Goal: Task Accomplishment & Management: Complete application form

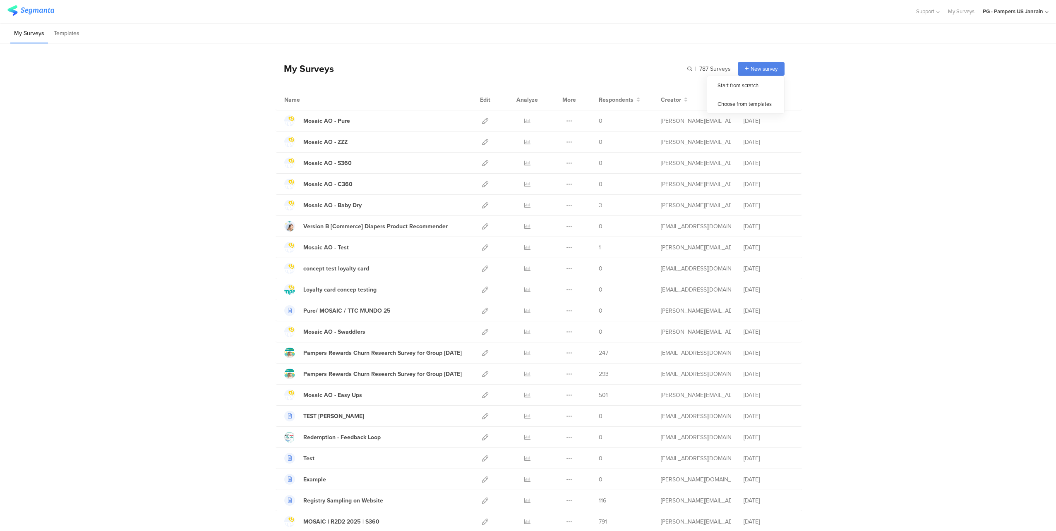
click at [770, 76] on ul "Start from scratch Choose from templates" at bounding box center [746, 95] width 78 height 38
click at [1023, 17] on div "PG - Pampers US Janrain" at bounding box center [1016, 11] width 66 height 23
click at [744, 72] on div "New survey" at bounding box center [761, 69] width 47 height 14
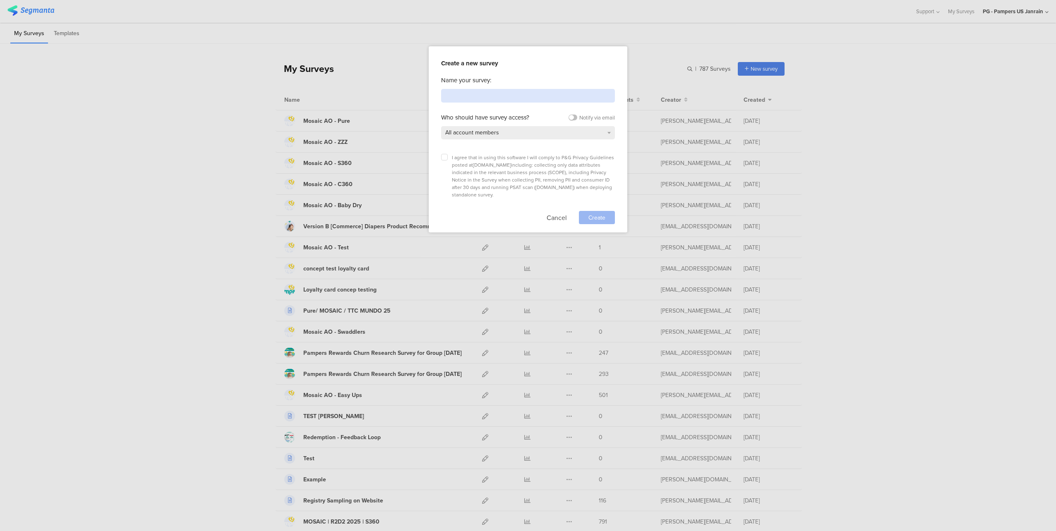
click at [465, 96] on input at bounding box center [528, 96] width 174 height 14
type input "A"
click at [498, 133] on span "All account members" at bounding box center [472, 132] width 54 height 9
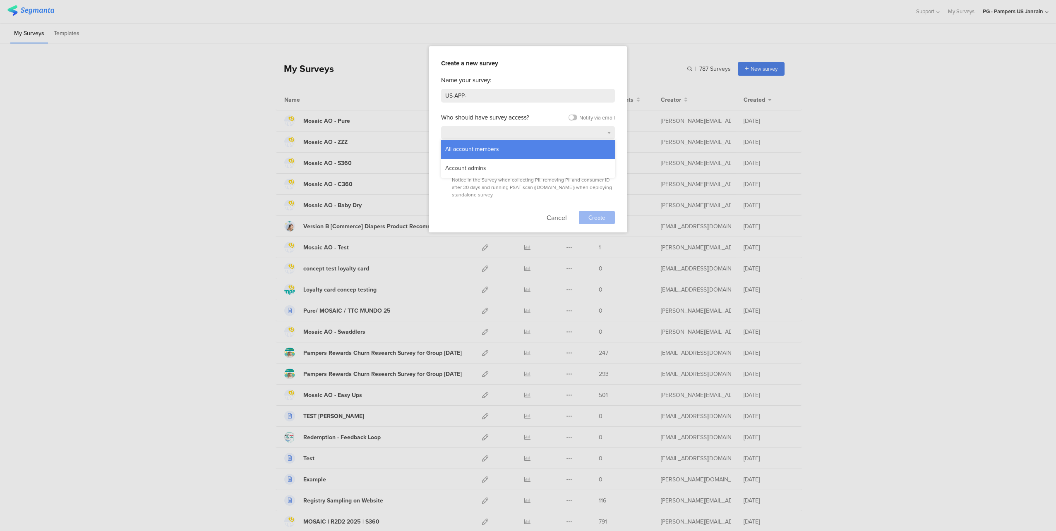
click at [486, 146] on div "All account members" at bounding box center [472, 149] width 62 height 12
click at [445, 157] on icon at bounding box center [444, 157] width 3 height 3
click at [0, 0] on input "checkbox" at bounding box center [0, 0] width 0 height 0
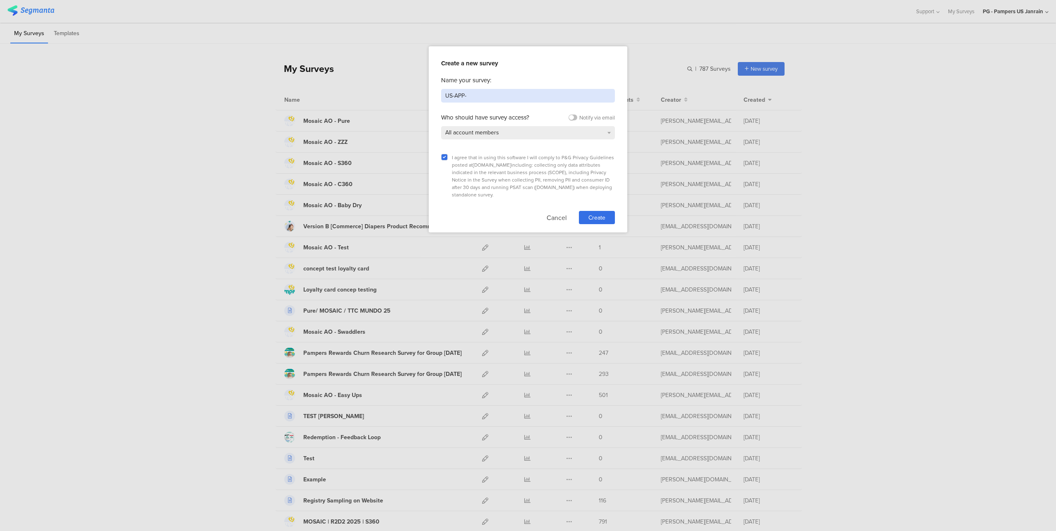
click at [542, 99] on input "US-APP-" at bounding box center [528, 96] width 174 height 14
type input "US-APP-ONBOARDING"
click at [607, 211] on div "Create" at bounding box center [597, 217] width 36 height 13
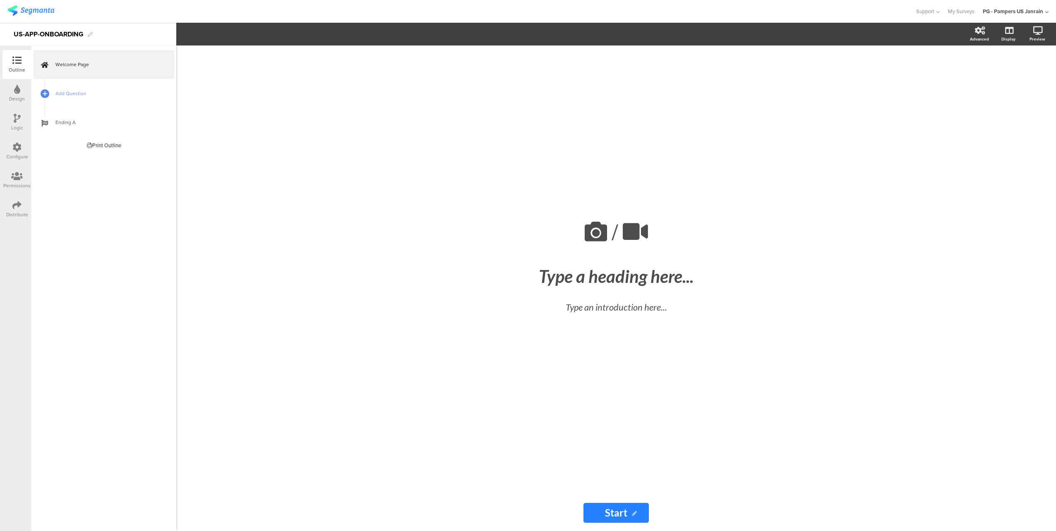
click at [12, 96] on div "Design" at bounding box center [17, 98] width 16 height 7
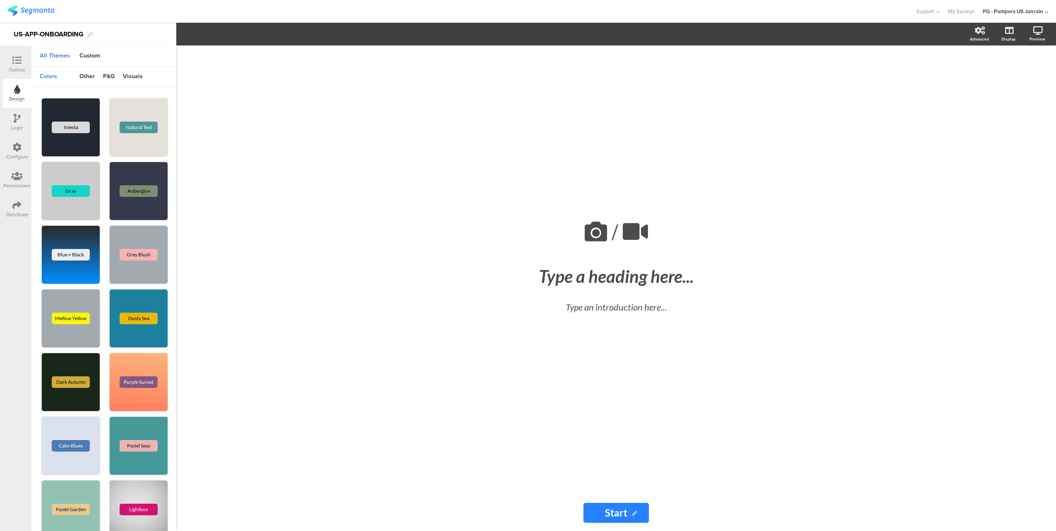
click at [22, 71] on div "Outline" at bounding box center [17, 69] width 17 height 7
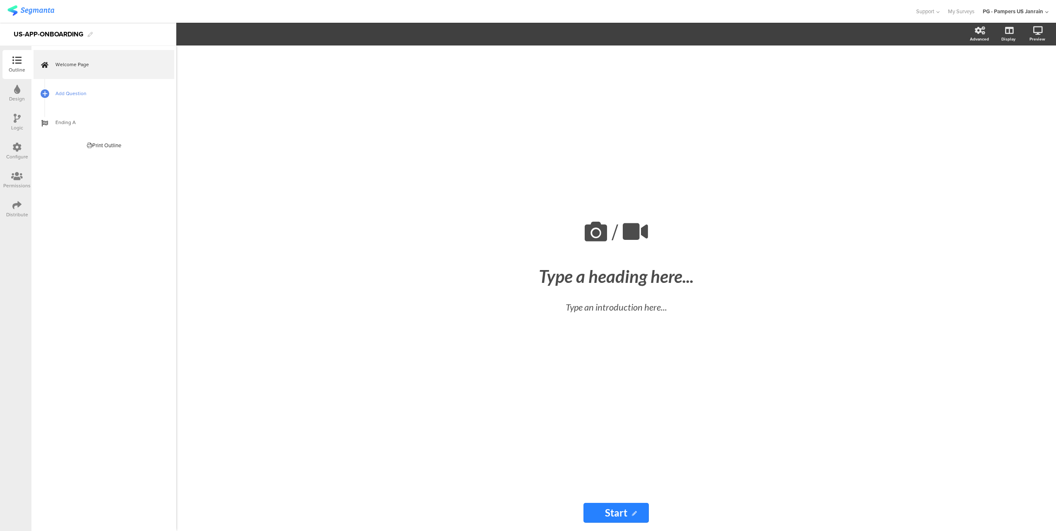
click at [75, 96] on span "Add Question" at bounding box center [108, 93] width 106 height 8
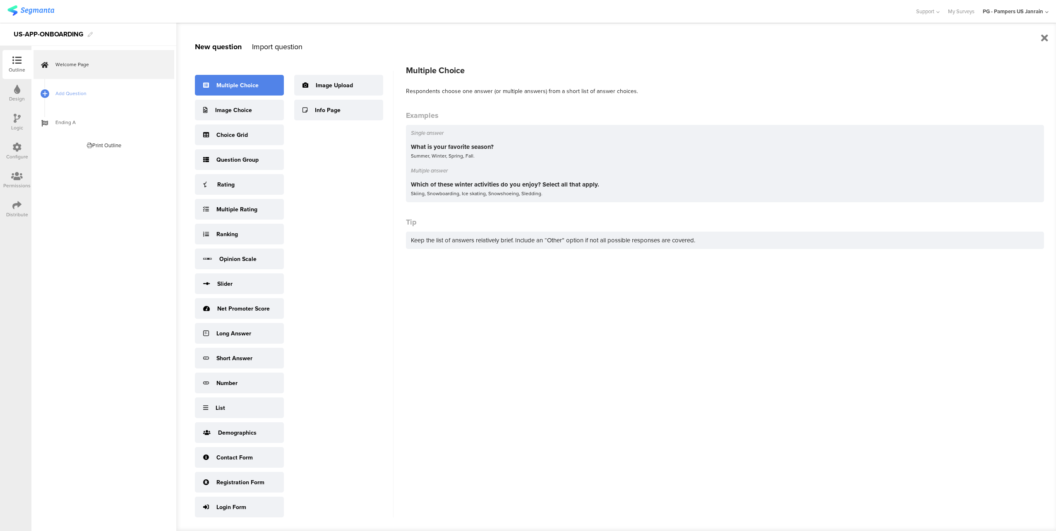
click at [232, 86] on div "Multiple Choice" at bounding box center [237, 85] width 42 height 9
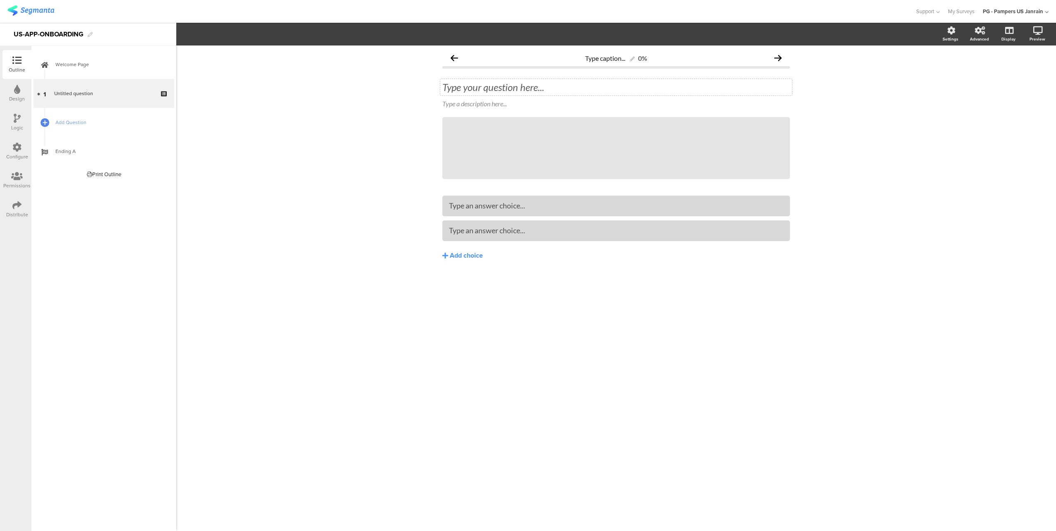
click at [499, 87] on div "Type your question here..." at bounding box center [616, 87] width 352 height 17
click at [589, 85] on p at bounding box center [616, 87] width 348 height 12
drag, startPoint x: 512, startPoint y: 197, endPoint x: 511, endPoint y: 202, distance: 5.4
click at [511, 200] on div "Type an answer choice..." at bounding box center [616, 206] width 348 height 21
click at [450, 256] on div "Add choice" at bounding box center [466, 256] width 33 height 9
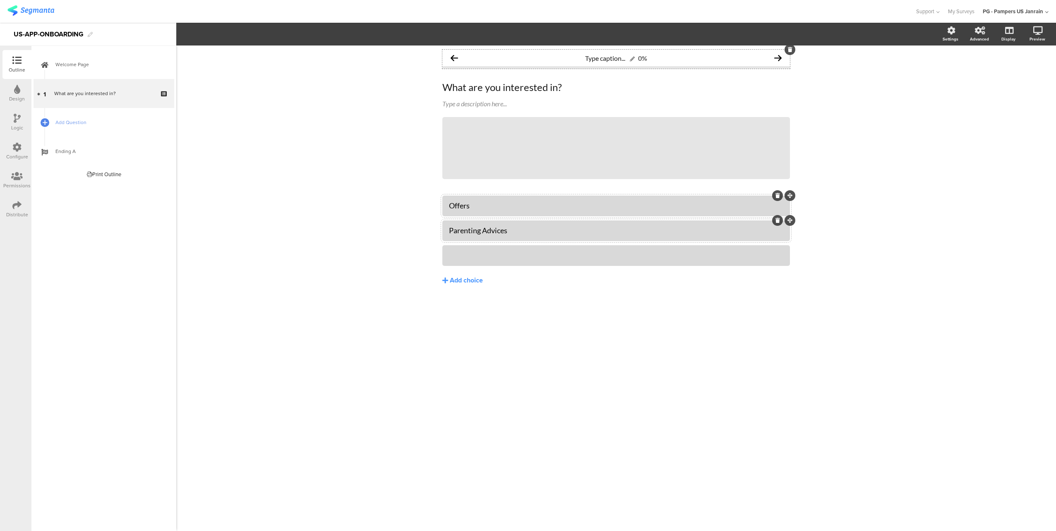
click at [490, 208] on div "Offers" at bounding box center [616, 206] width 334 height 10
click at [675, 259] on div "Type an answer choice..." at bounding box center [616, 256] width 334 height 10
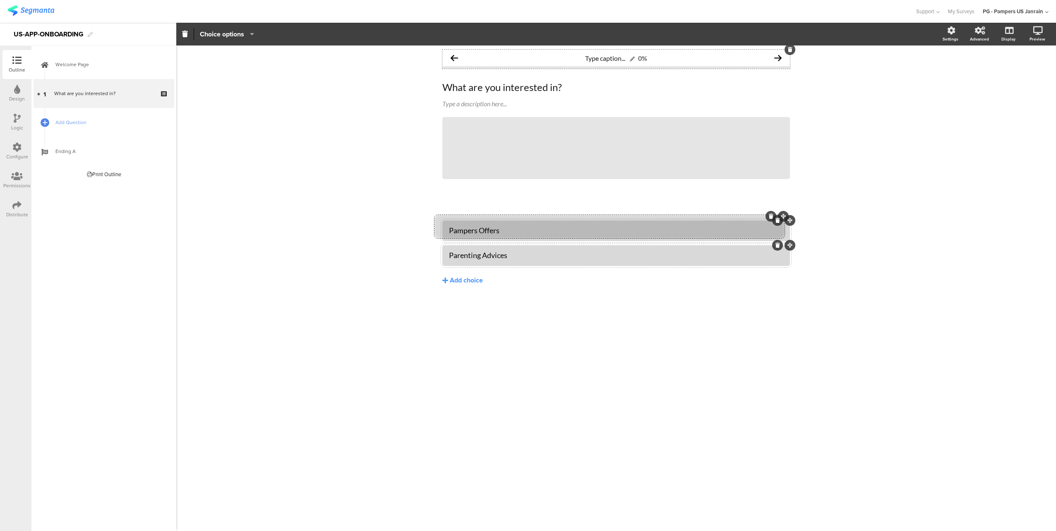
drag, startPoint x: 791, startPoint y: 245, endPoint x: 726, endPoint y: 229, distance: 67.3
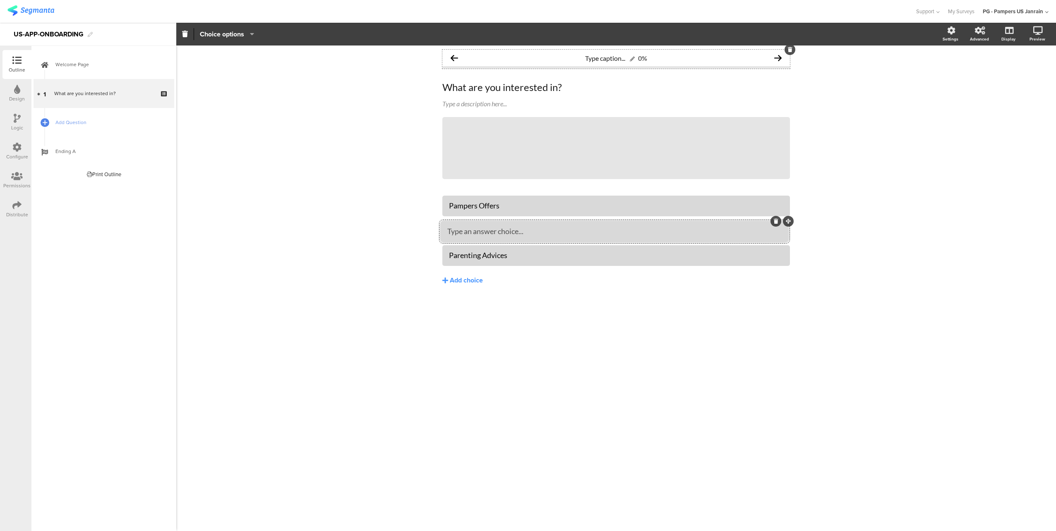
drag, startPoint x: 790, startPoint y: 196, endPoint x: 789, endPoint y: 222, distance: 26.5
click at [699, 222] on div at bounding box center [616, 231] width 348 height 21
click at [686, 233] on div "Type an answer choice..." at bounding box center [616, 231] width 334 height 10
click at [450, 278] on div "Add choice" at bounding box center [466, 280] width 33 height 9
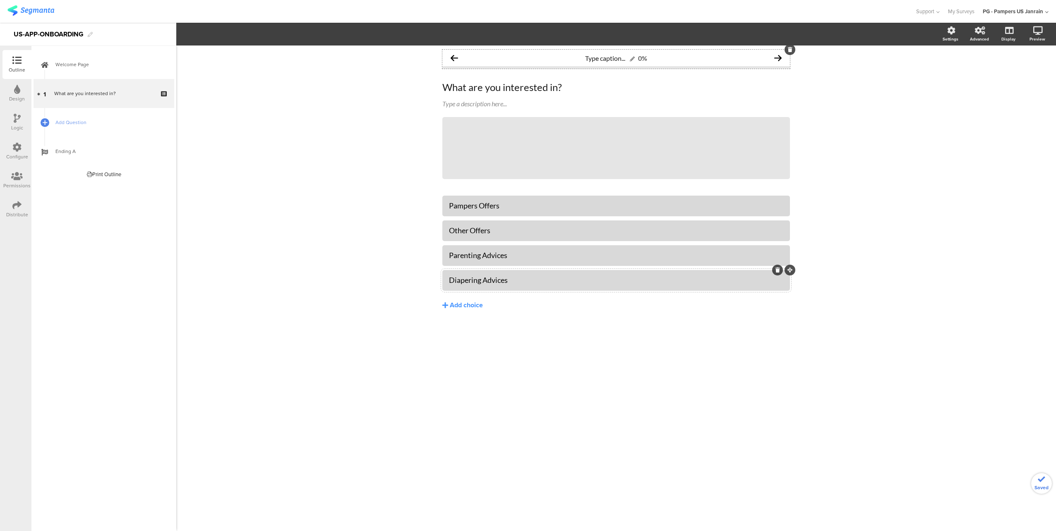
click at [495, 275] on div "Diapering Advices" at bounding box center [616, 280] width 334 height 14
drag, startPoint x: 626, startPoint y: 344, endPoint x: 634, endPoint y: 343, distance: 8.0
click at [627, 344] on div "Pampers Offers Other Offers Parenting Advices" at bounding box center [616, 270] width 348 height 149
click at [1037, 476] on div "Type caption... 0% What are you interested in? What are you interested in? Type…" at bounding box center [616, 289] width 880 height 486
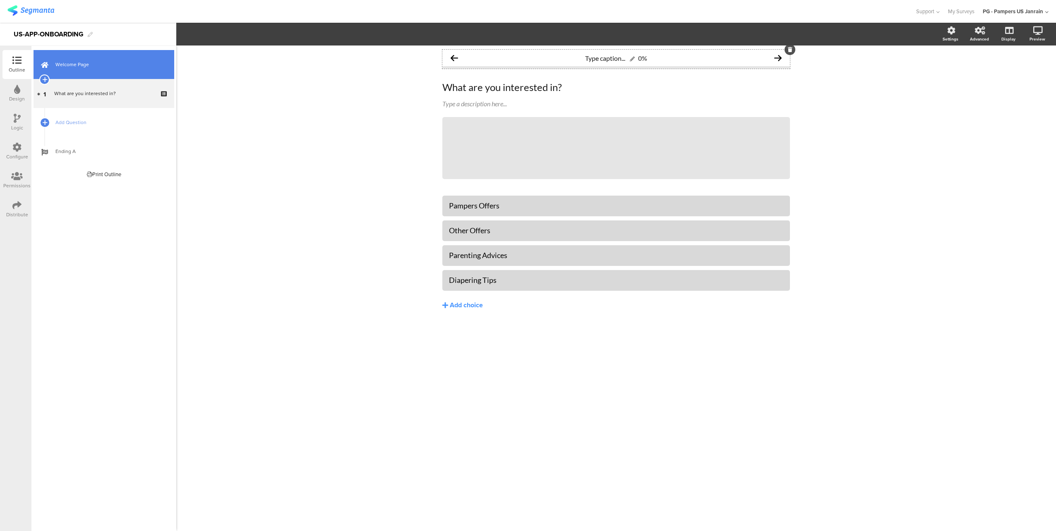
click at [87, 61] on span "Welcome Page" at bounding box center [108, 64] width 106 height 8
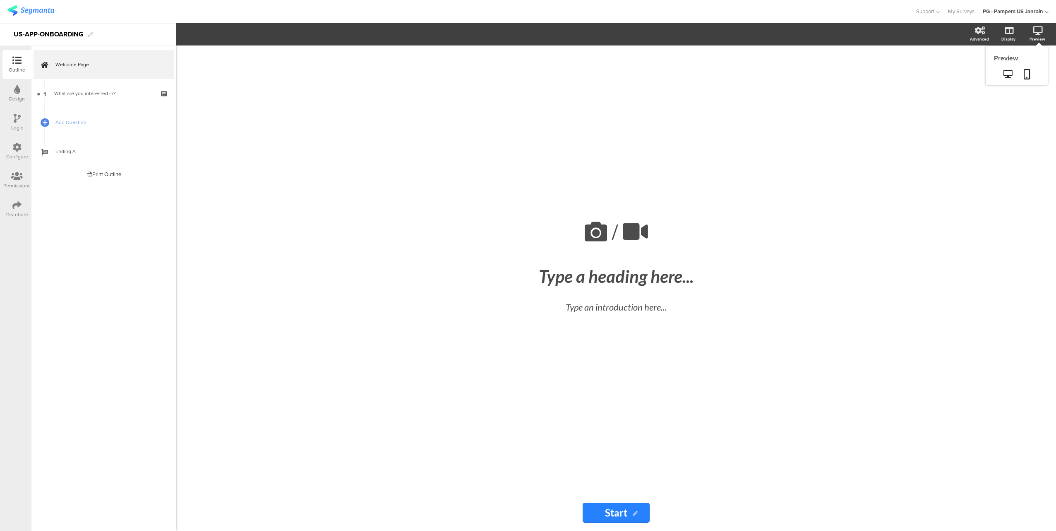
click at [1032, 36] on div "Preview" at bounding box center [1037, 39] width 16 height 6
click at [1027, 80] on link at bounding box center [1027, 75] width 18 height 16
click at [16, 98] on div "Design" at bounding box center [17, 98] width 16 height 7
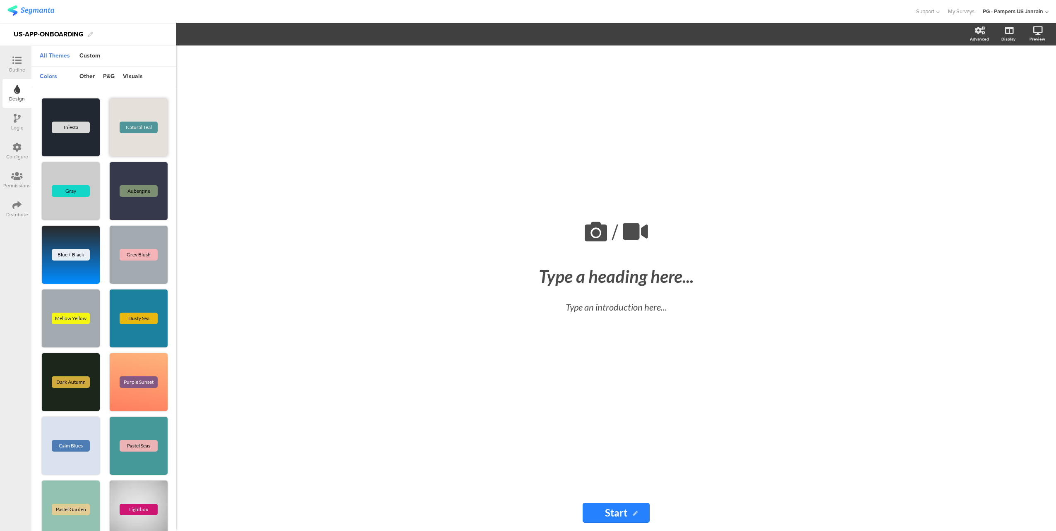
click at [135, 140] on div "Natural Teal" at bounding box center [139, 127] width 58 height 58
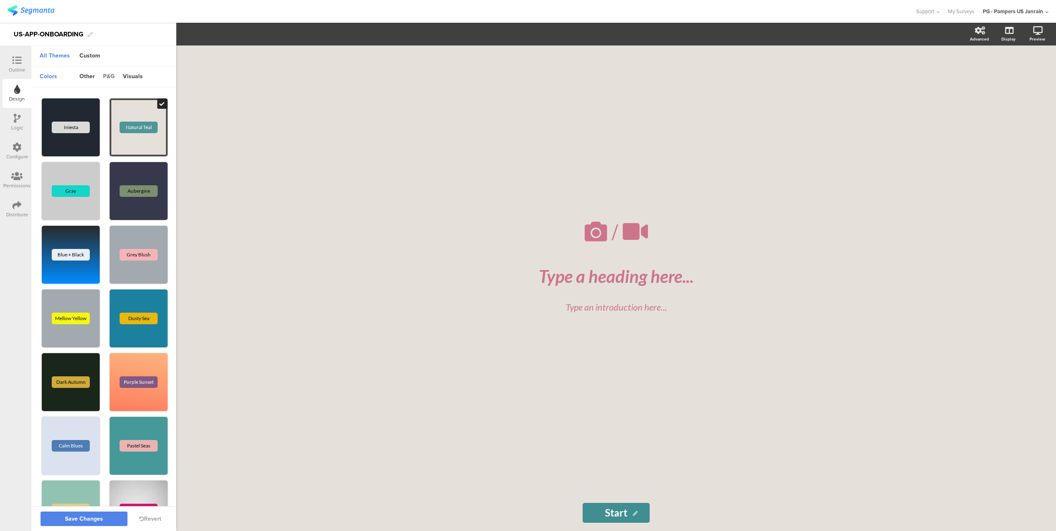
click at [109, 79] on div "p&g" at bounding box center [109, 77] width 20 height 14
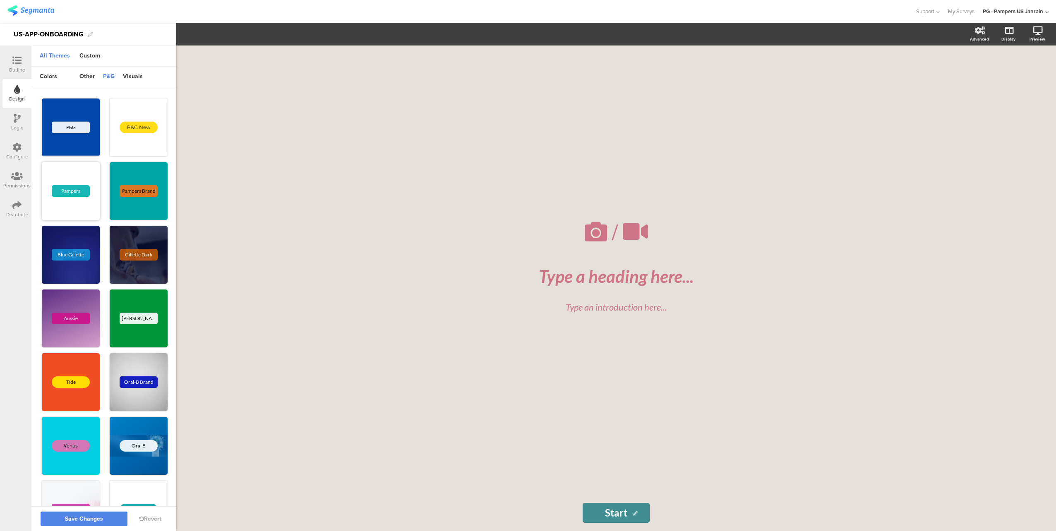
click at [72, 204] on div "Pampers" at bounding box center [71, 191] width 58 height 58
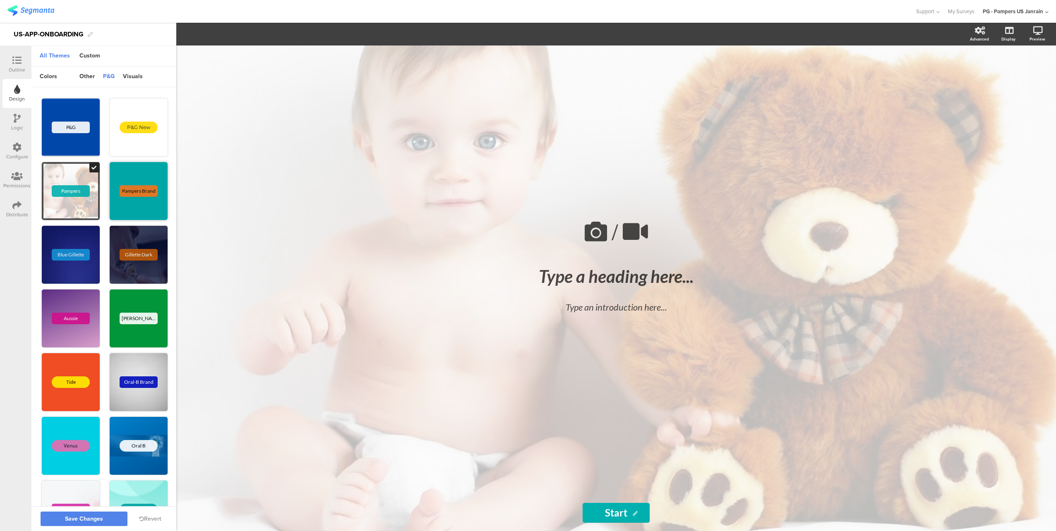
click at [122, 178] on div "Pampers Brand" at bounding box center [139, 191] width 58 height 58
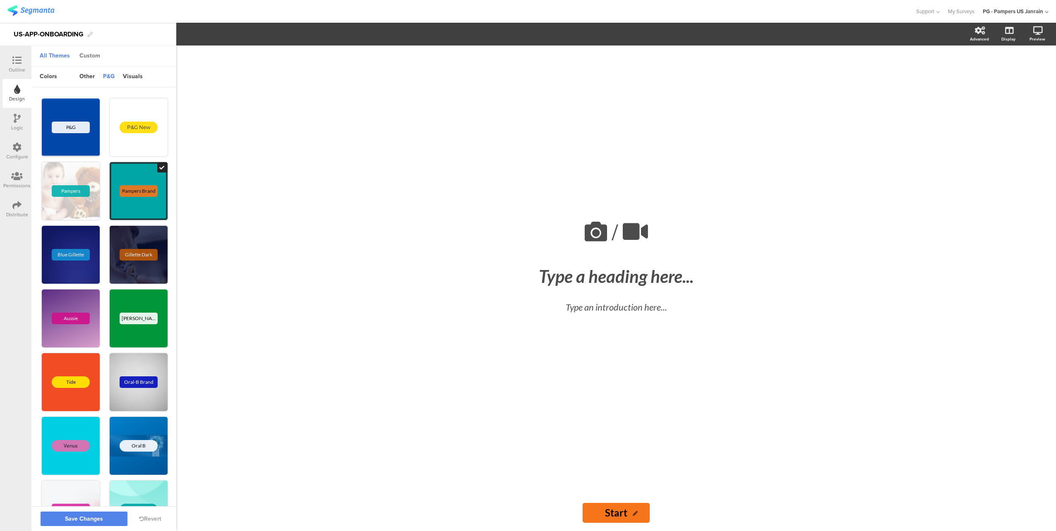
click at [93, 58] on div "Custom" at bounding box center [89, 56] width 29 height 14
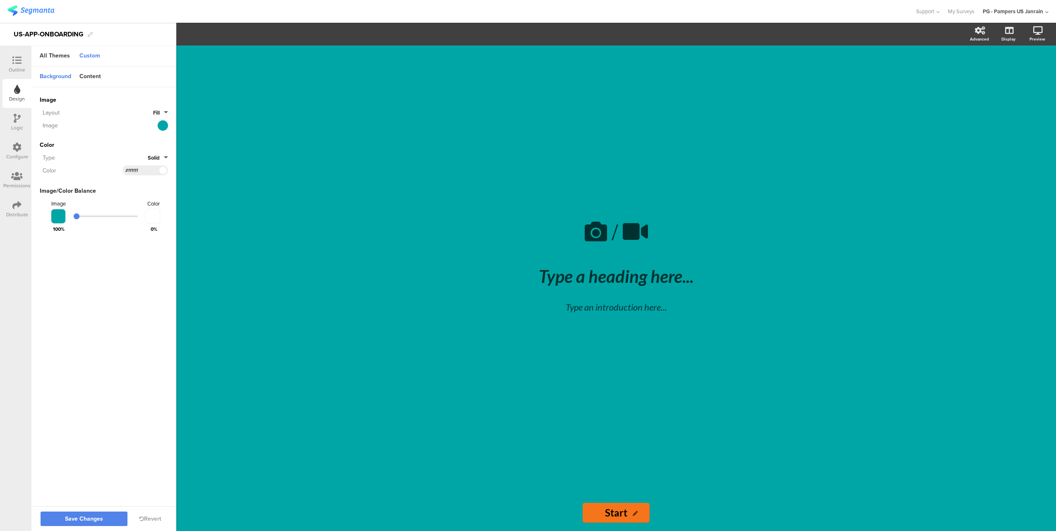
click at [17, 120] on icon at bounding box center [17, 118] width 7 height 9
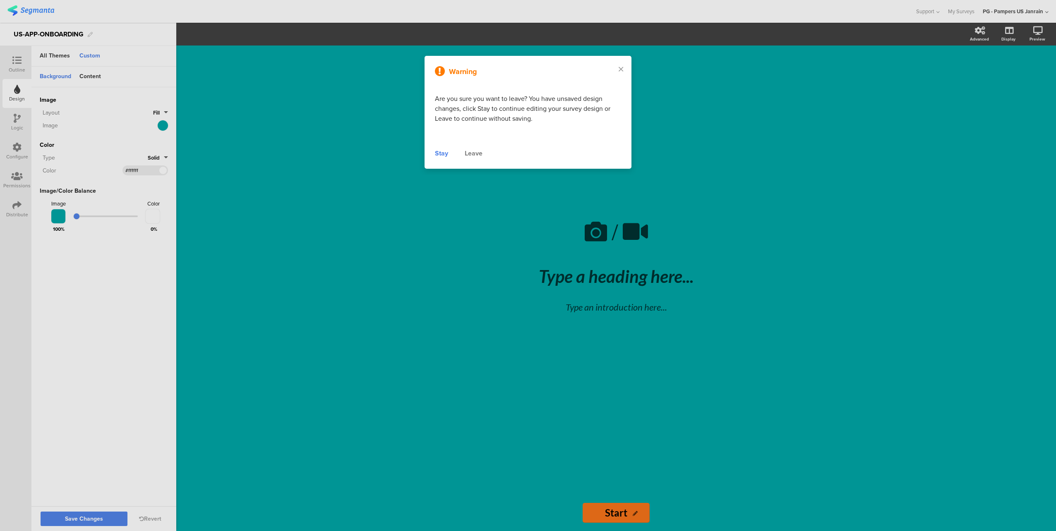
click at [471, 156] on div "Leave" at bounding box center [474, 154] width 18 height 10
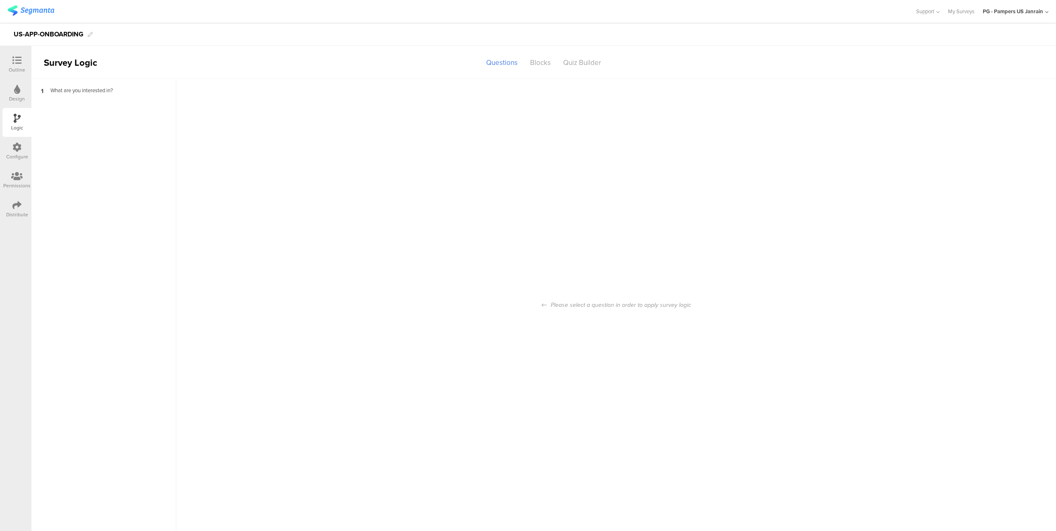
click at [14, 94] on div at bounding box center [17, 90] width 6 height 10
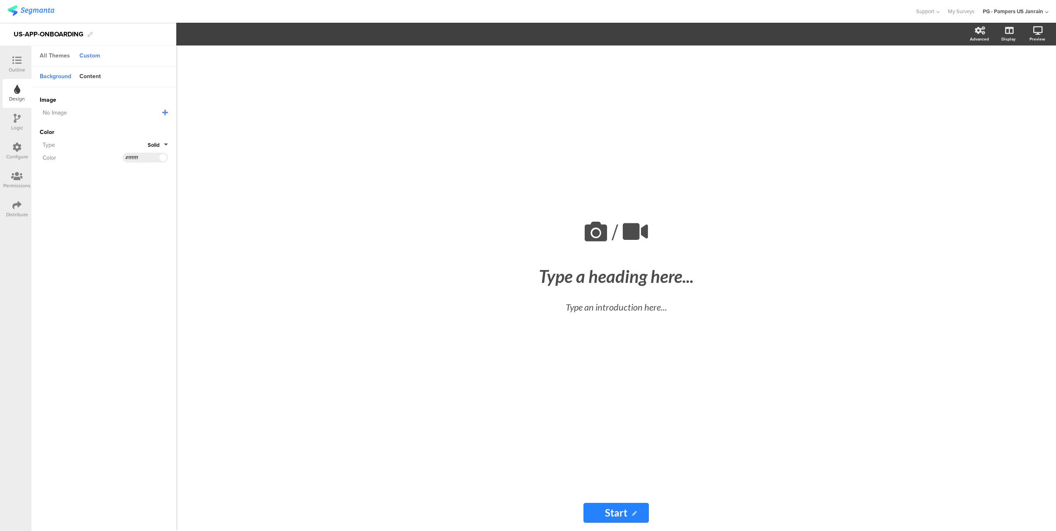
click at [49, 54] on div "All Themes" at bounding box center [55, 56] width 38 height 14
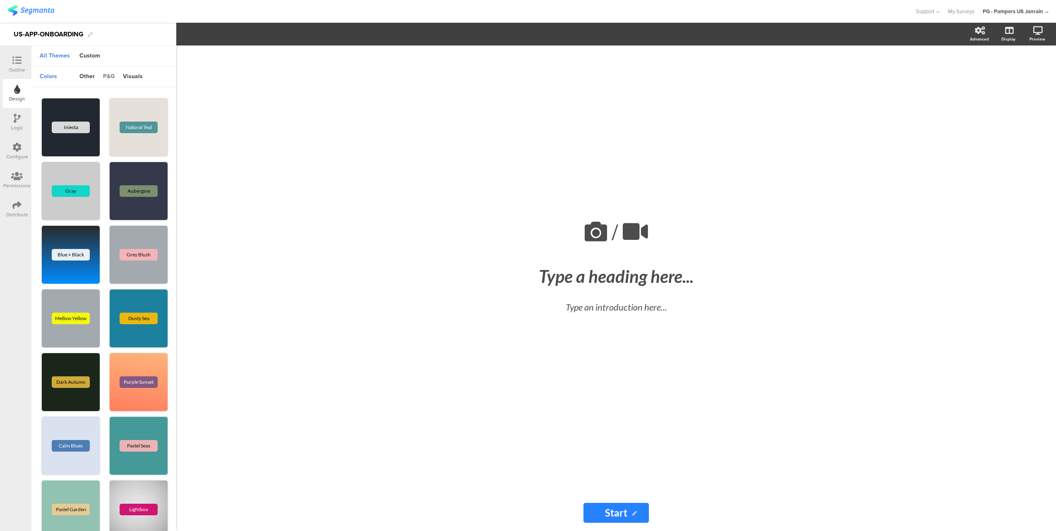
click at [107, 79] on div "p&g" at bounding box center [109, 77] width 20 height 14
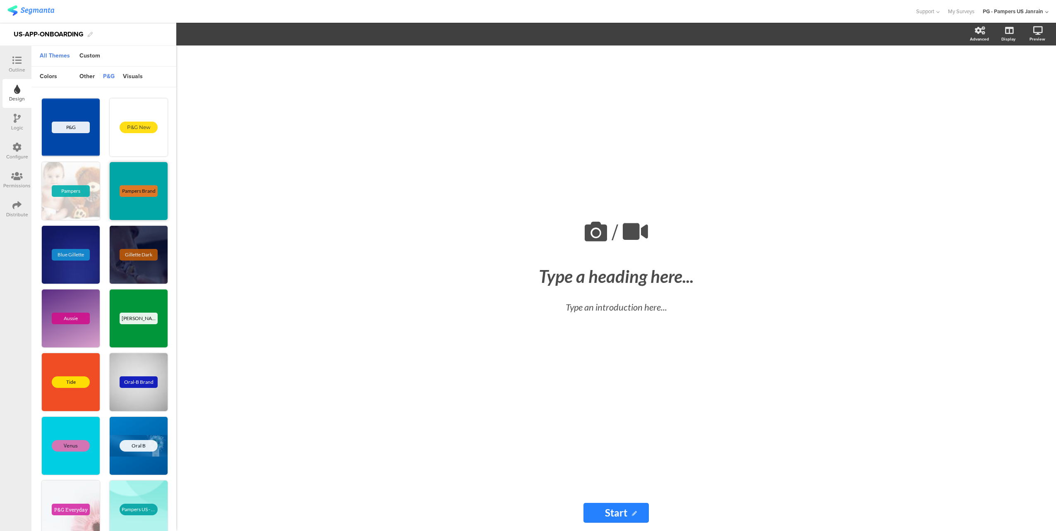
click at [125, 192] on div "Pampers Brand" at bounding box center [139, 191] width 38 height 12
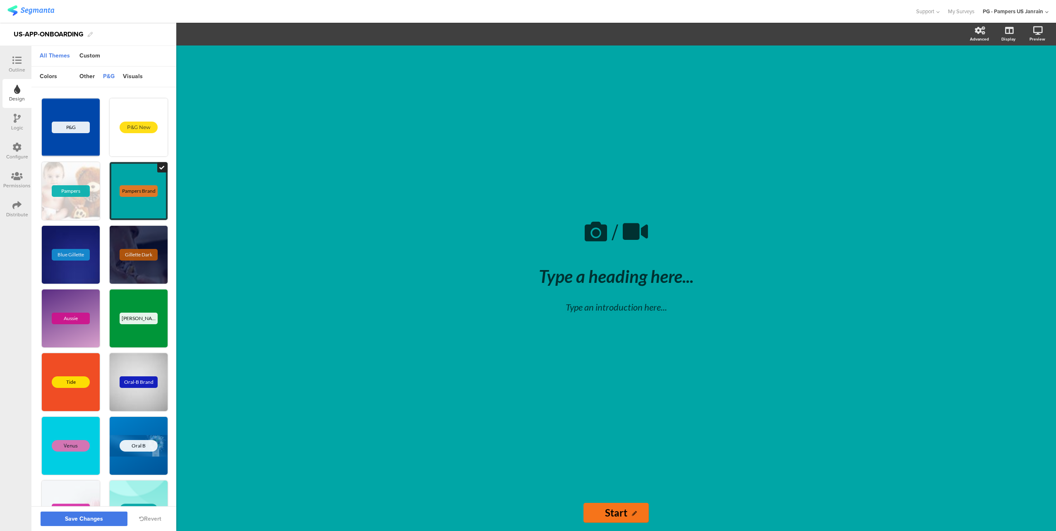
click at [96, 523] on button "Save Changes" at bounding box center [84, 519] width 87 height 14
click at [16, 123] on div at bounding box center [17, 119] width 7 height 10
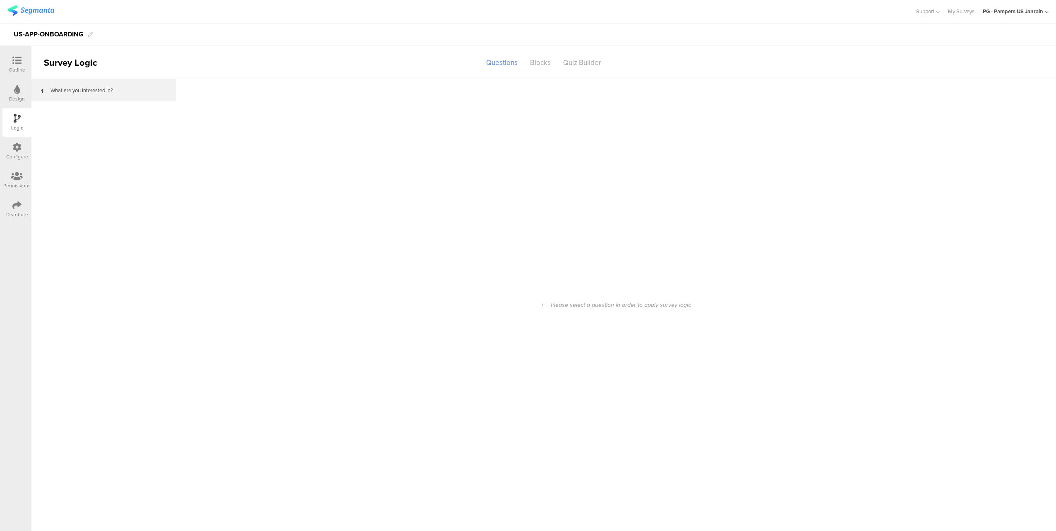
click at [62, 91] on div "What are you interested in?" at bounding box center [97, 90] width 103 height 8
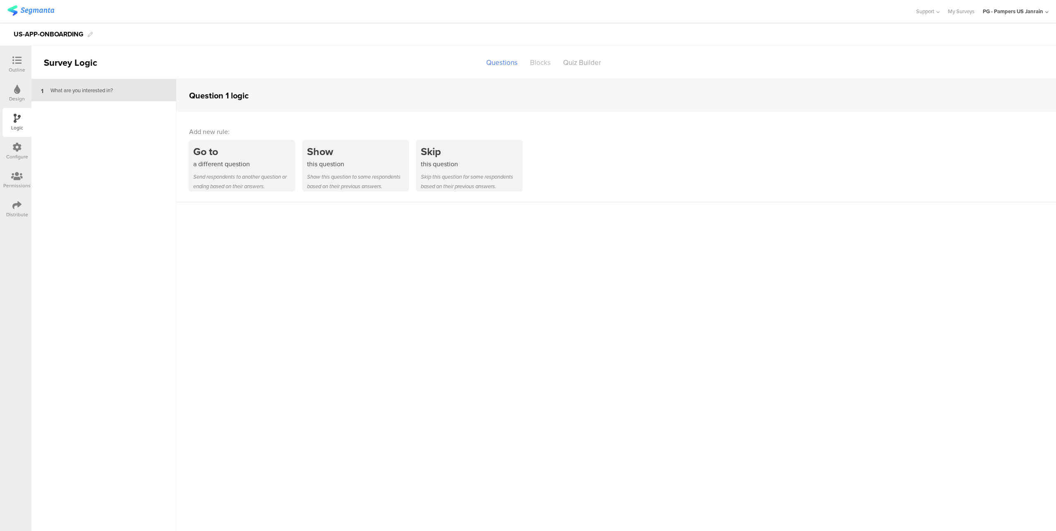
click at [535, 65] on div "Blocks" at bounding box center [540, 62] width 33 height 14
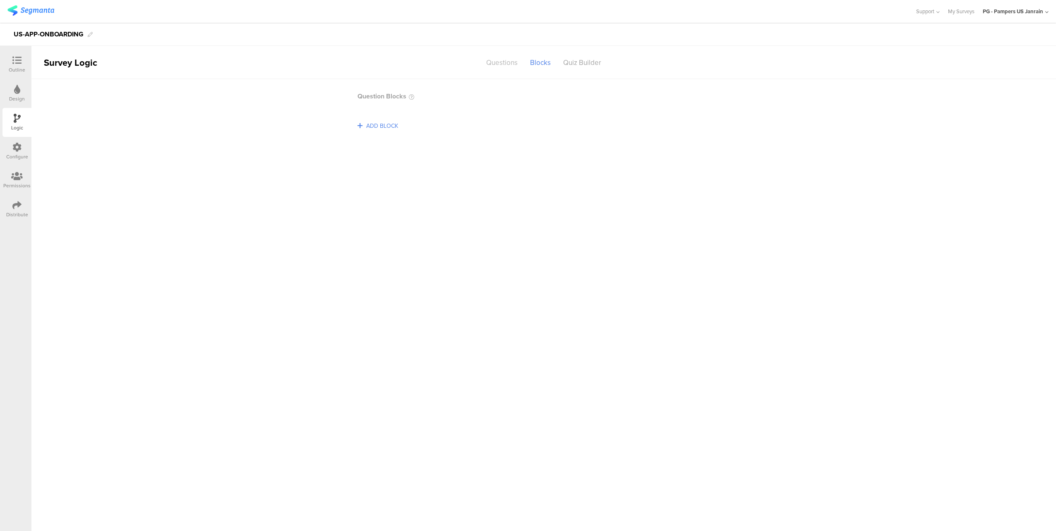
click at [494, 65] on div "Questions" at bounding box center [502, 62] width 44 height 14
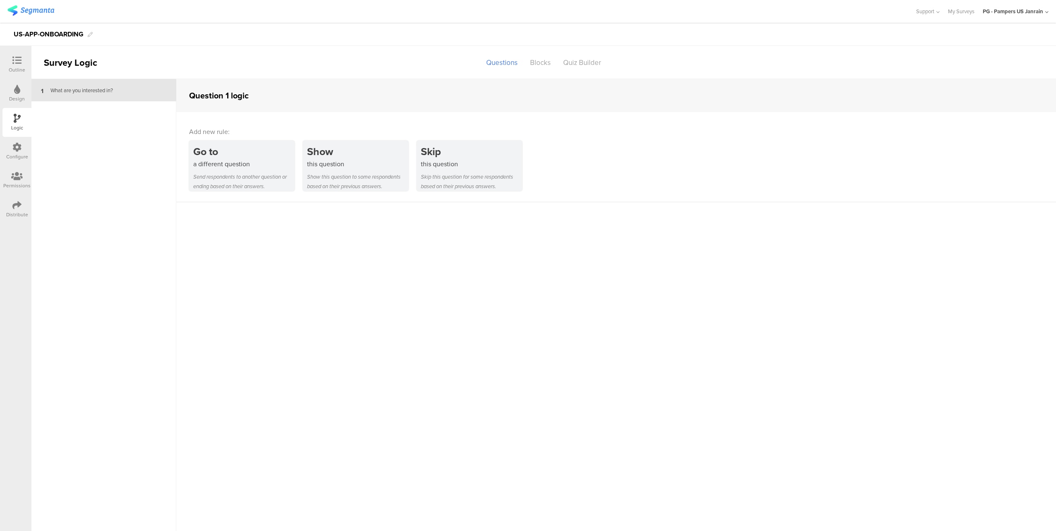
click at [15, 154] on div "Configure" at bounding box center [17, 156] width 22 height 7
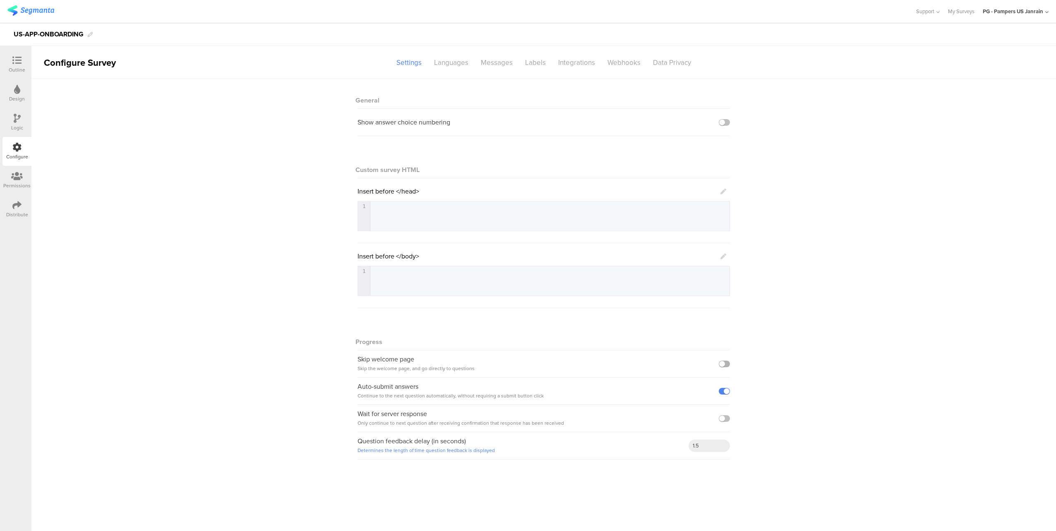
click at [726, 363] on label at bounding box center [724, 364] width 11 height 7
click at [0, 0] on input "checkbox" at bounding box center [0, 0] width 0 height 0
drag, startPoint x: 415, startPoint y: 416, endPoint x: 556, endPoint y: 426, distance: 141.0
click at [556, 426] on div "Wait for server response Only continue to next question after receiving confirm…" at bounding box center [460, 419] width 206 height 18
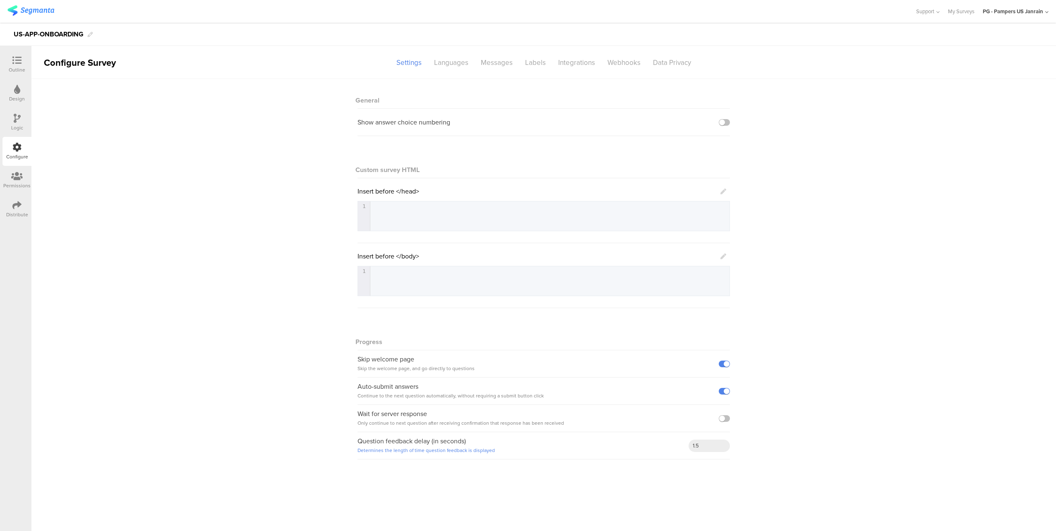
click at [722, 421] on div "Wait for server response Only continue to next question after receiving confirm…" at bounding box center [543, 418] width 372 height 27
click at [723, 421] on label at bounding box center [724, 418] width 11 height 7
click at [0, 0] on input "checkbox" at bounding box center [0, 0] width 0 height 0
click at [707, 445] on input "1.5" at bounding box center [708, 446] width 41 height 12
drag, startPoint x: 711, startPoint y: 446, endPoint x: 662, endPoint y: 446, distance: 49.6
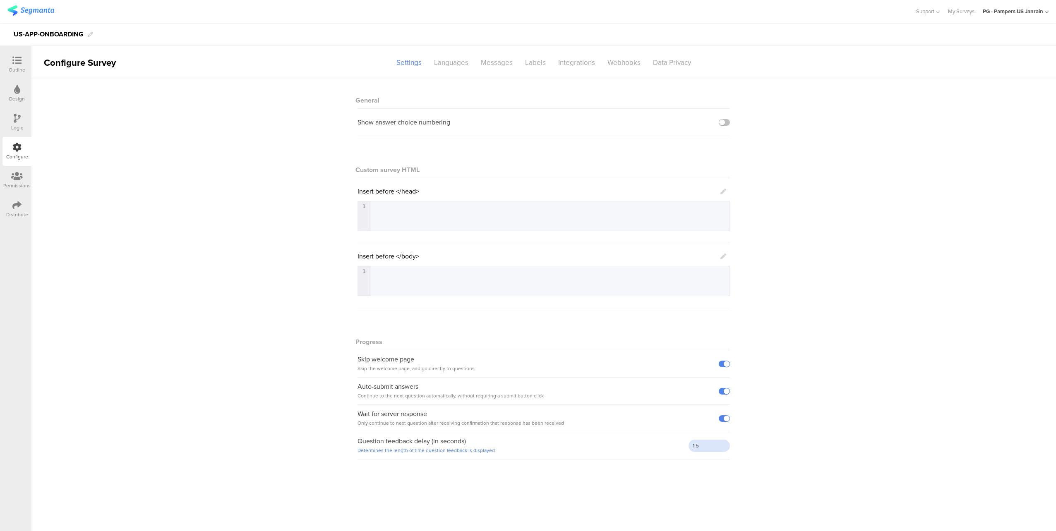
click at [662, 446] on div "Question feedback delay (in seconds) Determines the length of time question fee…" at bounding box center [543, 445] width 372 height 27
click at [443, 67] on div "Languages" at bounding box center [451, 62] width 47 height 14
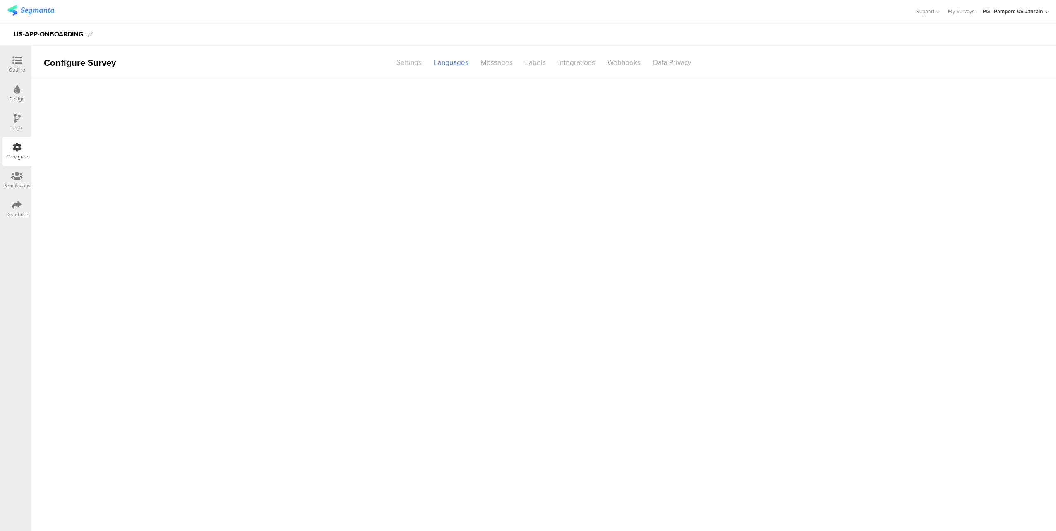
click at [410, 63] on div "Settings" at bounding box center [409, 62] width 38 height 14
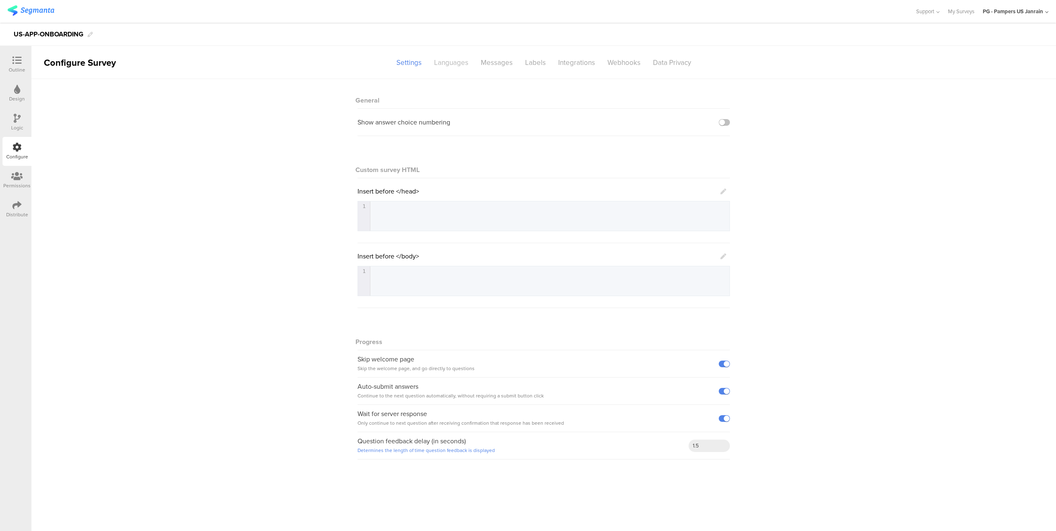
click at [443, 65] on div "Languages" at bounding box center [451, 62] width 47 height 14
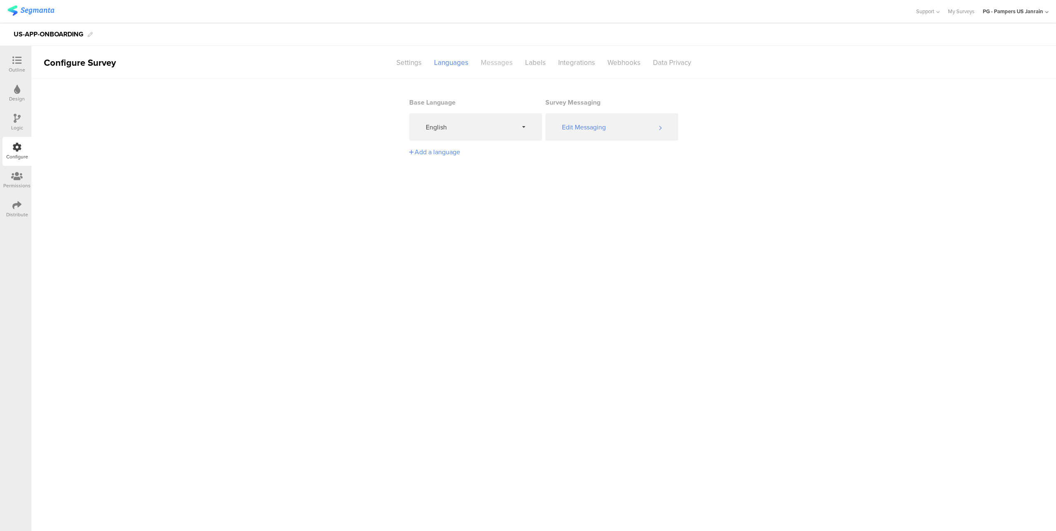
click at [506, 63] on div "Messages" at bounding box center [497, 62] width 44 height 14
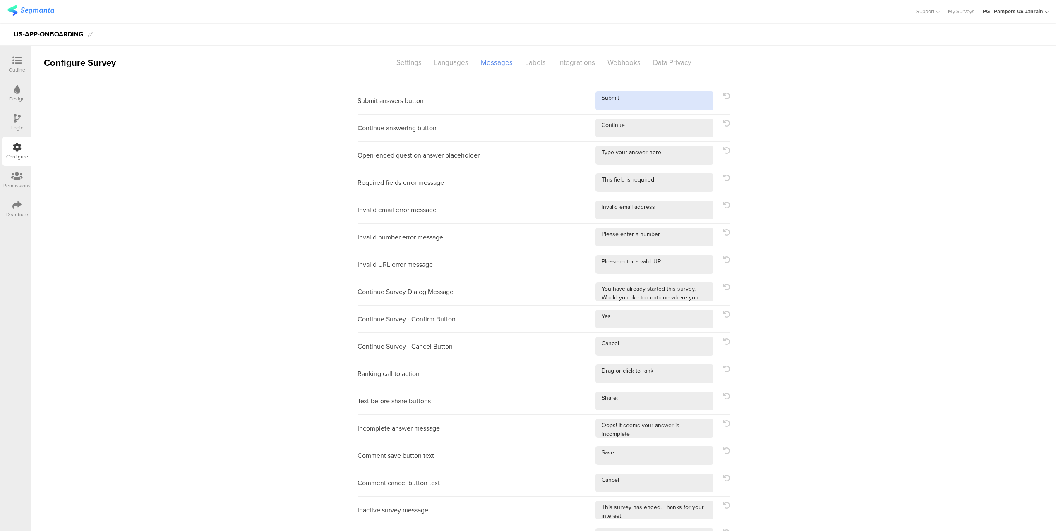
click at [636, 98] on textarea at bounding box center [654, 100] width 118 height 19
click at [537, 60] on div "Labels" at bounding box center [535, 62] width 33 height 14
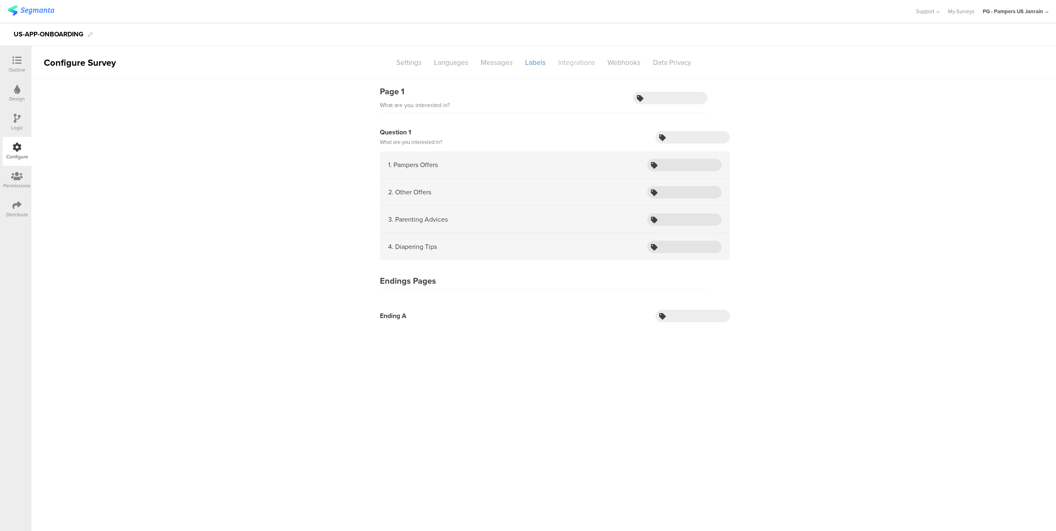
click at [578, 58] on div "Integrations" at bounding box center [576, 62] width 49 height 14
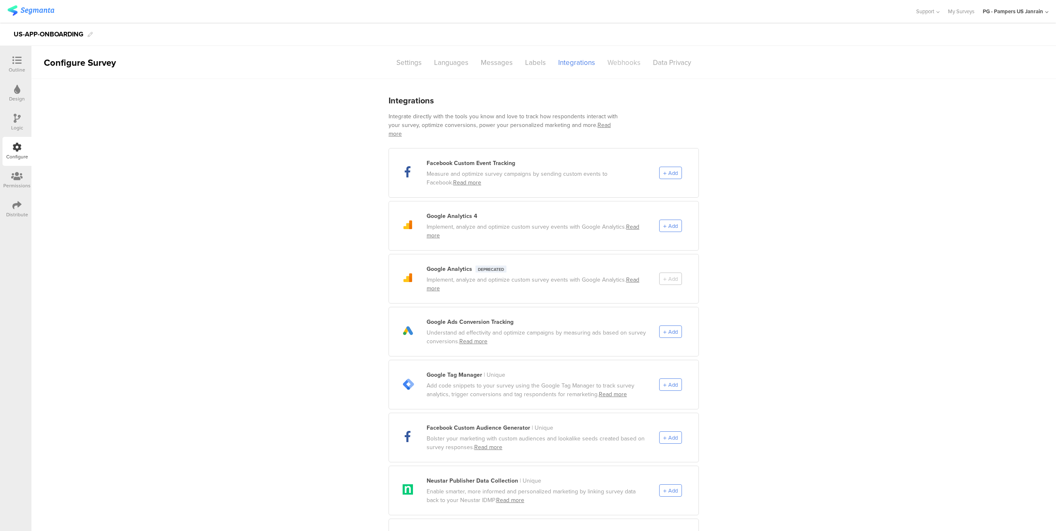
click at [626, 62] on div "Webhooks" at bounding box center [624, 62] width 46 height 14
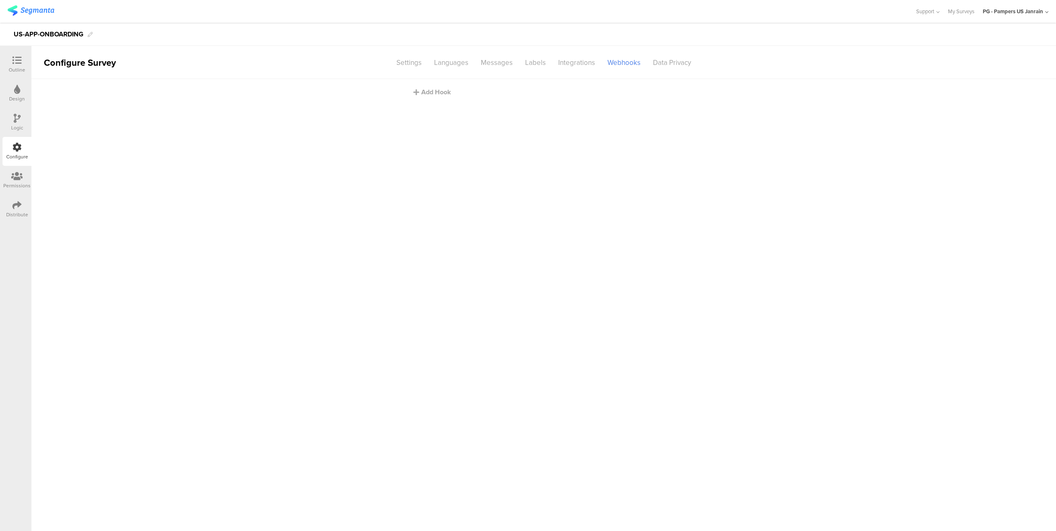
click at [8, 179] on div at bounding box center [16, 177] width 27 height 10
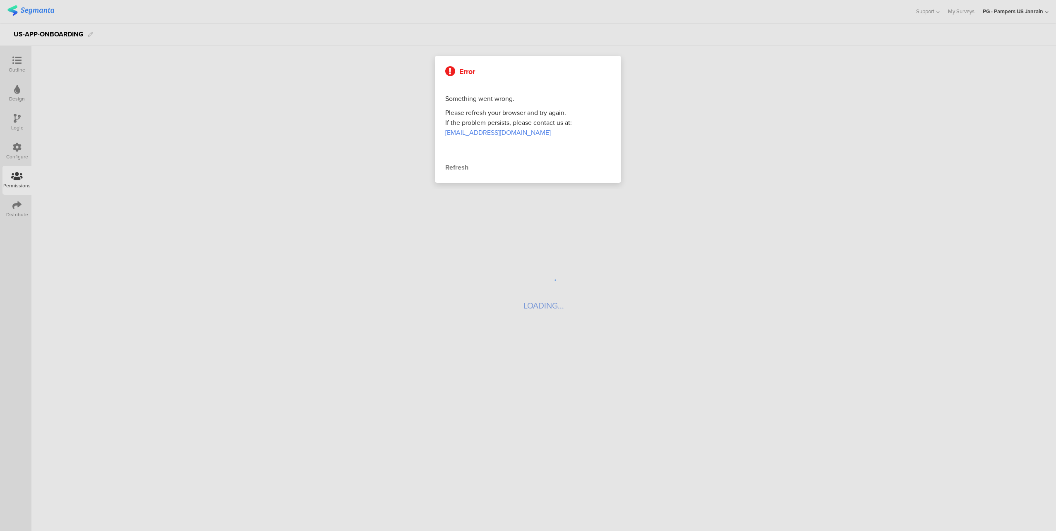
click at [453, 166] on div "Refresh" at bounding box center [527, 168] width 165 height 10
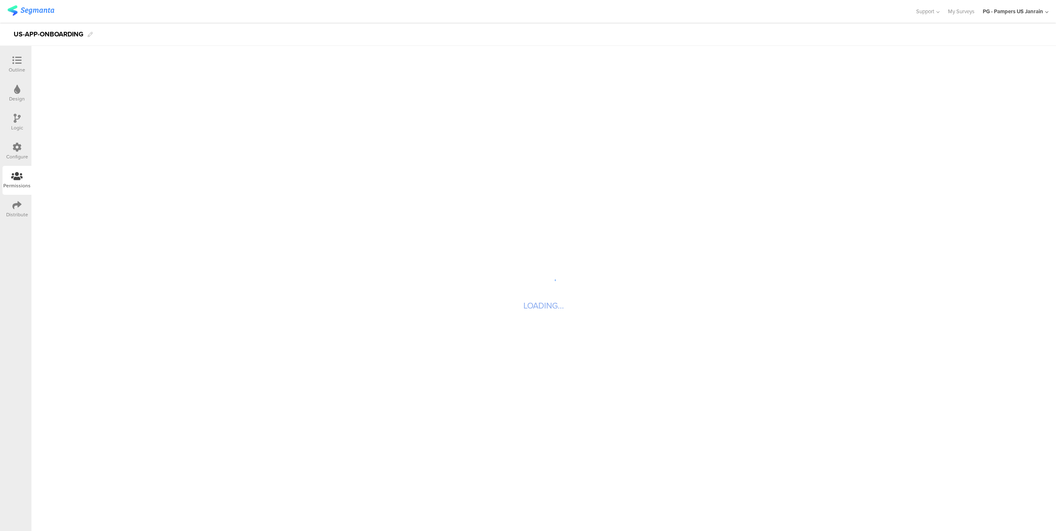
click at [22, 205] on div "Distribute" at bounding box center [16, 209] width 29 height 29
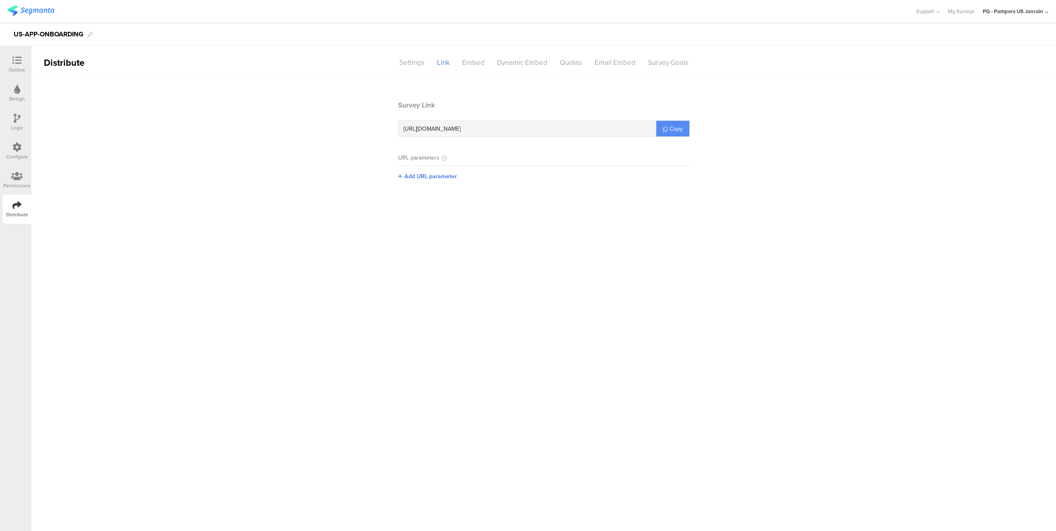
click at [682, 135] on link "Copy" at bounding box center [672, 129] width 33 height 16
click at [672, 65] on div "Survey Goals" at bounding box center [668, 62] width 53 height 14
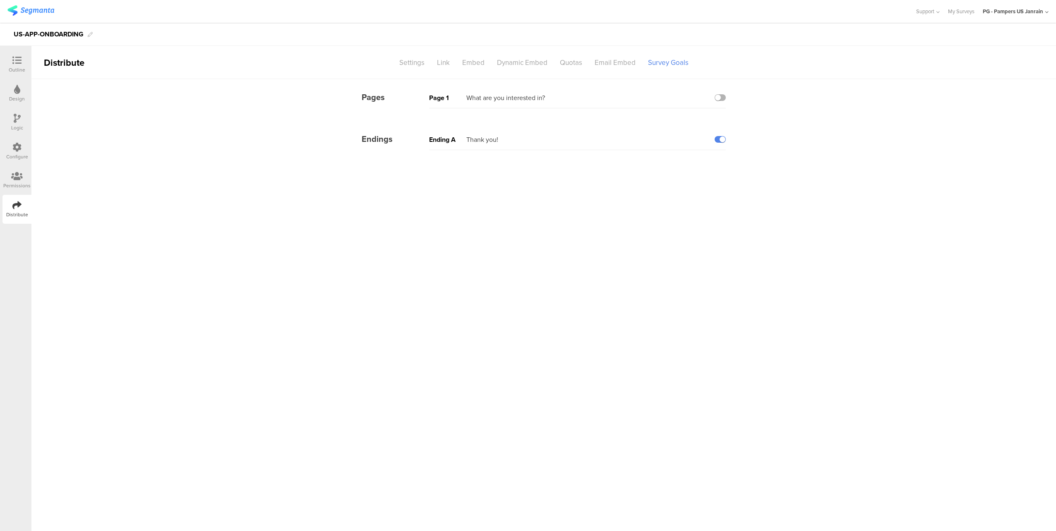
click at [721, 99] on label at bounding box center [719, 97] width 11 height 7
click at [0, 0] on input "checkbox" at bounding box center [0, 0] width 0 height 0
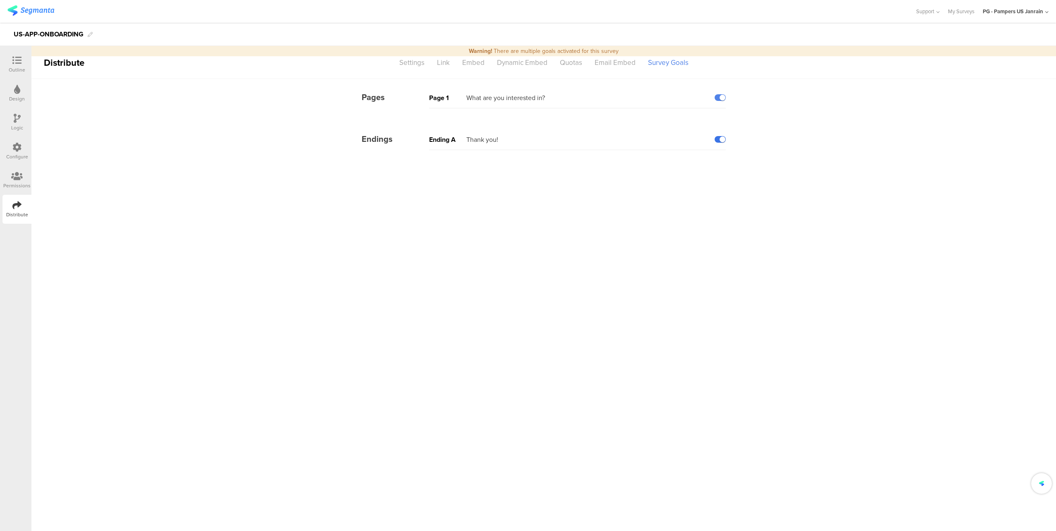
click at [721, 139] on label at bounding box center [719, 139] width 11 height 7
click at [0, 0] on input "checkbox" at bounding box center [0, 0] width 0 height 0
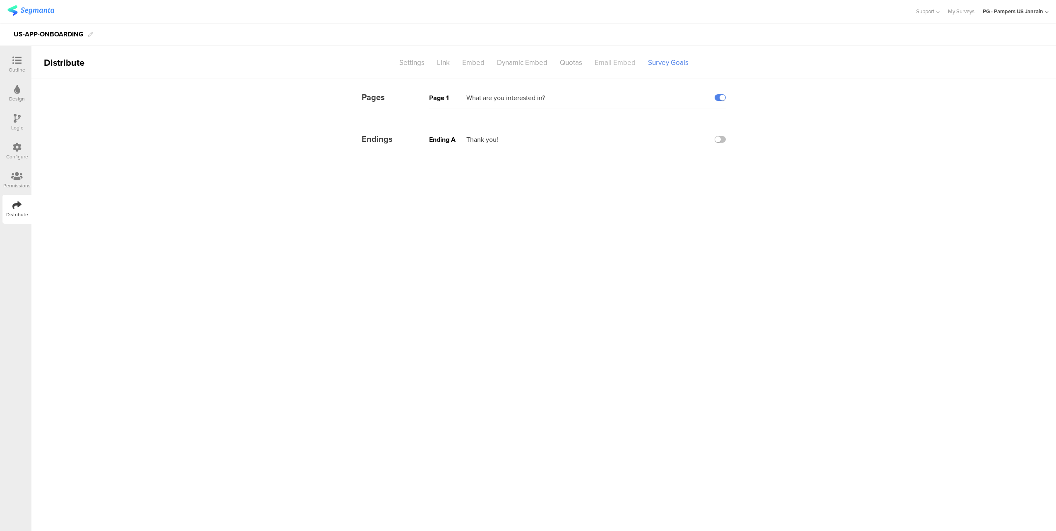
click at [612, 63] on div "Email Embed" at bounding box center [614, 62] width 53 height 14
click at [568, 62] on div "Quotas" at bounding box center [571, 62] width 35 height 14
click at [507, 65] on div "Dynamic Embed" at bounding box center [522, 62] width 63 height 14
click at [481, 65] on div "Embed" at bounding box center [473, 62] width 35 height 14
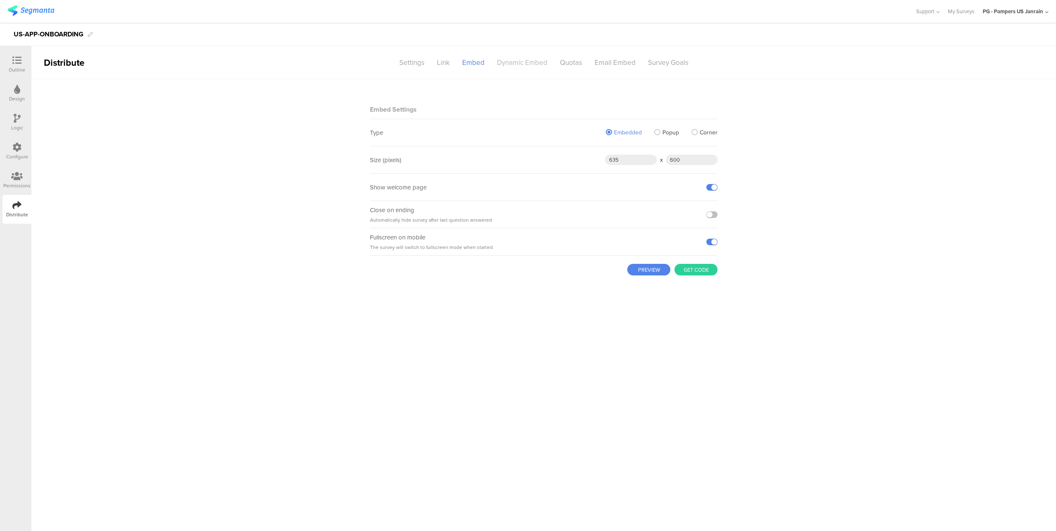
click at [529, 58] on div "Dynamic Embed" at bounding box center [522, 62] width 63 height 14
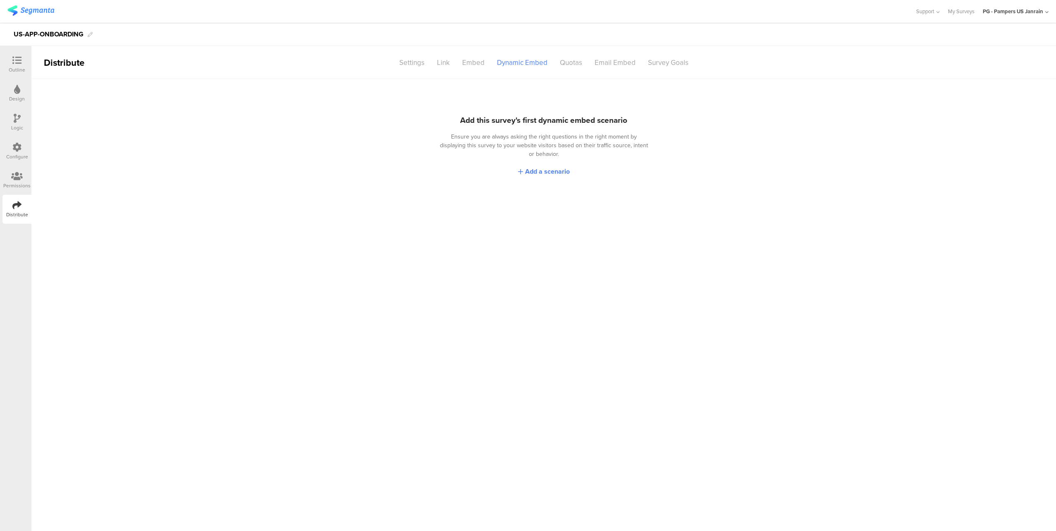
click at [13, 146] on icon at bounding box center [16, 147] width 9 height 9
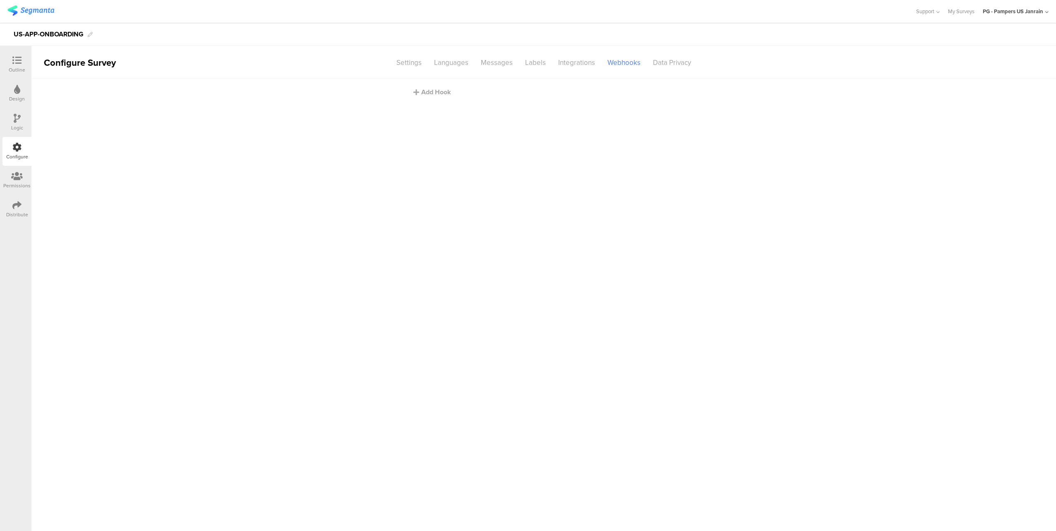
click at [18, 93] on icon at bounding box center [17, 89] width 6 height 9
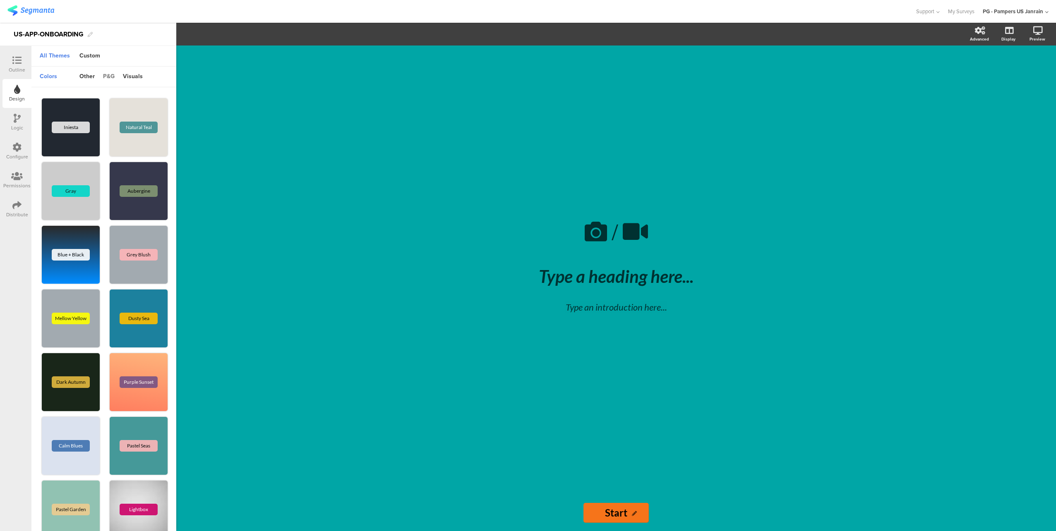
click at [106, 76] on div "p&g" at bounding box center [109, 77] width 20 height 14
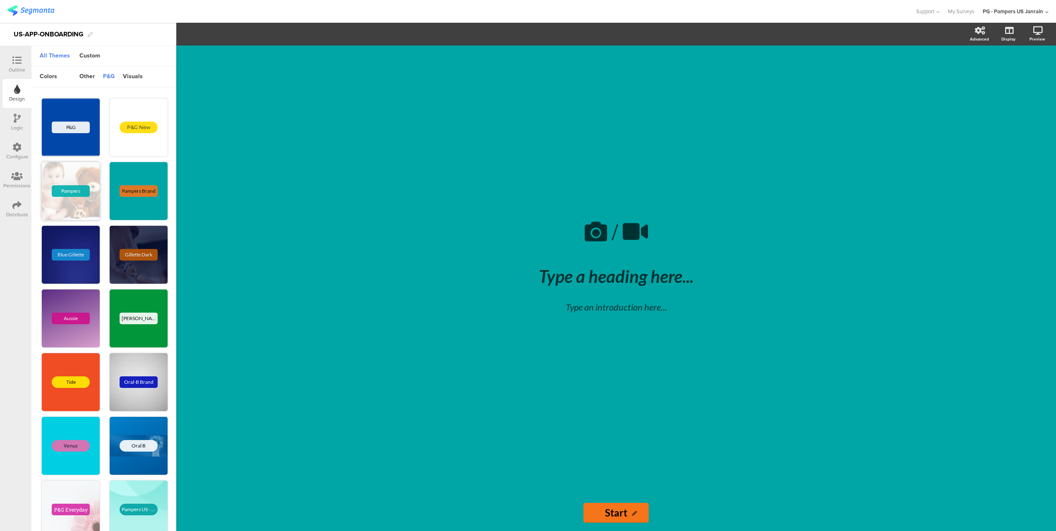
click at [94, 182] on div "Pampers" at bounding box center [71, 191] width 58 height 58
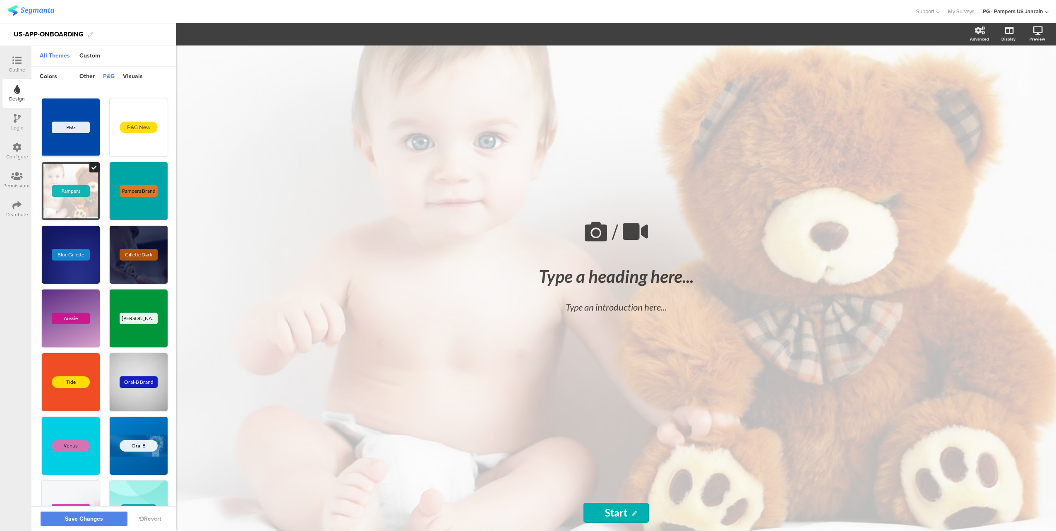
drag, startPoint x: 843, startPoint y: 489, endPoint x: 835, endPoint y: 479, distance: 13.2
click at [843, 487] on div "/ Type a heading here... Type an introduction here... Start Start" at bounding box center [616, 289] width 880 height 486
click at [73, 519] on span "Save Changes" at bounding box center [84, 519] width 38 height 0
click at [13, 69] on div "Outline" at bounding box center [17, 69] width 17 height 7
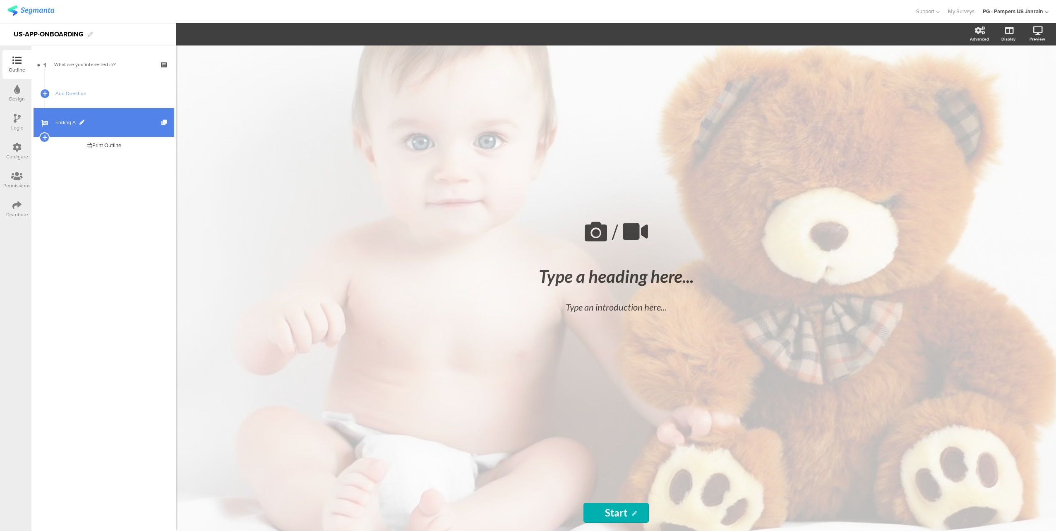
click at [79, 120] on span at bounding box center [81, 122] width 5 height 5
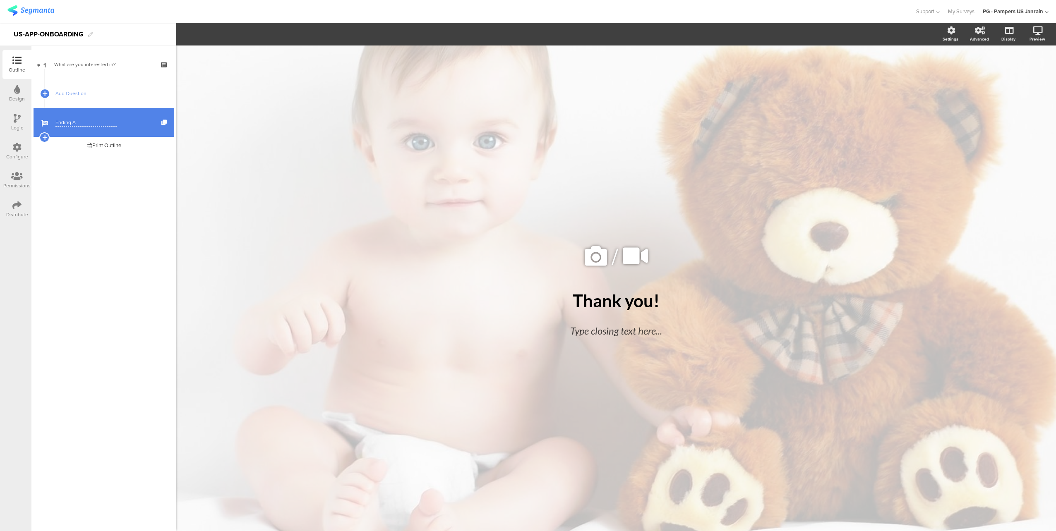
drag, startPoint x: 79, startPoint y: 120, endPoint x: 30, endPoint y: 119, distance: 48.8
click at [30, 119] on div "Outline Design Logic Configure Permissions Distribute New question Import quest…" at bounding box center [528, 277] width 1056 height 508
click at [83, 66] on div "What are you interested in?" at bounding box center [103, 64] width 99 height 8
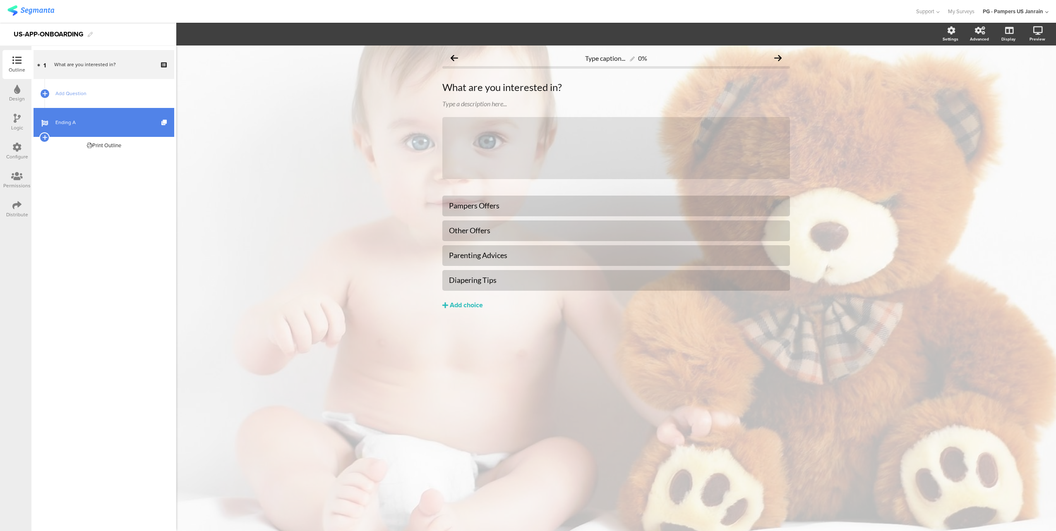
click at [16, 108] on div "Design" at bounding box center [16, 93] width 29 height 29
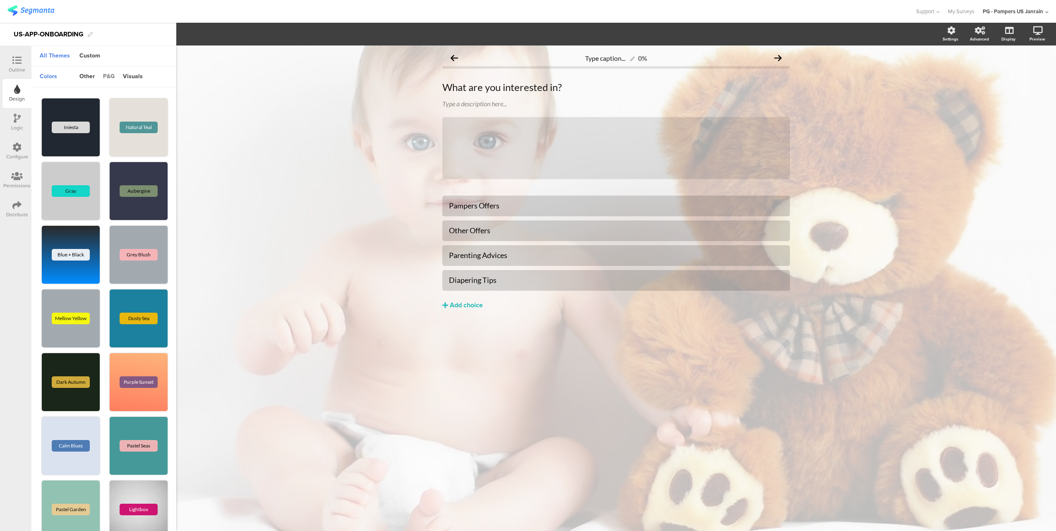
click at [109, 78] on div "p&g" at bounding box center [109, 77] width 20 height 14
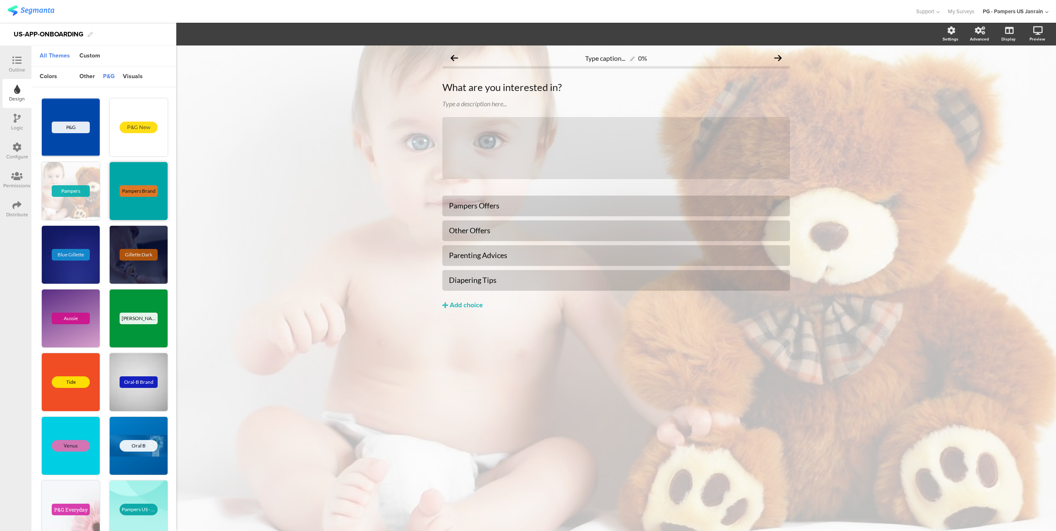
click at [136, 176] on div "Pampers Brand" at bounding box center [139, 191] width 58 height 58
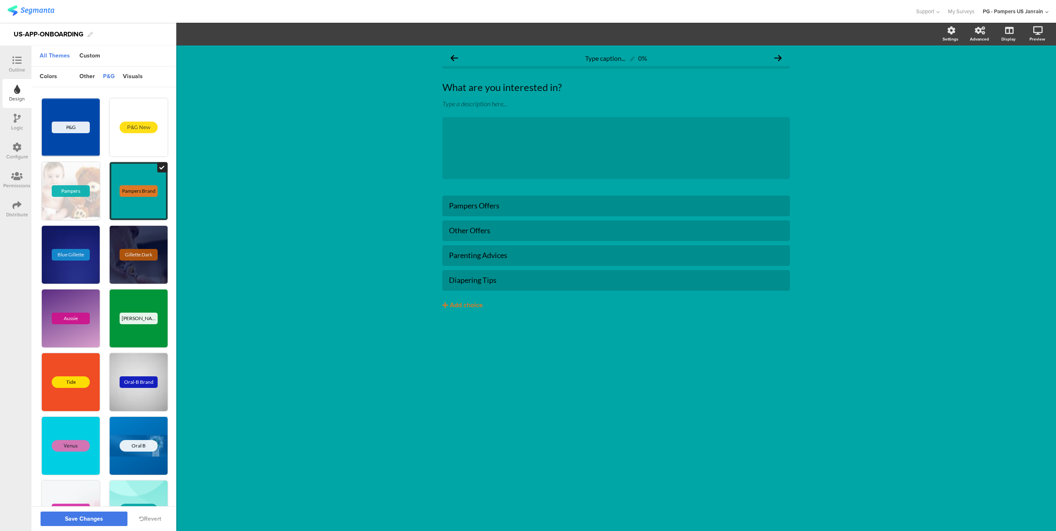
click at [93, 519] on span "Save Changes" at bounding box center [84, 519] width 38 height 0
click at [96, 58] on div "Custom" at bounding box center [89, 56] width 29 height 14
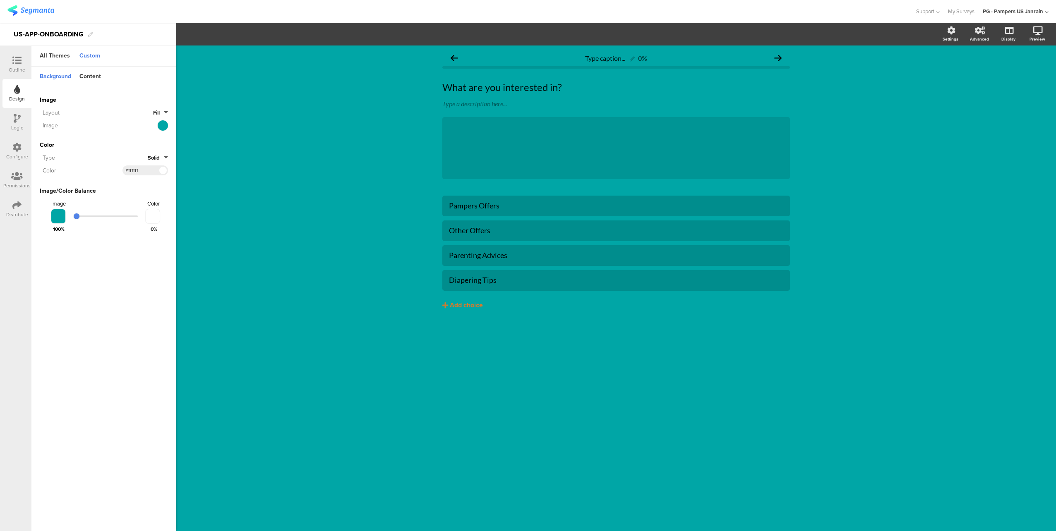
click at [163, 170] on span at bounding box center [163, 170] width 10 height 5
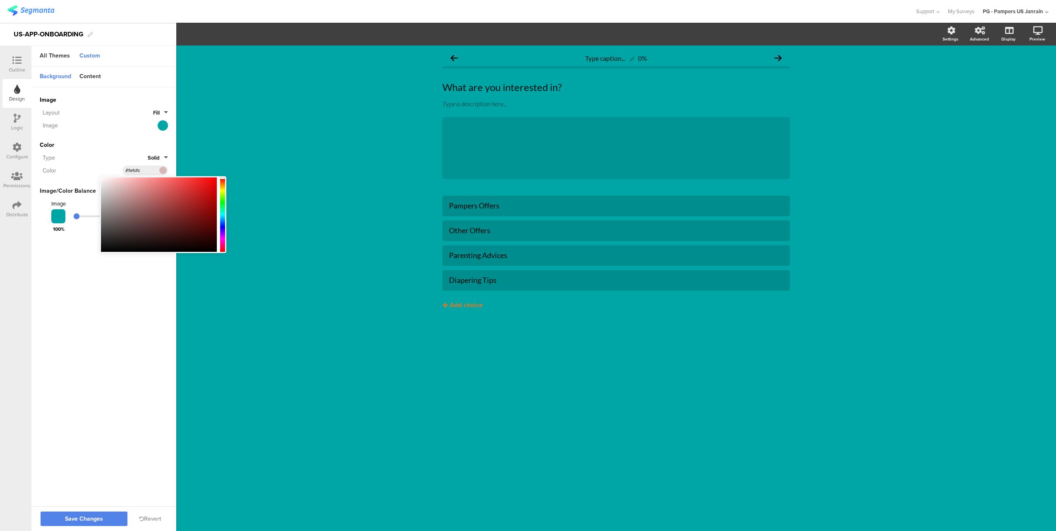
type input "#ffffff"
drag, startPoint x: 130, startPoint y: 200, endPoint x: 92, endPoint y: 169, distance: 49.4
click at [92, 169] on body "You are using an unsupported version of Internet Explorer. Unsupported browsers…" at bounding box center [528, 265] width 1056 height 531
click at [62, 515] on button "Save Changes" at bounding box center [84, 519] width 87 height 14
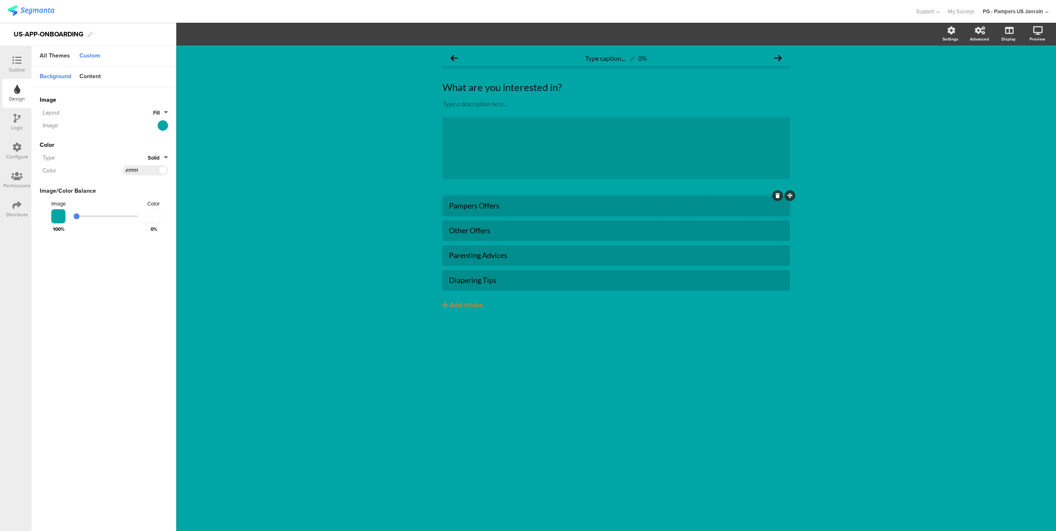
click at [504, 209] on div "Pampers Offers" at bounding box center [616, 206] width 334 height 10
click at [137, 168] on input "#ffffff" at bounding box center [137, 170] width 25 height 7
click at [161, 168] on span at bounding box center [163, 170] width 10 height 5
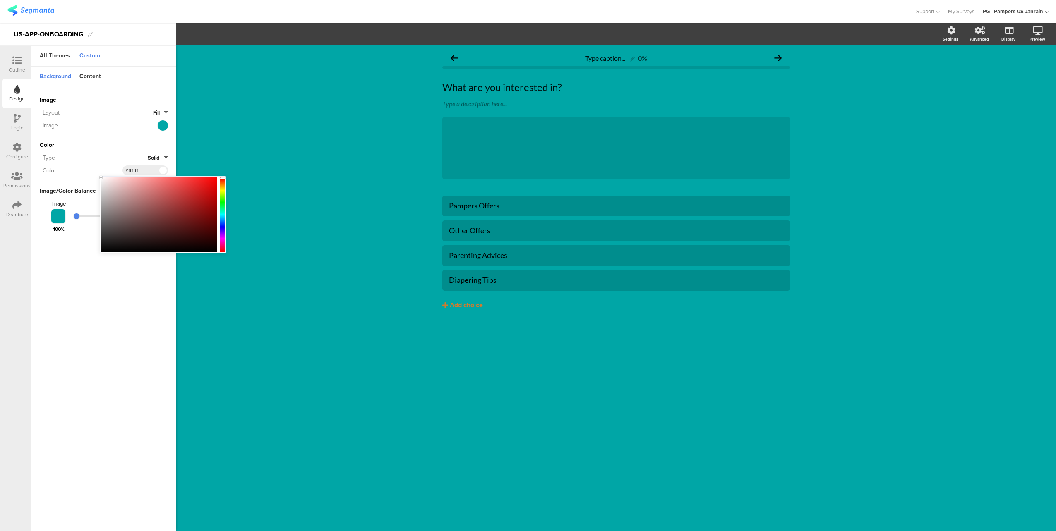
click at [89, 151] on div "Color Type Solid Color #ffffff" at bounding box center [104, 158] width 128 height 35
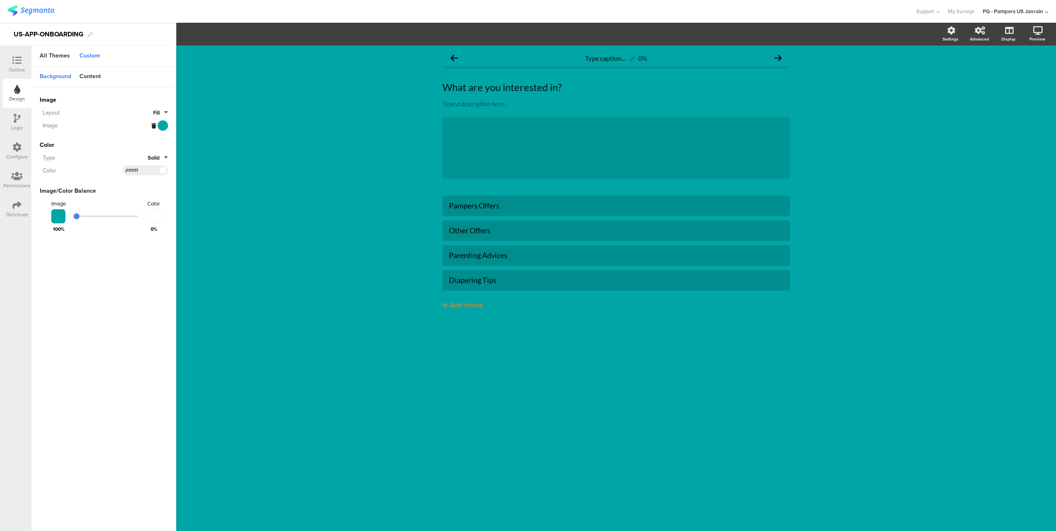
click at [163, 111] on button "Fill" at bounding box center [160, 113] width 15 height 8
click at [164, 111] on button "Fill" at bounding box center [160, 113] width 15 height 8
drag, startPoint x: 77, startPoint y: 216, endPoint x: 59, endPoint y: 223, distance: 19.1
click at [74, 217] on input "range" at bounding box center [106, 217] width 64 height 2
click at [157, 157] on span "Solid" at bounding box center [154, 158] width 12 height 8
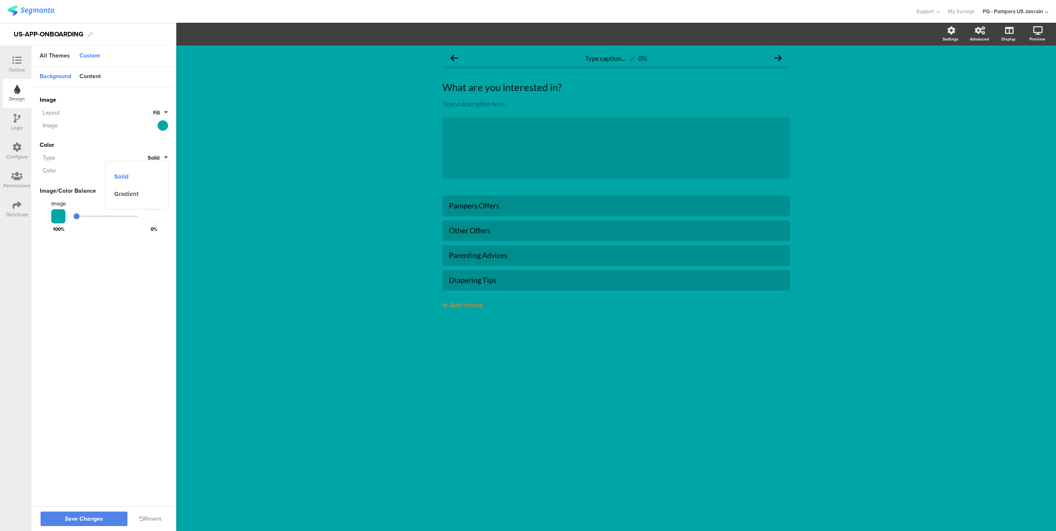
click at [157, 157] on span "Solid" at bounding box center [154, 158] width 12 height 8
click at [88, 74] on div "Content" at bounding box center [90, 77] width 30 height 14
click at [161, 101] on span at bounding box center [163, 100] width 10 height 5
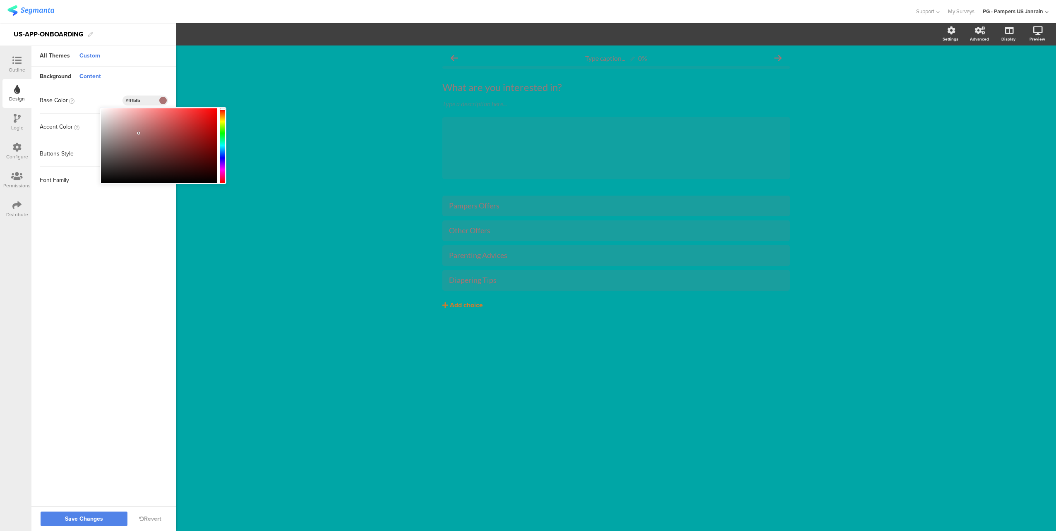
type input "#ffffff"
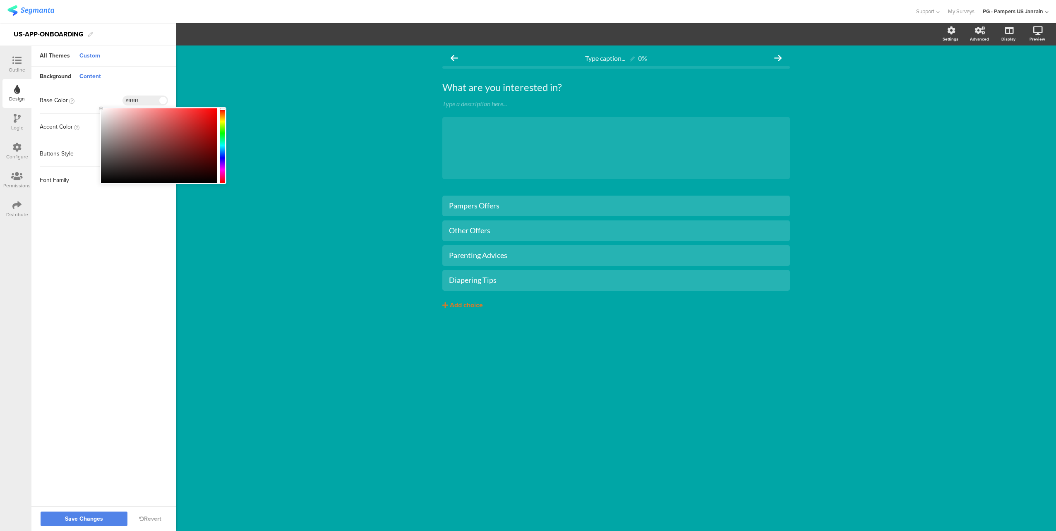
drag, startPoint x: 138, startPoint y: 133, endPoint x: 76, endPoint y: 89, distance: 76.0
click at [76, 89] on body "You are using an unsupported version of Internet Explorer. Unsupported browsers…" at bounding box center [528, 265] width 1056 height 531
click at [164, 89] on div "Base Color #ffffff" at bounding box center [104, 100] width 128 height 26
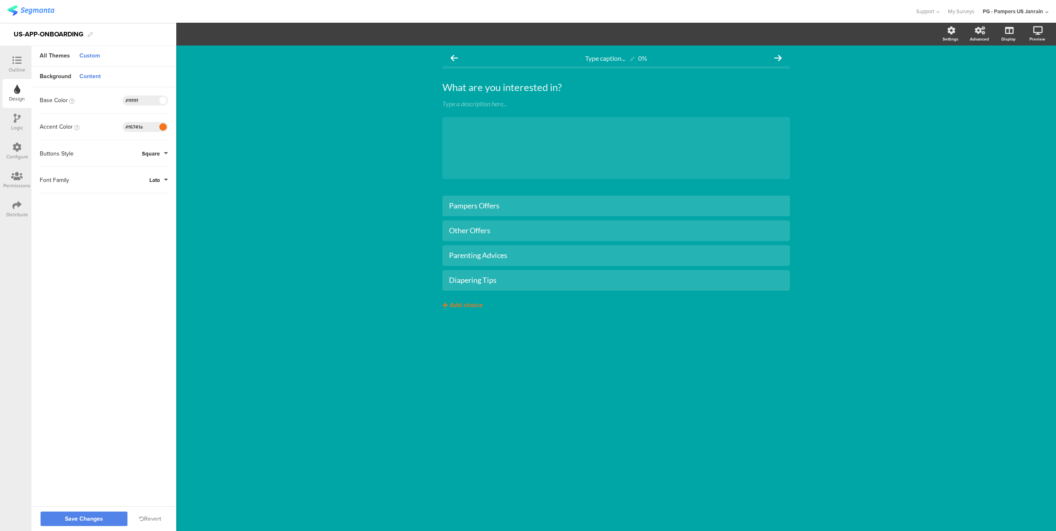
click at [162, 127] on span at bounding box center [163, 127] width 10 height 5
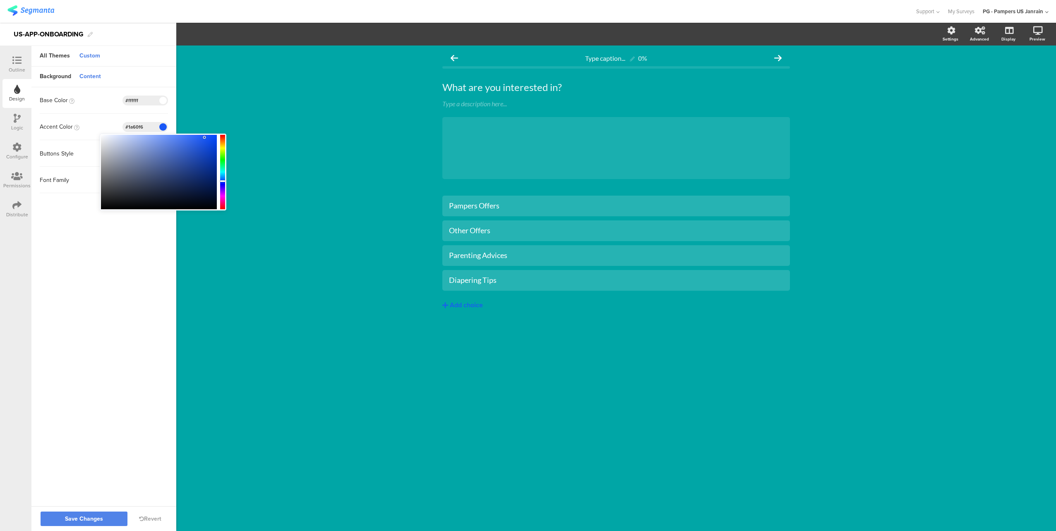
click at [223, 180] on div at bounding box center [222, 172] width 5 height 74
drag, startPoint x: 208, startPoint y: 153, endPoint x: 217, endPoint y: 155, distance: 9.2
click at [217, 155] on div at bounding box center [159, 172] width 116 height 74
click at [106, 255] on sg-customize-design "Background Content Image Invalid URL or Upload File Layout Fill Image Color Typ…" at bounding box center [103, 287] width 145 height 441
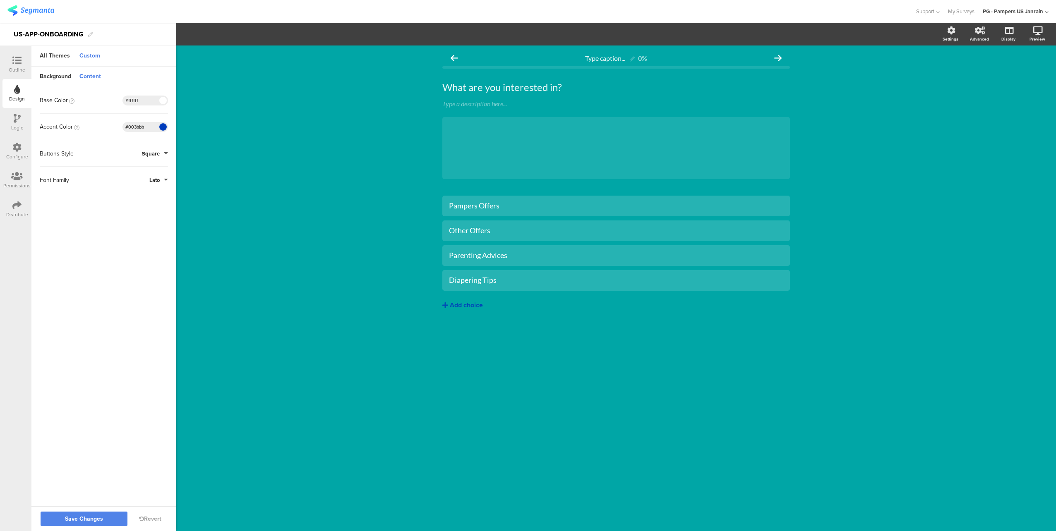
click at [156, 154] on span "Square" at bounding box center [151, 154] width 18 height 8
click at [147, 187] on button "Round" at bounding box center [137, 189] width 62 height 17
click at [161, 179] on button "Lato" at bounding box center [158, 180] width 19 height 8
click at [151, 74] on li "Cabin" at bounding box center [134, 72] width 68 height 17
click at [137, 271] on sg-customize-design "Background Content Image Invalid URL or Upload File Layout Fill Image Color Typ…" at bounding box center [103, 287] width 145 height 441
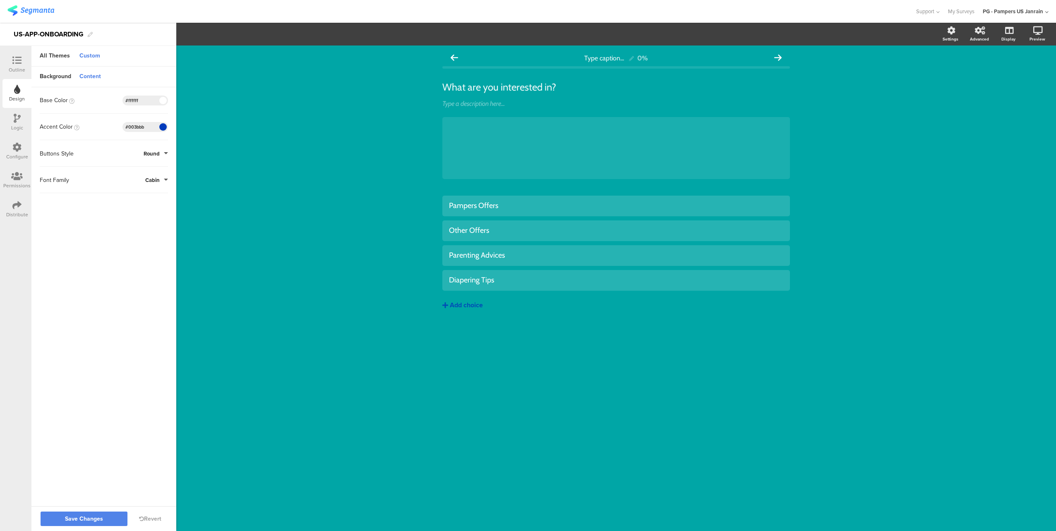
click at [161, 131] on div at bounding box center [163, 127] width 10 height 10
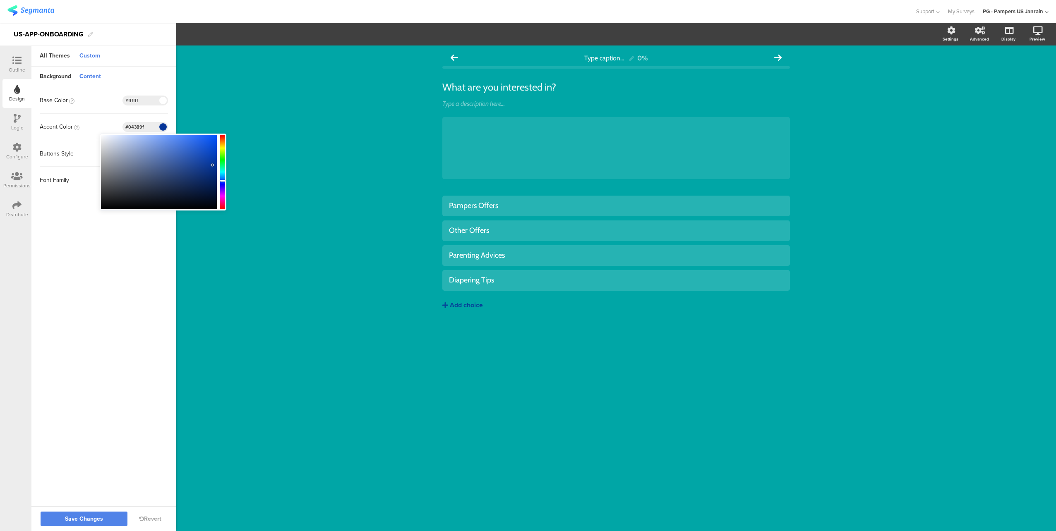
type input "#0438a0"
drag, startPoint x: 204, startPoint y: 169, endPoint x: 214, endPoint y: 163, distance: 11.4
click at [214, 163] on div at bounding box center [159, 172] width 116 height 74
click at [137, 245] on sg-customize-design "Background Content Image Invalid URL or Upload File Layout Fill Image Color Typ…" at bounding box center [103, 287] width 145 height 441
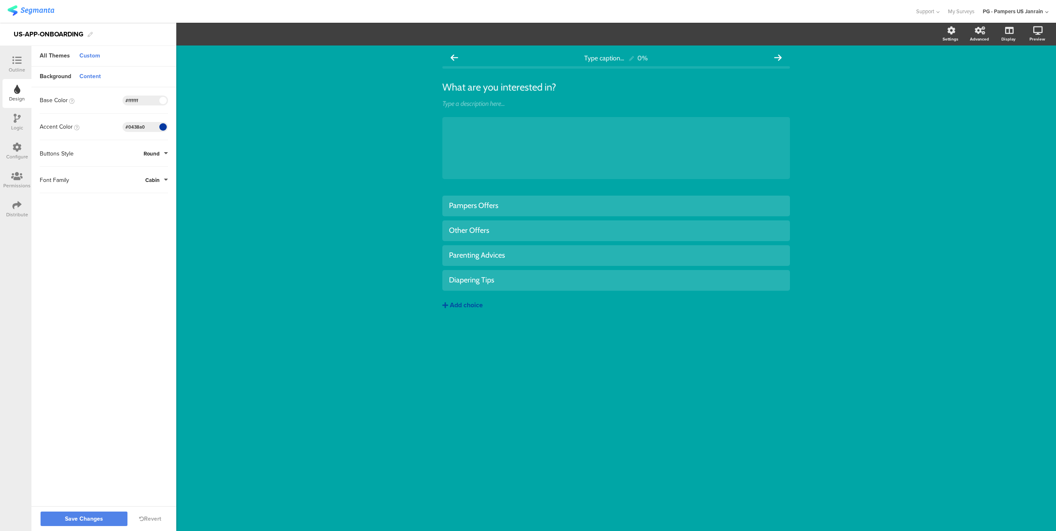
click at [163, 151] on button "Round" at bounding box center [156, 154] width 24 height 8
click at [134, 175] on button "Square" at bounding box center [137, 172] width 62 height 17
click at [130, 350] on sg-customize-design "Background Content Image Invalid URL or Upload File Layout Fill Image Color Typ…" at bounding box center [103, 287] width 145 height 441
click at [108, 521] on button "Save Changes" at bounding box center [84, 519] width 87 height 14
click at [64, 58] on div "All Themes" at bounding box center [55, 56] width 38 height 14
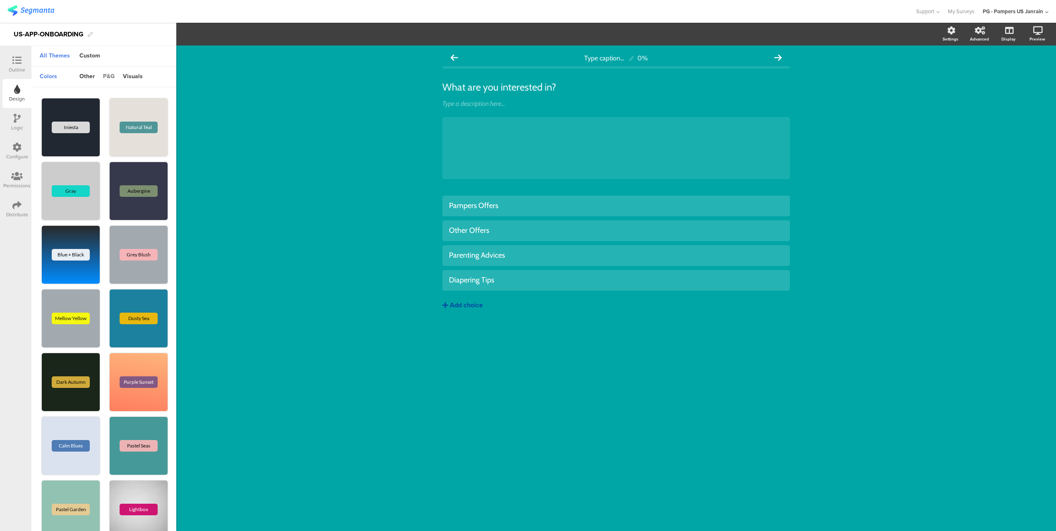
click at [110, 79] on div "p&g" at bounding box center [109, 77] width 20 height 14
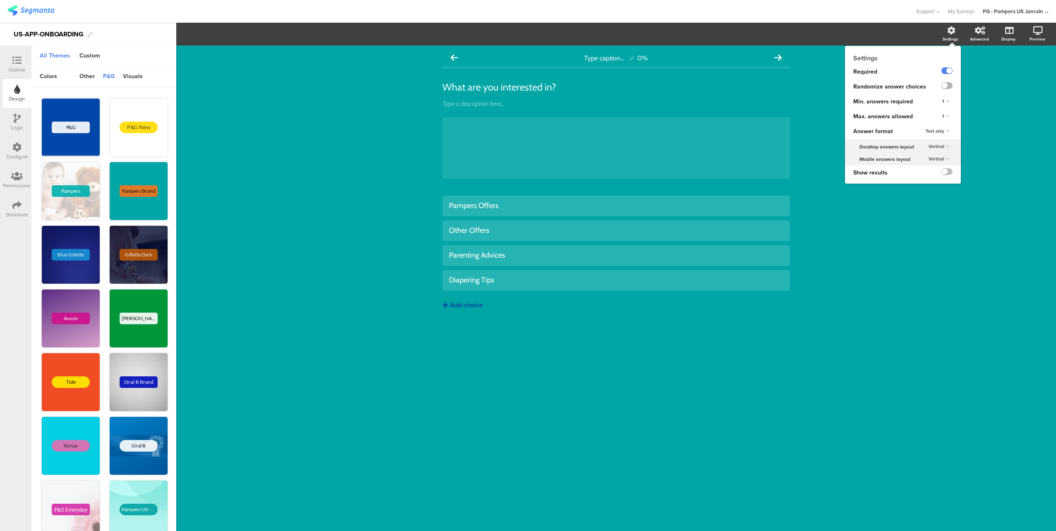
click at [950, 85] on label at bounding box center [946, 85] width 11 height 7
click at [0, 0] on input "checkbox" at bounding box center [0, 0] width 0 height 0
click at [948, 117] on div "1" at bounding box center [946, 117] width 14 height 10
click at [930, 157] on div "4" at bounding box center [933, 159] width 49 height 9
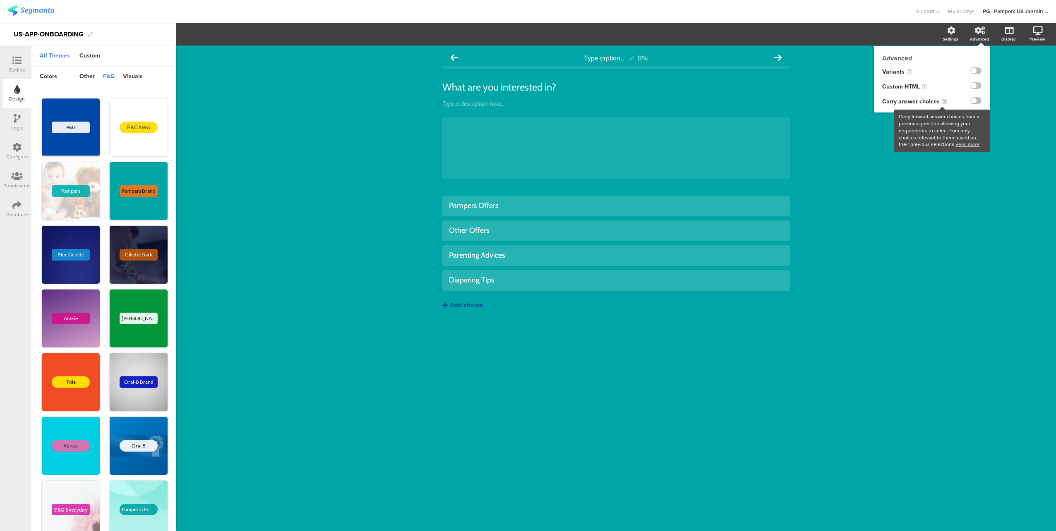
click at [944, 102] on icon at bounding box center [944, 101] width 5 height 5
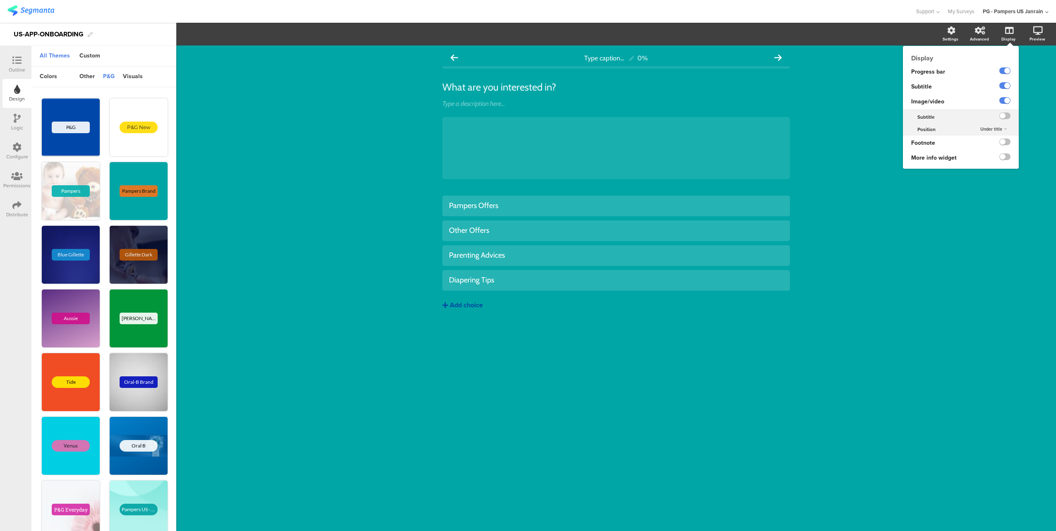
click at [1016, 36] on div "Display" at bounding box center [1012, 34] width 29 height 21
click at [1004, 74] on label at bounding box center [1004, 70] width 11 height 7
click at [0, 0] on input "checkbox" at bounding box center [0, 0] width 0 height 0
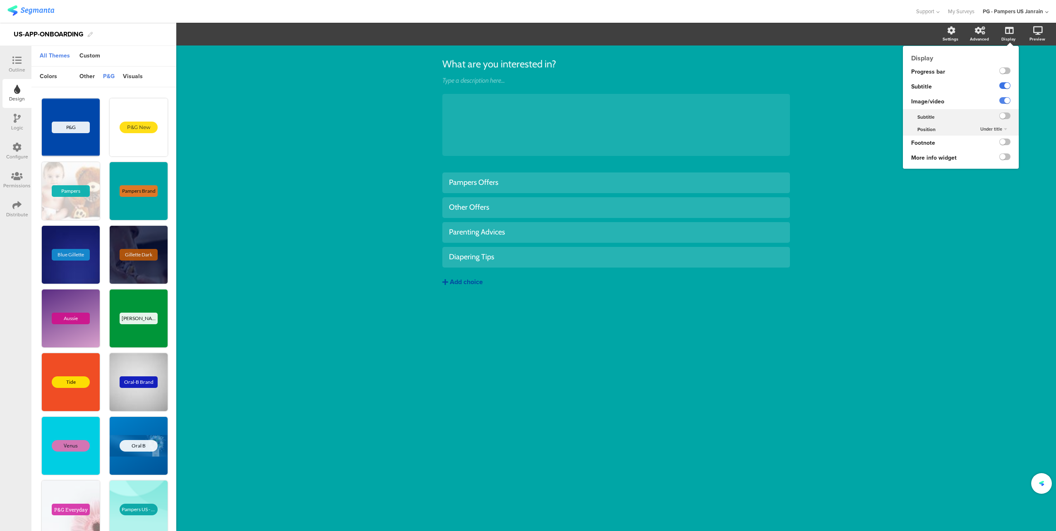
click at [1005, 87] on label at bounding box center [1004, 85] width 11 height 7
click at [0, 0] on input "checkbox" at bounding box center [0, 0] width 0 height 0
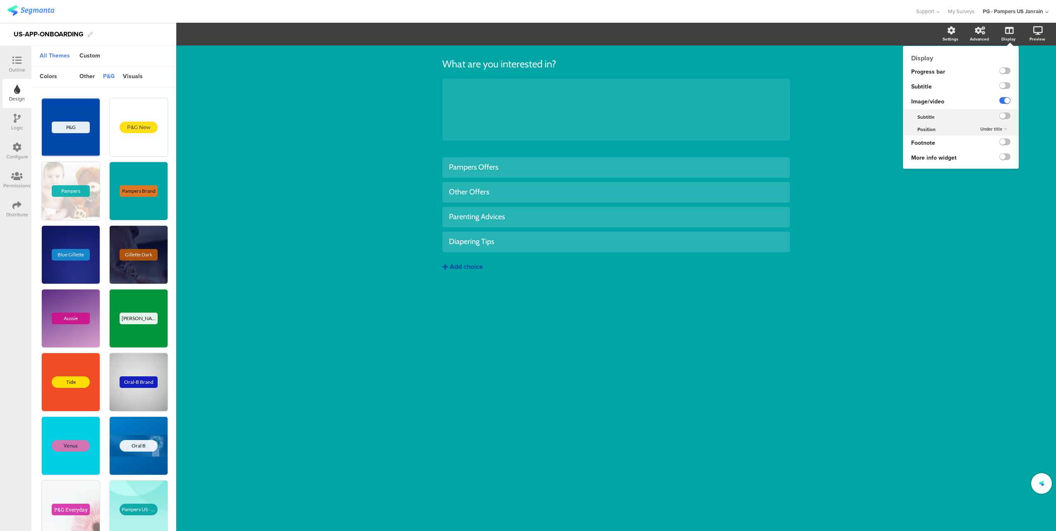
click at [1004, 99] on label at bounding box center [1004, 100] width 11 height 7
click at [0, 0] on input "checkbox" at bounding box center [0, 0] width 0 height 0
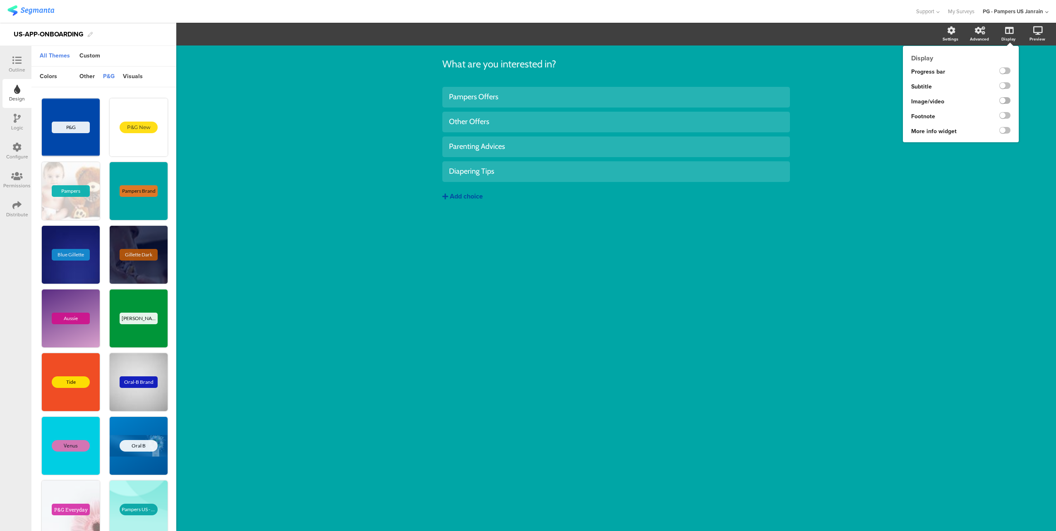
click at [1005, 99] on label at bounding box center [1004, 100] width 11 height 7
click at [0, 0] on input "checkbox" at bounding box center [0, 0] width 0 height 0
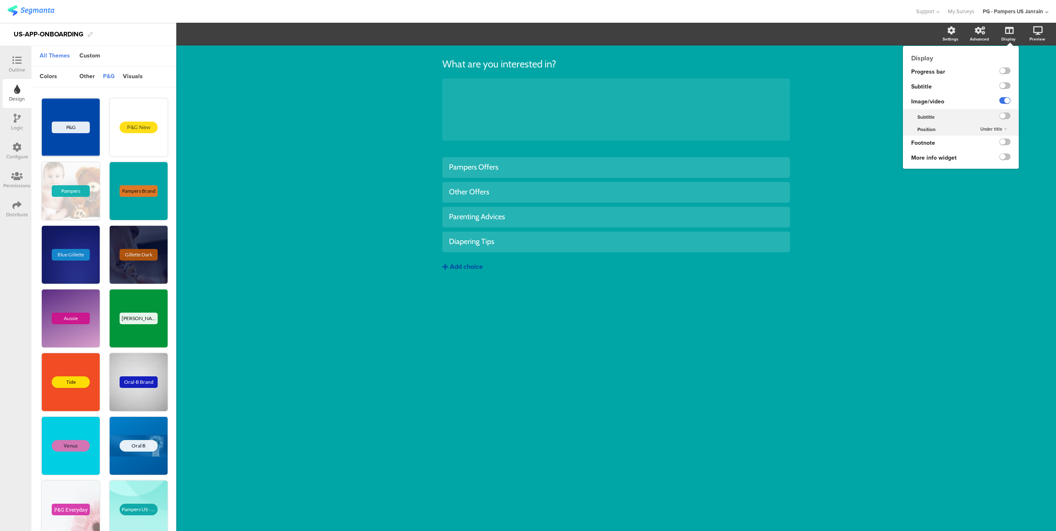
click at [1005, 99] on label at bounding box center [1004, 100] width 11 height 7
click at [0, 0] on input "checkbox" at bounding box center [0, 0] width 0 height 0
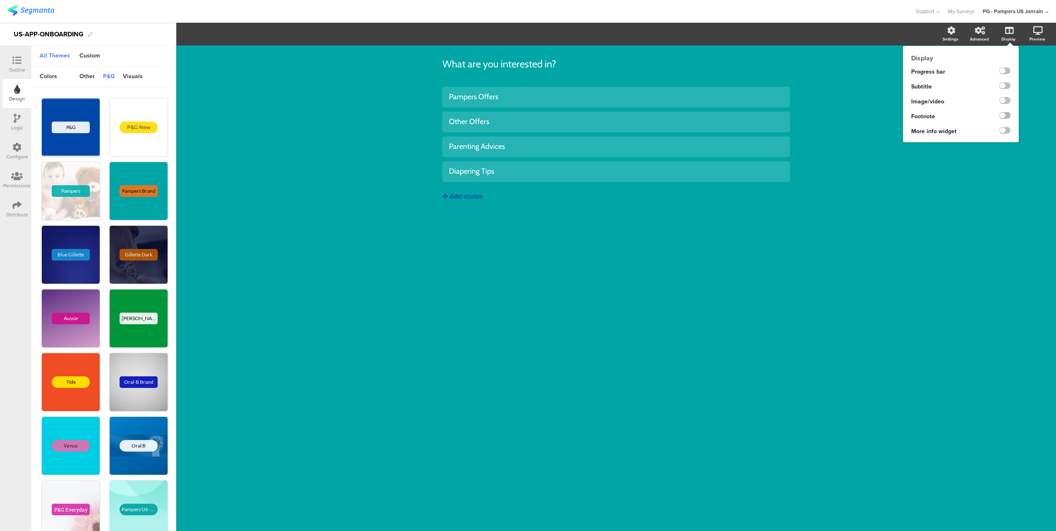
click at [1004, 115] on label at bounding box center [1004, 115] width 11 height 7
click at [0, 0] on input "checkbox" at bounding box center [0, 0] width 0 height 0
click at [1004, 115] on label at bounding box center [1004, 115] width 11 height 7
click at [0, 0] on input "checkbox" at bounding box center [0, 0] width 0 height 0
click at [1007, 129] on label at bounding box center [1004, 130] width 11 height 7
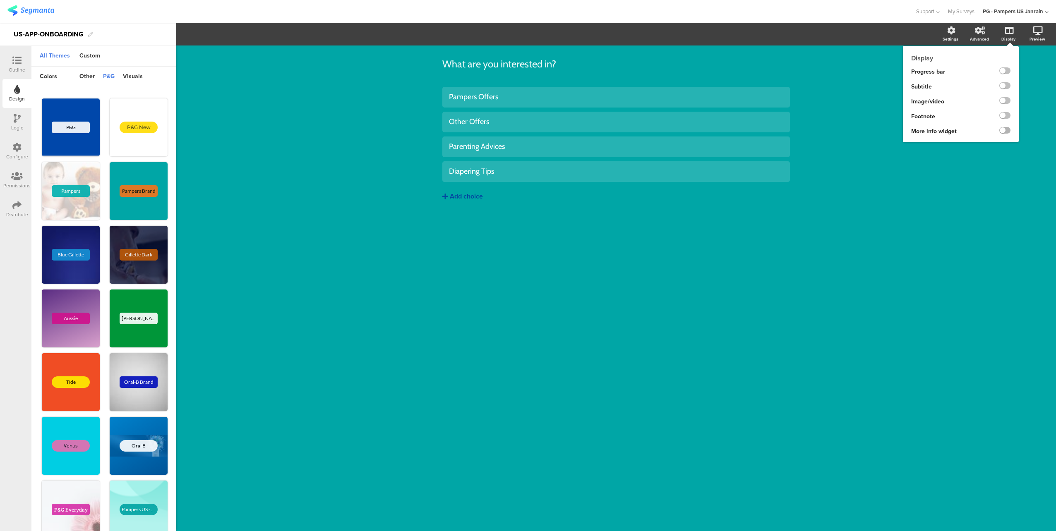
click at [0, 0] on input "checkbox" at bounding box center [0, 0] width 0 height 0
click at [1006, 129] on label at bounding box center [1004, 130] width 11 height 7
click at [0, 0] on input "checkbox" at bounding box center [0, 0] width 0 height 0
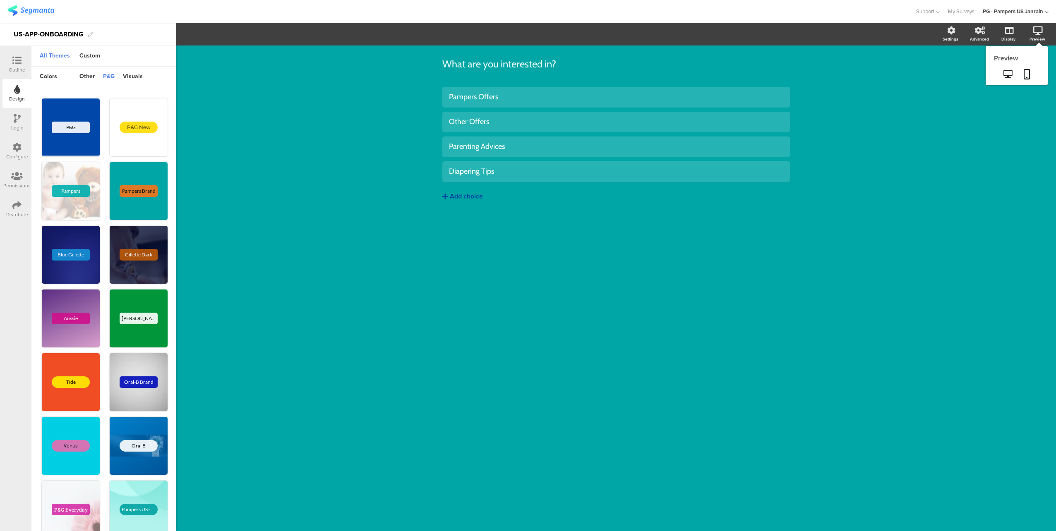
click at [1033, 37] on div "Preview" at bounding box center [1037, 39] width 16 height 6
click at [1028, 76] on icon at bounding box center [1026, 74] width 7 height 10
click at [934, 9] on div "Support" at bounding box center [928, 11] width 24 height 23
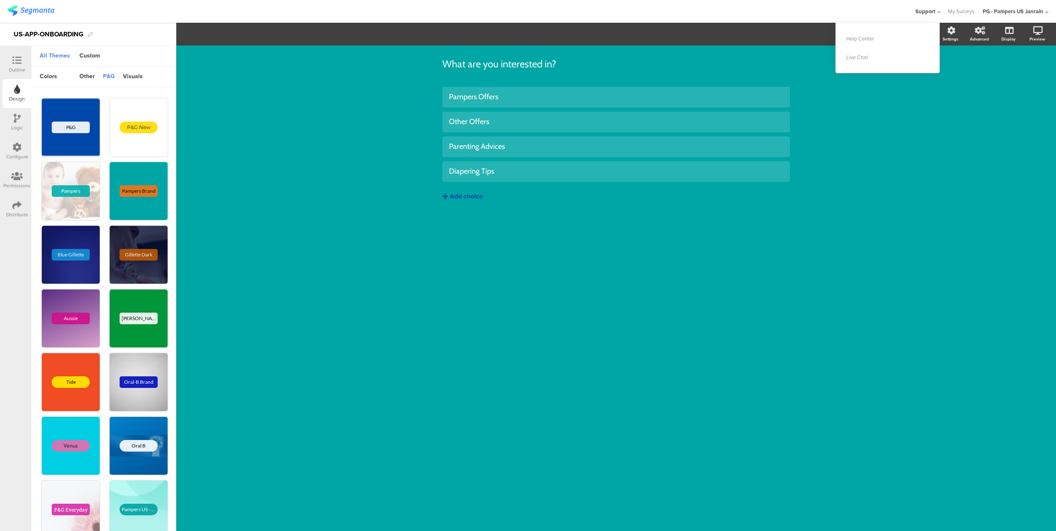
click at [934, 9] on span "Support" at bounding box center [925, 11] width 20 height 8
click at [14, 120] on icon at bounding box center [17, 118] width 7 height 9
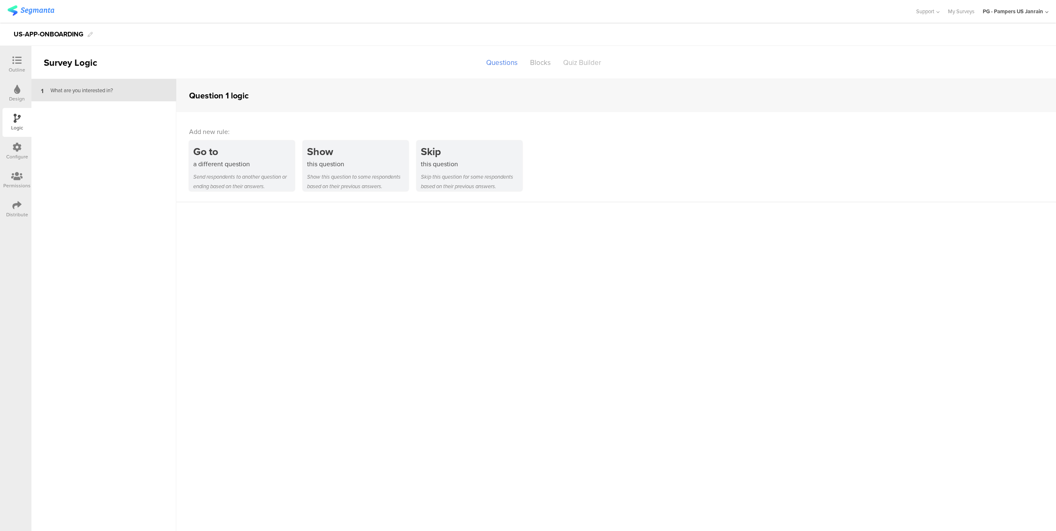
click at [579, 65] on div "Quiz Builder" at bounding box center [582, 62] width 50 height 14
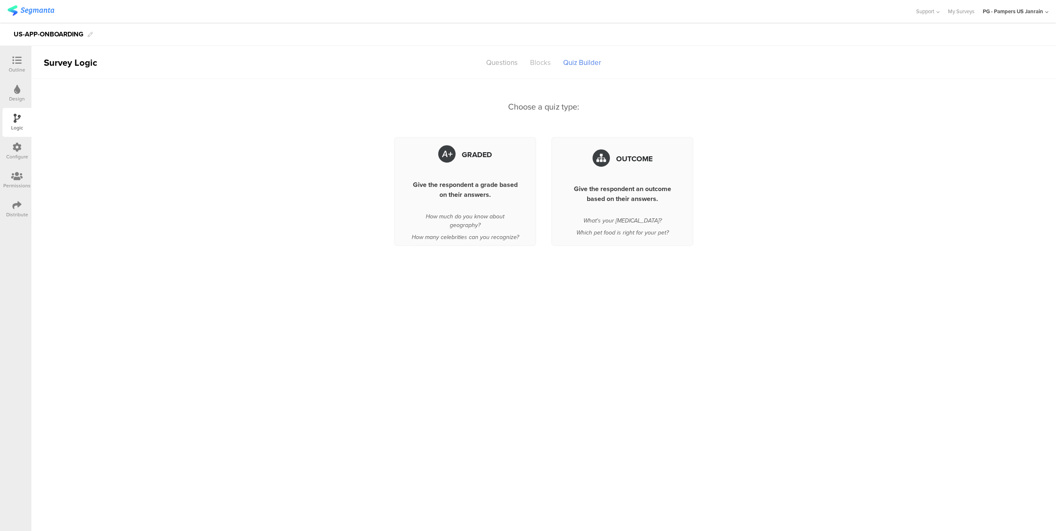
click at [544, 61] on div "Blocks" at bounding box center [540, 62] width 33 height 14
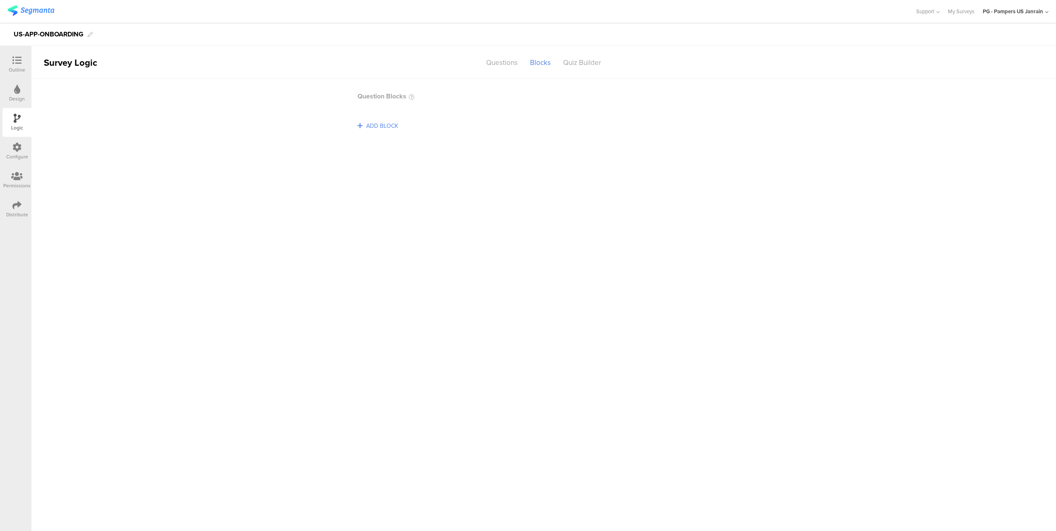
click at [13, 144] on icon at bounding box center [16, 147] width 9 height 9
click at [416, 63] on div "Settings" at bounding box center [409, 62] width 38 height 14
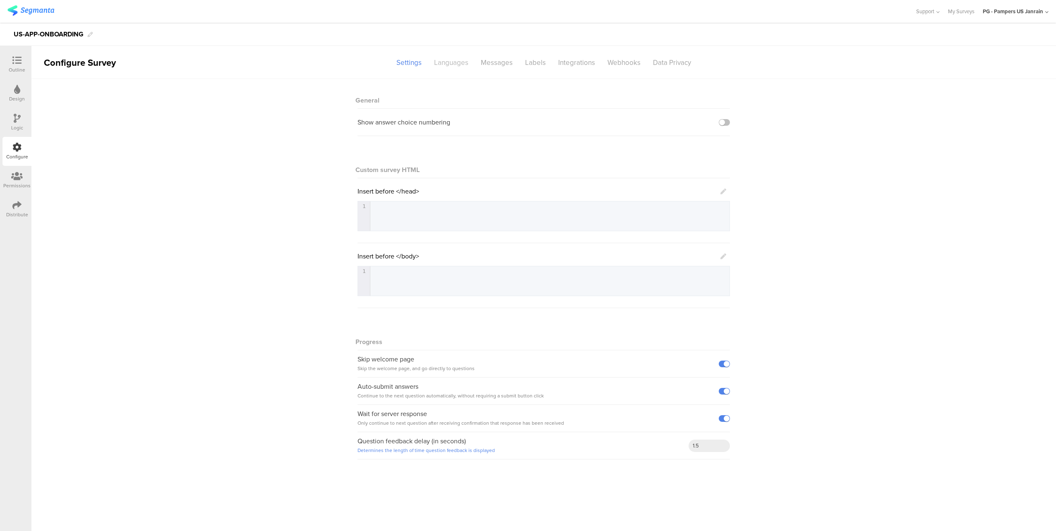
click at [447, 65] on div "Languages" at bounding box center [451, 62] width 47 height 14
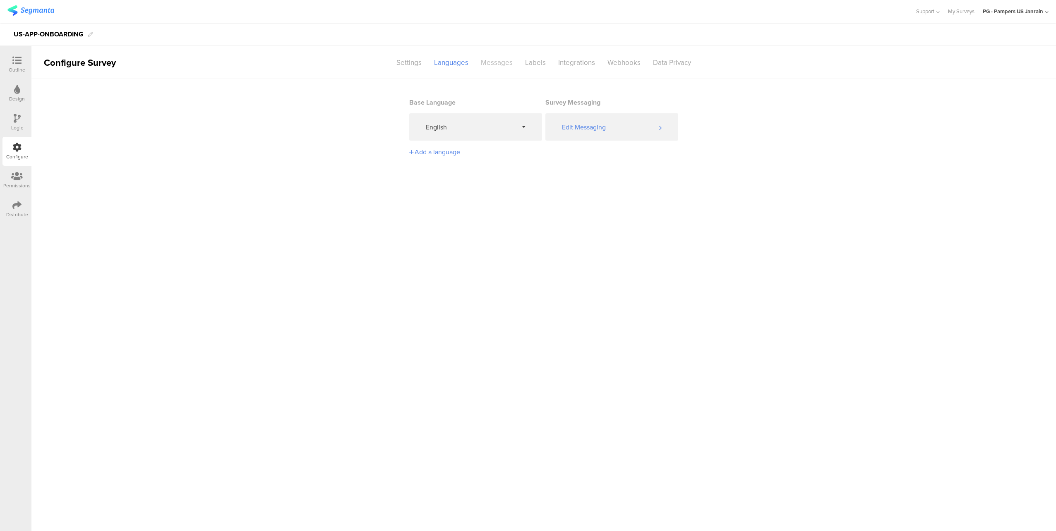
click at [506, 62] on div "Messages" at bounding box center [497, 62] width 44 height 14
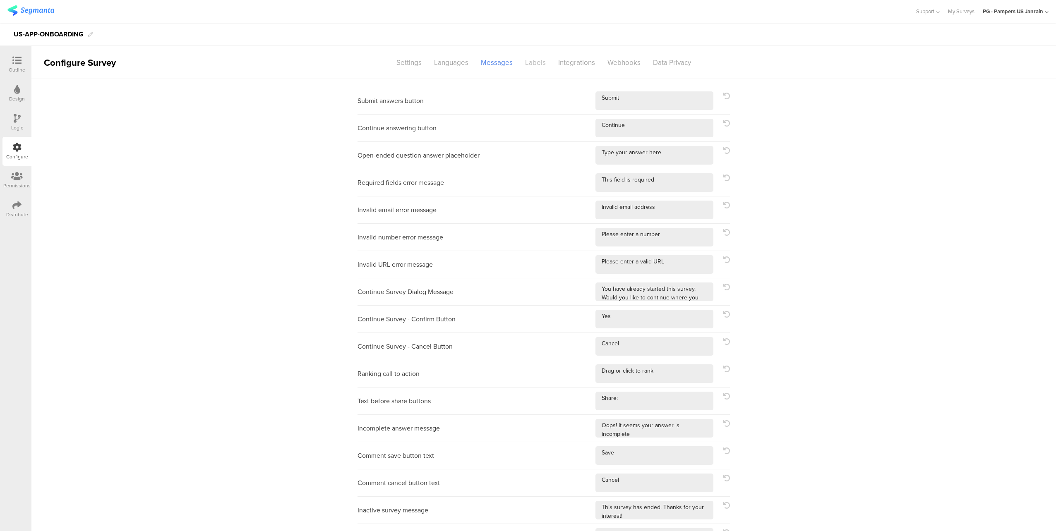
click at [527, 64] on div "Labels" at bounding box center [535, 62] width 33 height 14
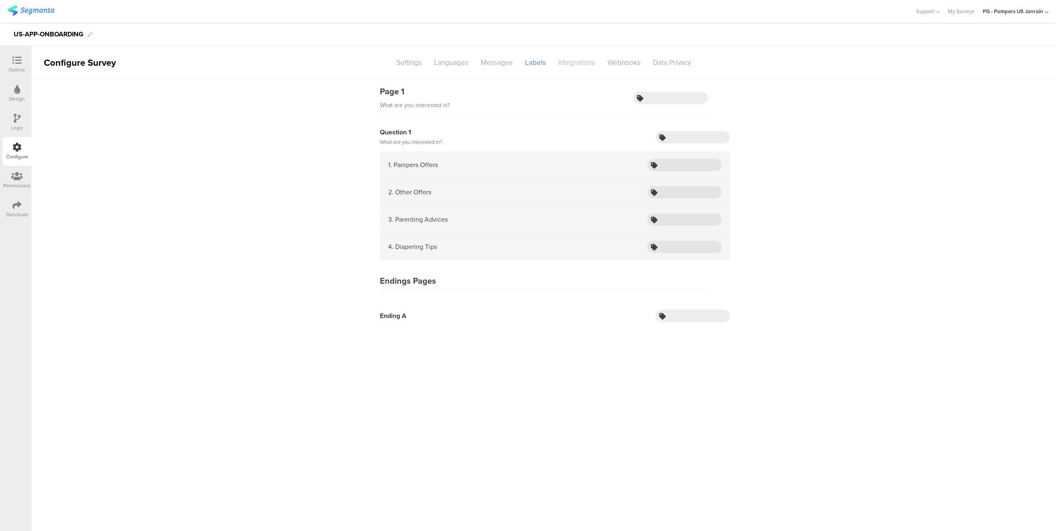
click at [570, 60] on div "Integrations" at bounding box center [576, 62] width 49 height 14
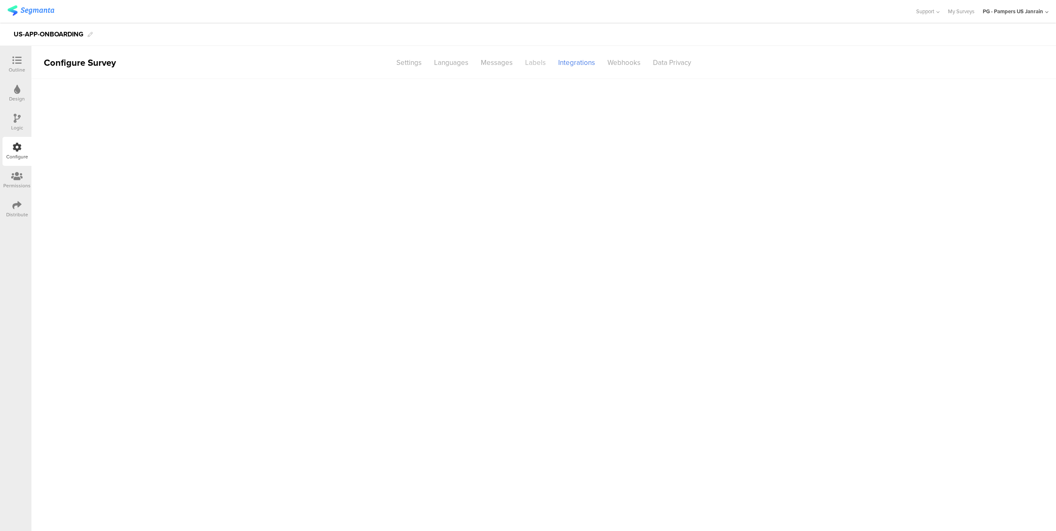
click at [523, 64] on div "Labels" at bounding box center [535, 62] width 33 height 14
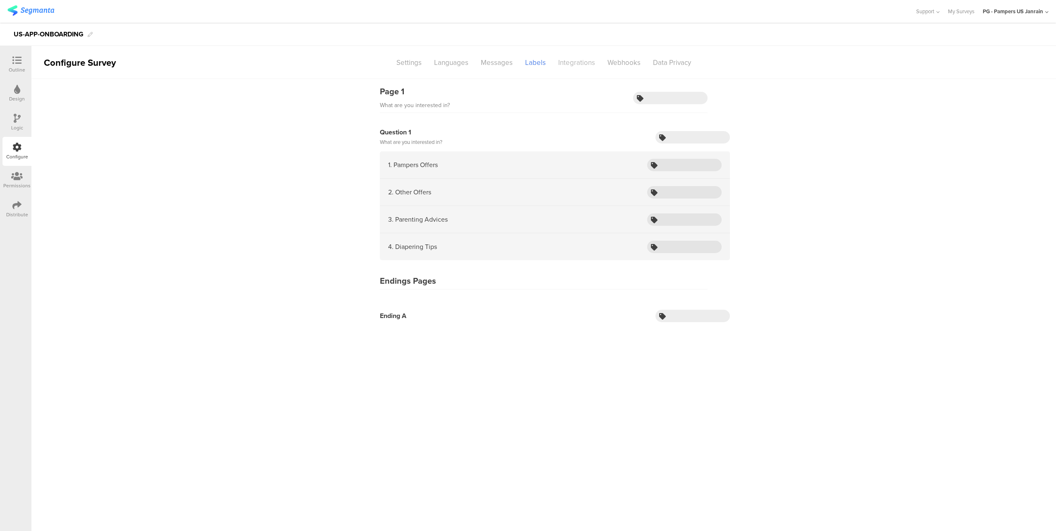
click at [581, 67] on div "Integrations" at bounding box center [576, 62] width 49 height 14
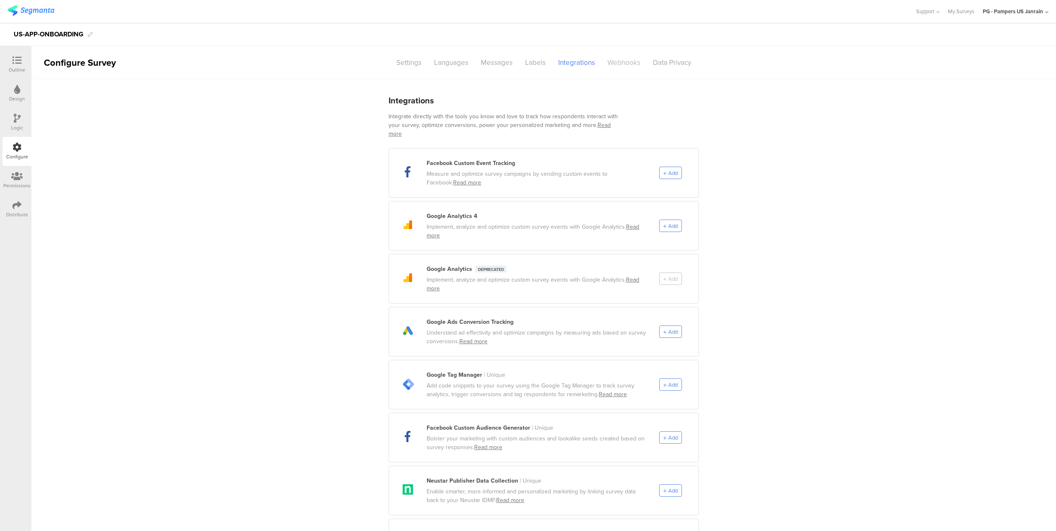
click at [608, 65] on div "Webhooks" at bounding box center [624, 62] width 46 height 14
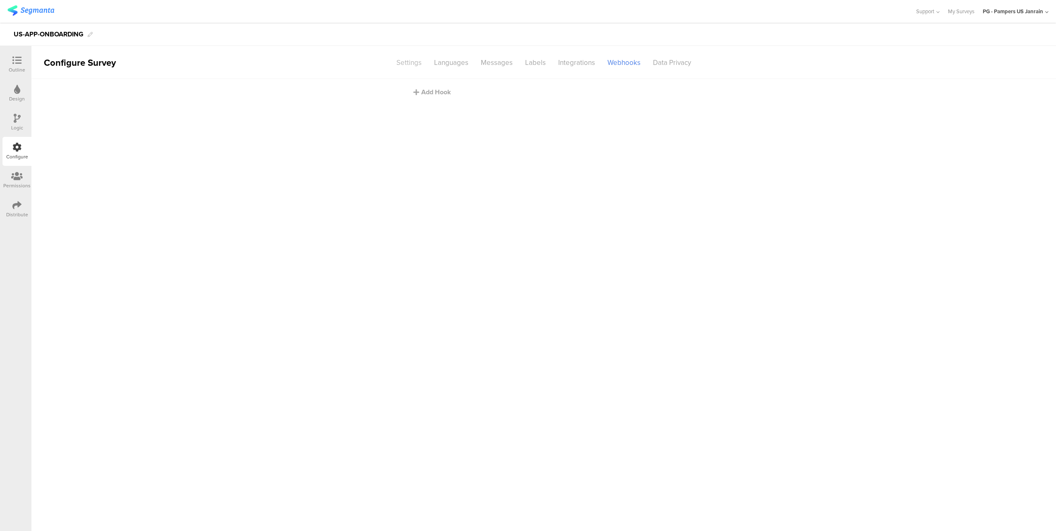
click at [398, 62] on div "Settings" at bounding box center [409, 62] width 38 height 14
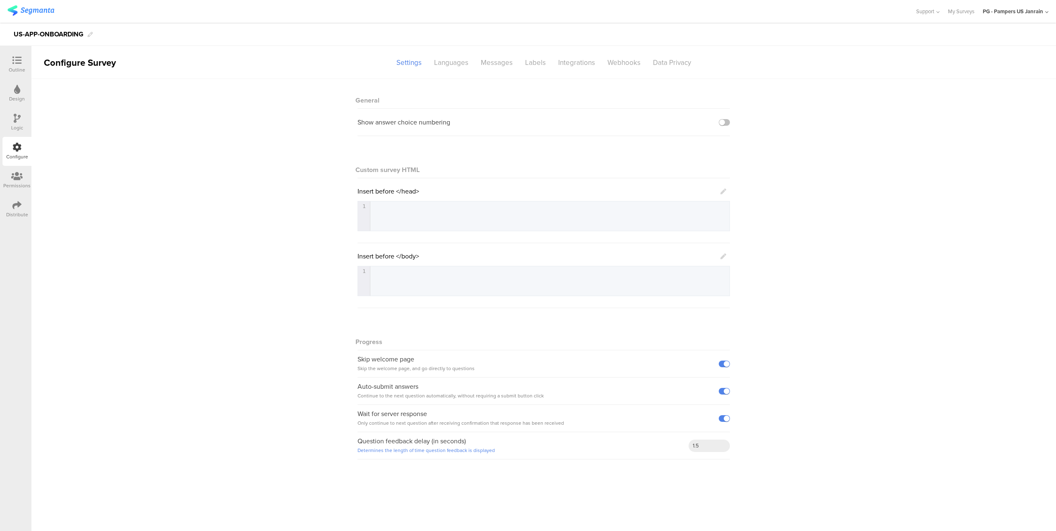
click at [29, 180] on div at bounding box center [16, 177] width 27 height 10
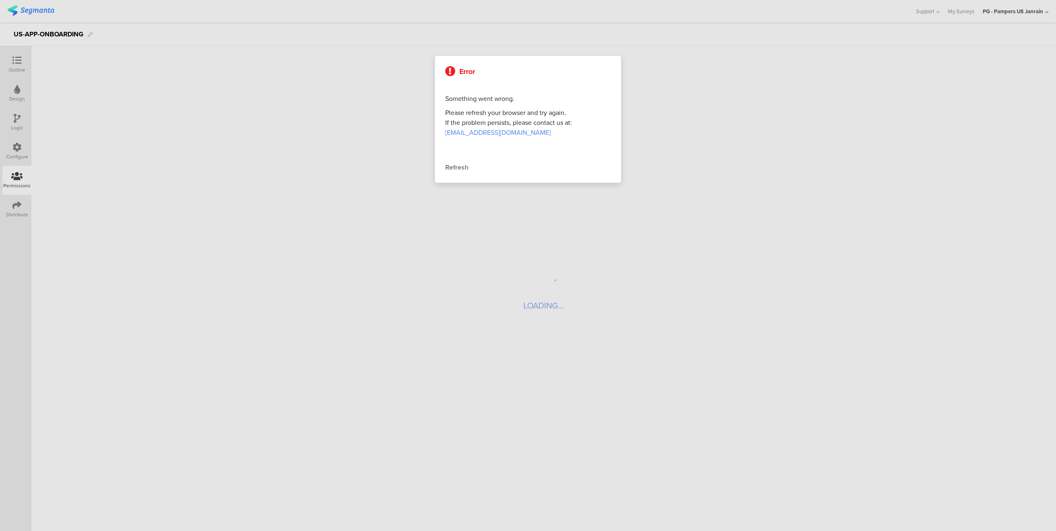
click at [455, 169] on div "Refresh" at bounding box center [527, 168] width 165 height 10
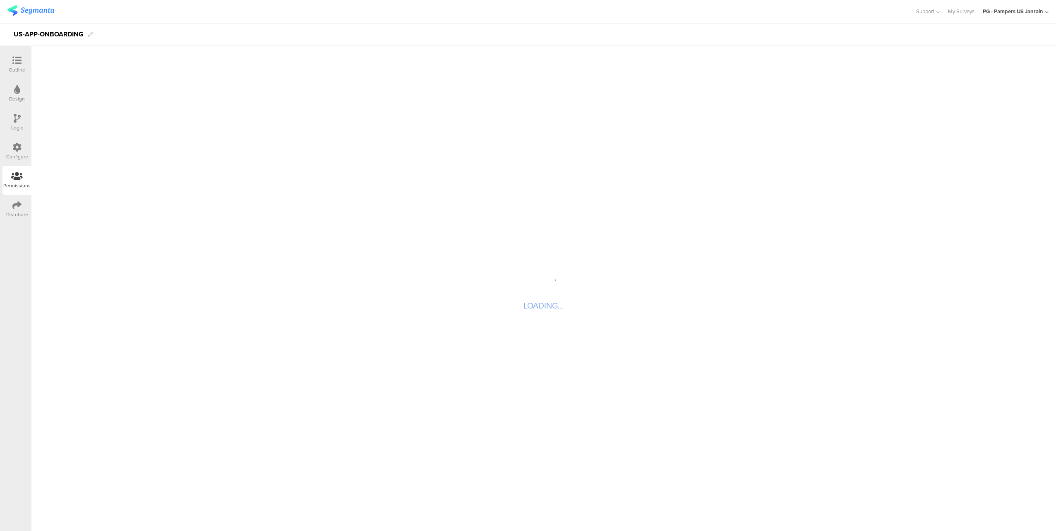
click at [12, 213] on div "Distribute" at bounding box center [17, 214] width 22 height 7
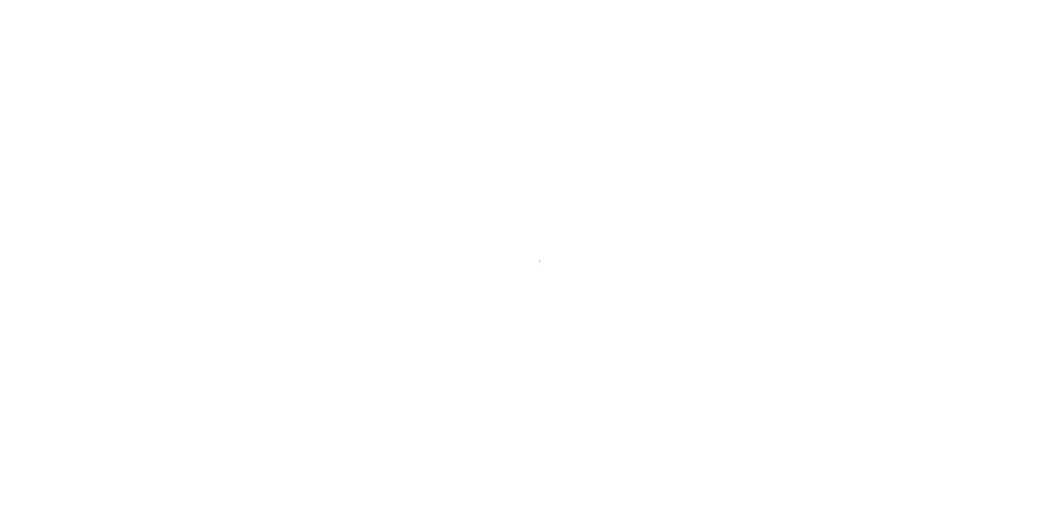
click at [18, 67] on div at bounding box center [528, 265] width 1056 height 531
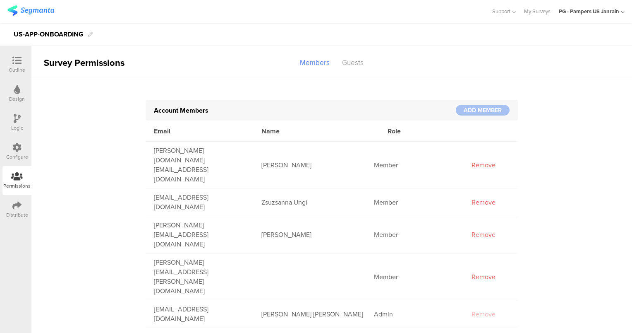
click at [17, 96] on div "Design" at bounding box center [17, 98] width 16 height 7
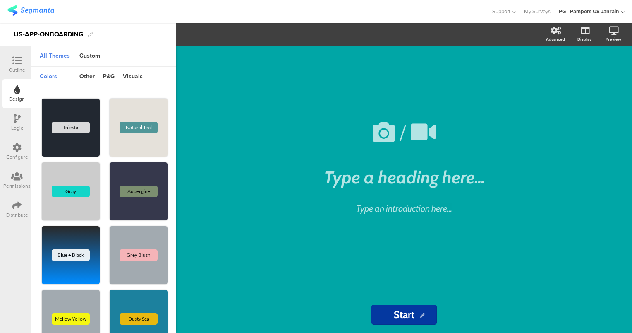
click at [15, 69] on div "Outline" at bounding box center [17, 69] width 17 height 7
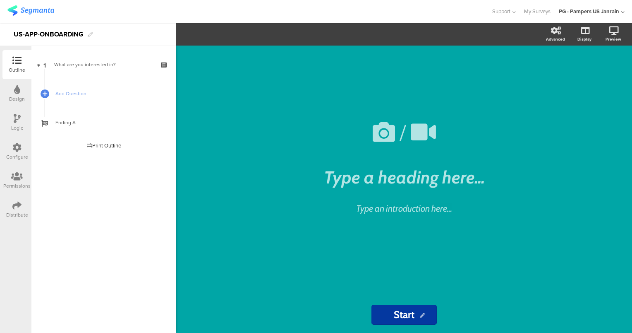
click at [18, 148] on icon at bounding box center [16, 147] width 9 height 9
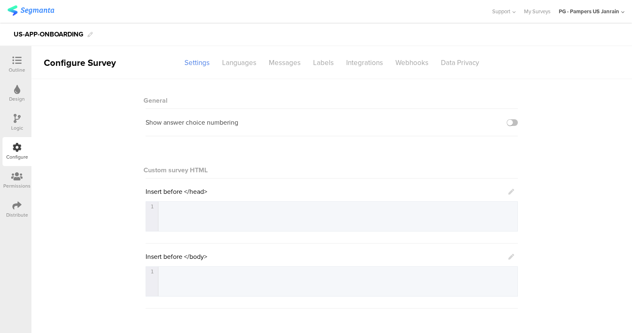
scroll to position [135, 0]
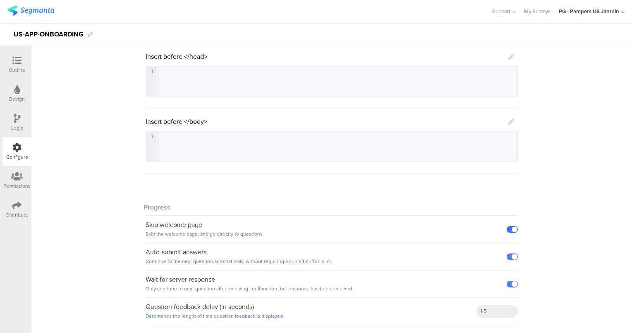
click at [509, 230] on label at bounding box center [512, 229] width 11 height 7
click at [0, 0] on input "checkbox" at bounding box center [0, 0] width 0 height 0
click at [509, 230] on label at bounding box center [512, 229] width 11 height 7
click at [0, 0] on input "checkbox" at bounding box center [0, 0] width 0 height 0
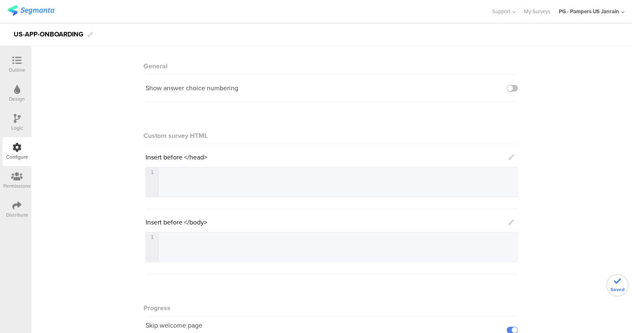
scroll to position [27, 0]
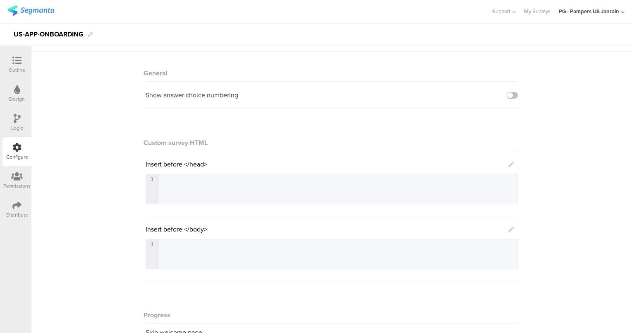
click at [20, 64] on icon at bounding box center [16, 60] width 9 height 9
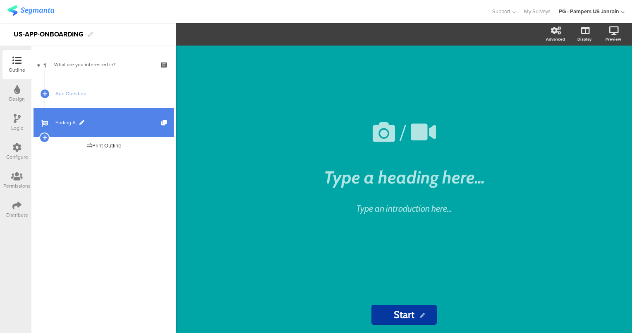
click at [61, 120] on span "Ending A" at bounding box center [108, 122] width 106 height 8
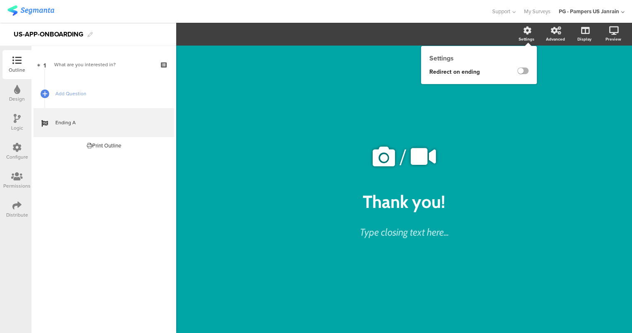
click at [523, 70] on label at bounding box center [523, 70] width 11 height 7
click at [0, 0] on input "checkbox" at bounding box center [0, 0] width 0 height 0
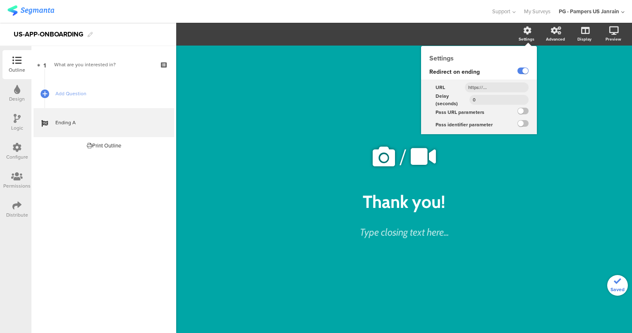
click at [487, 84] on input "text" at bounding box center [497, 87] width 64 height 10
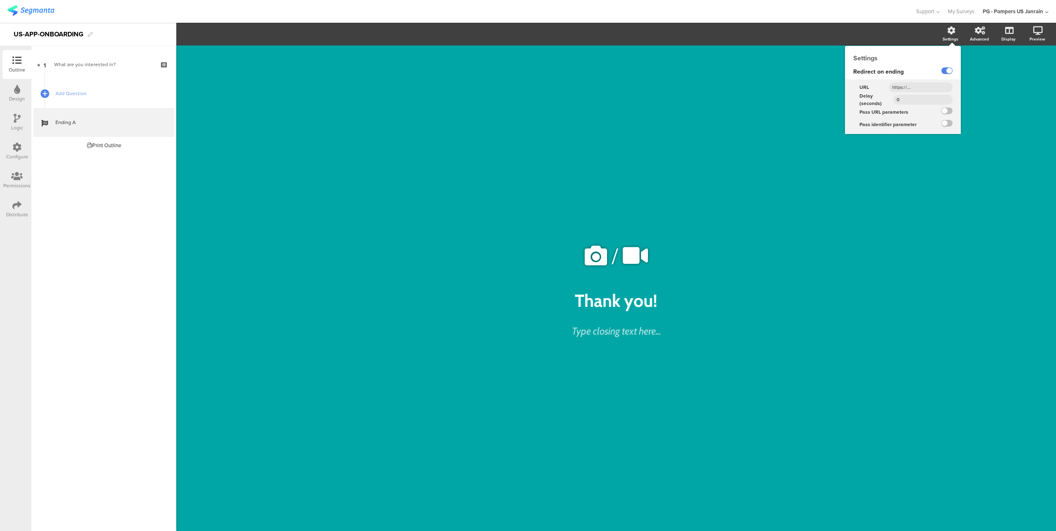
click at [932, 89] on input "text" at bounding box center [921, 87] width 64 height 10
type input "https://www.google.fr"
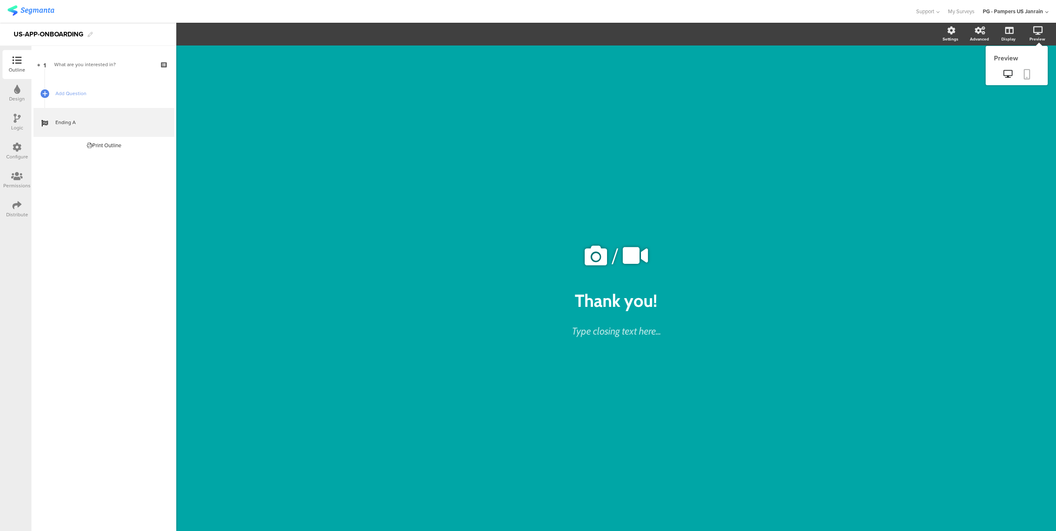
click at [1026, 76] on icon at bounding box center [1026, 74] width 7 height 10
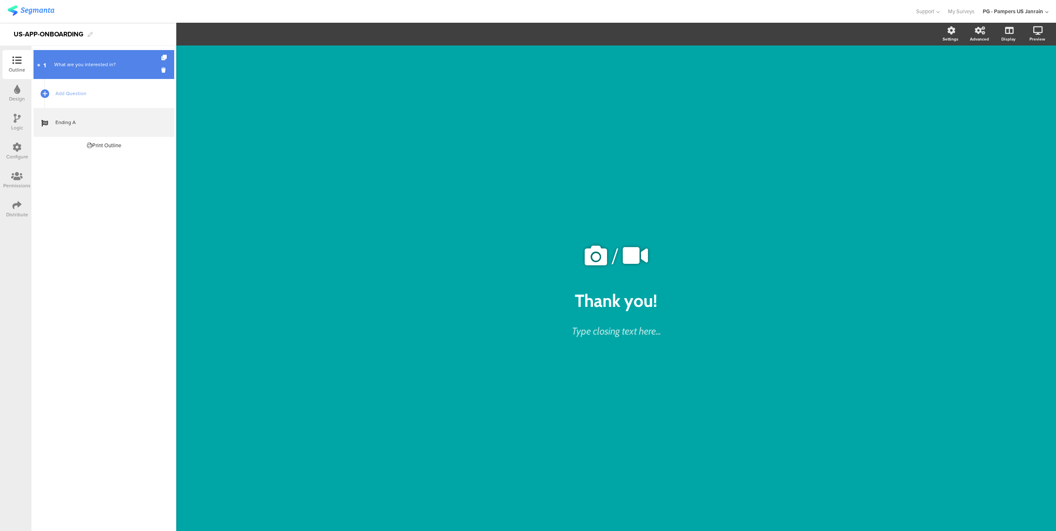
click at [121, 64] on div "What are you interested in?" at bounding box center [103, 64] width 99 height 8
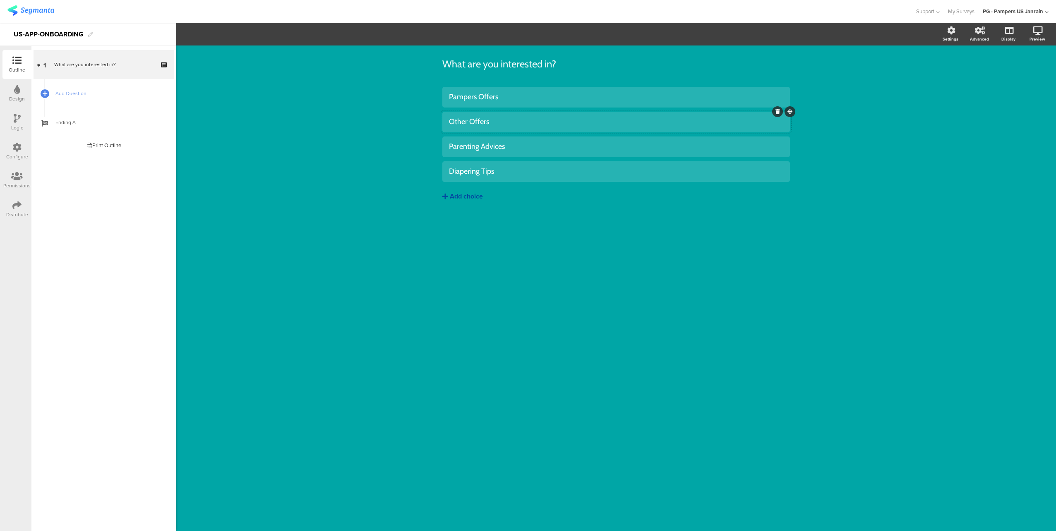
click at [465, 123] on div "Other Offers" at bounding box center [616, 122] width 334 height 10
click at [478, 102] on div "Pampers Offers" at bounding box center [616, 97] width 334 height 14
click at [469, 121] on div "Other Offers" at bounding box center [616, 122] width 334 height 10
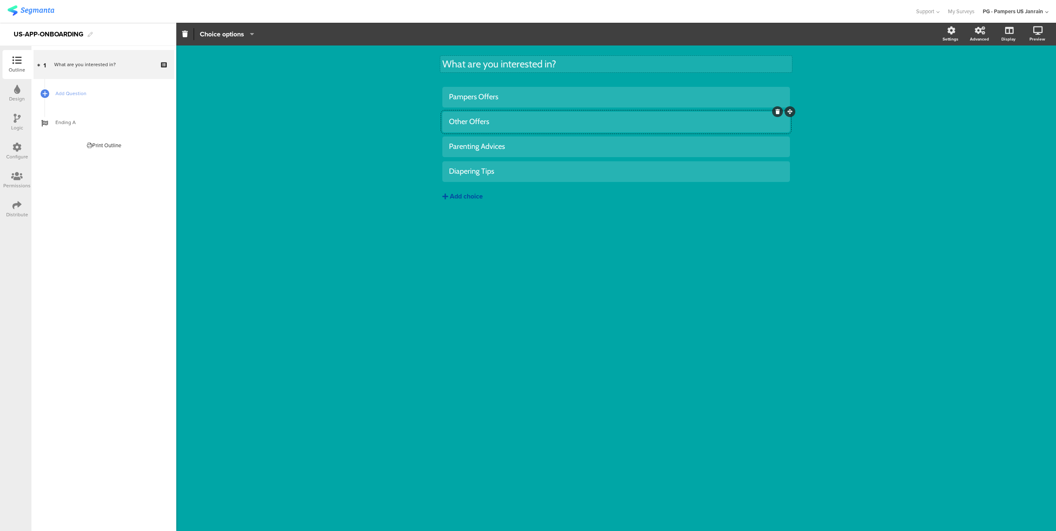
click at [485, 68] on div "What are you interested in? What are you interested in?" at bounding box center [616, 64] width 352 height 17
click at [554, 59] on p "What are you interested in?" at bounding box center [616, 64] width 348 height 12
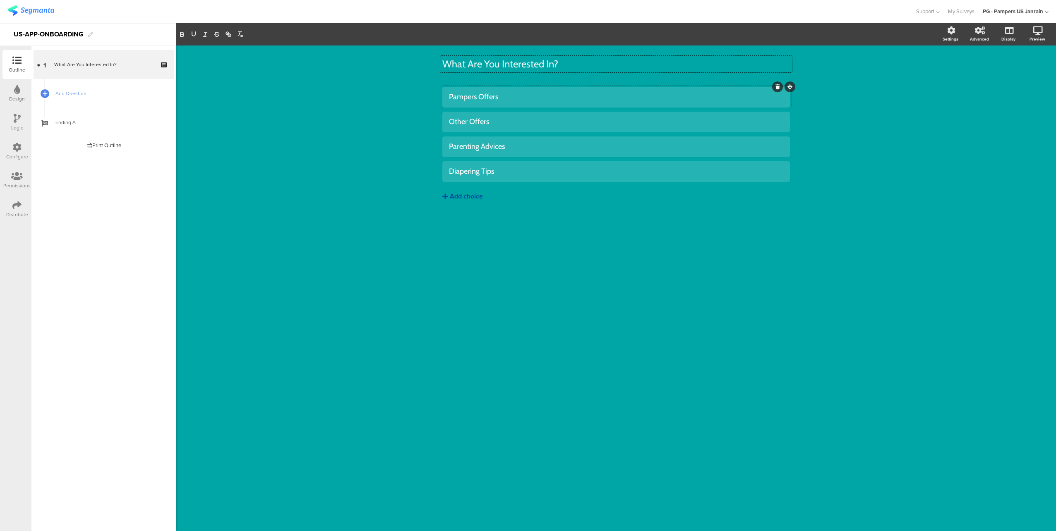
click at [478, 99] on div "Pampers Offers" at bounding box center [616, 97] width 334 height 10
paste div
click at [449, 122] on div "Other Offers" at bounding box center [616, 122] width 334 height 10
paste div
click at [491, 172] on div "Diapering Tips" at bounding box center [616, 172] width 334 height 10
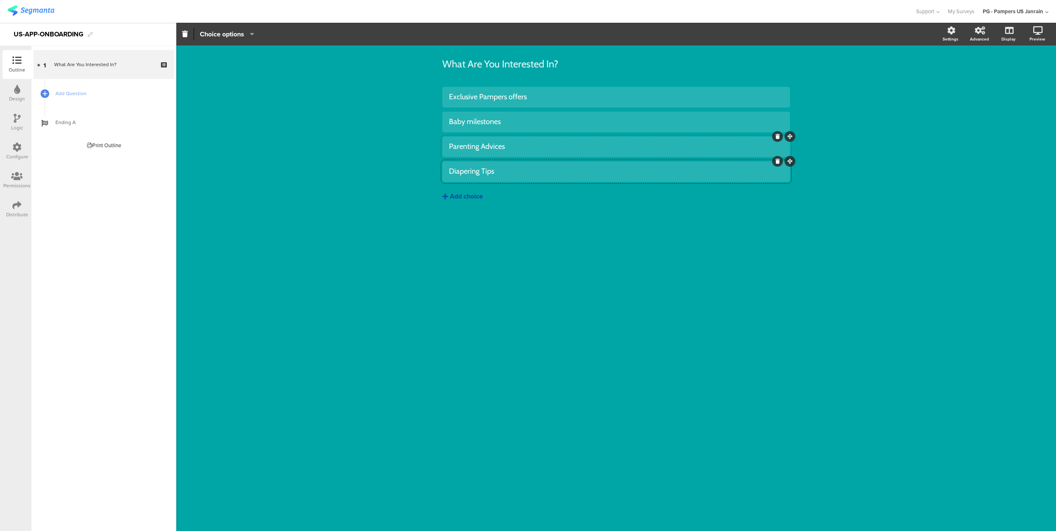
click at [483, 146] on div "Parenting Advices" at bounding box center [616, 147] width 334 height 10
paste div
click at [486, 151] on div "Community support" at bounding box center [616, 147] width 334 height 10
click at [499, 259] on div "What Are You Interested In? What Are You Interested In? Exclusive Pampers offer…" at bounding box center [616, 289] width 880 height 486
click at [467, 309] on div "What Are You Interested In? What Are You Interested In? Exclusive Pampers offer…" at bounding box center [616, 289] width 880 height 486
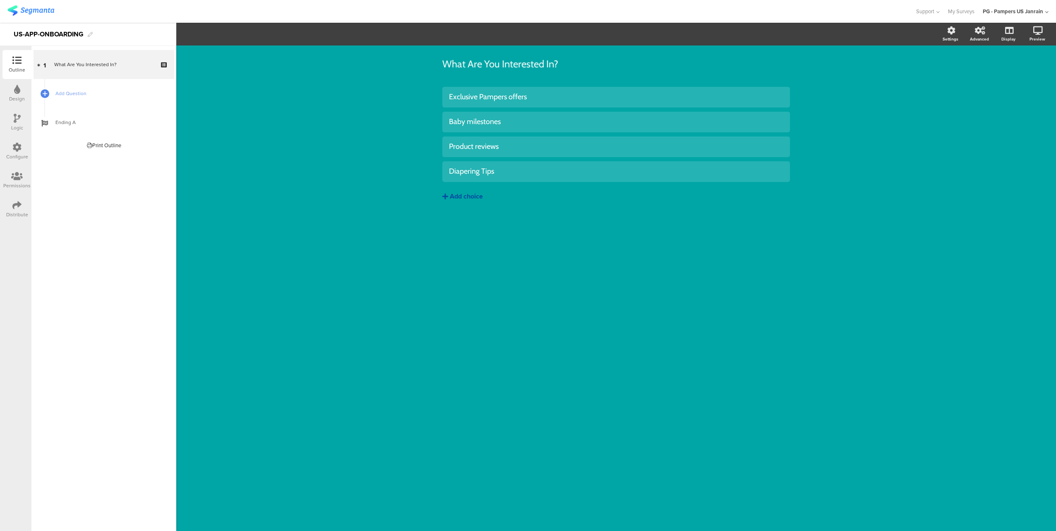
click at [494, 62] on div "What Are You Interested In? What Are You Interested In?" at bounding box center [616, 64] width 352 height 17
click at [606, 55] on div "What Are You Interested In? What Are You Interested In? What Are You Interested…" at bounding box center [616, 64] width 348 height 29
click at [959, 168] on div "What Are You Interested In? What Are You Interested In? Exclusive Pampers offer…" at bounding box center [616, 289] width 880 height 486
click at [1023, 72] on icon at bounding box center [1026, 74] width 7 height 10
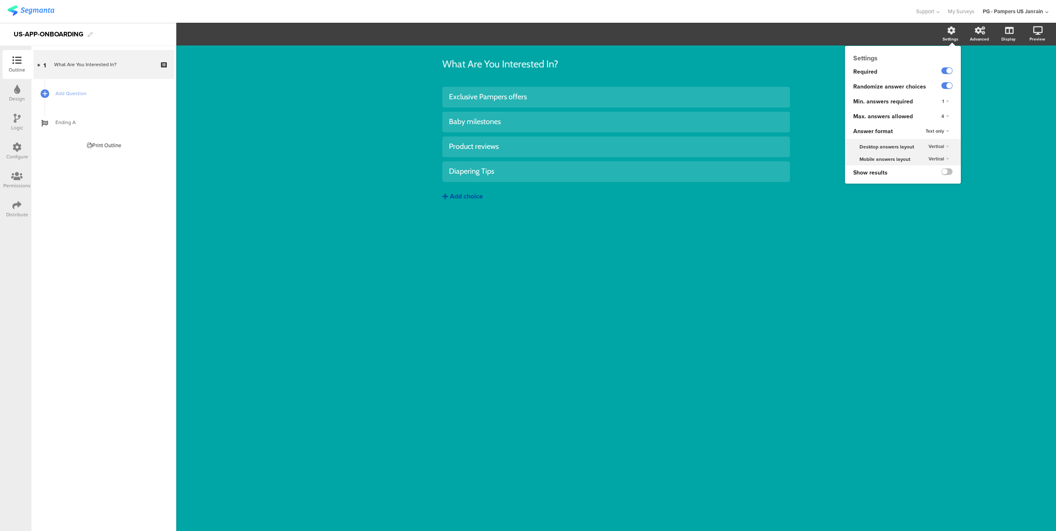
click at [951, 35] on div "Settings" at bounding box center [954, 34] width 29 height 21
click at [947, 86] on label at bounding box center [946, 85] width 11 height 7
click at [0, 0] on input "checkbox" at bounding box center [0, 0] width 0 height 0
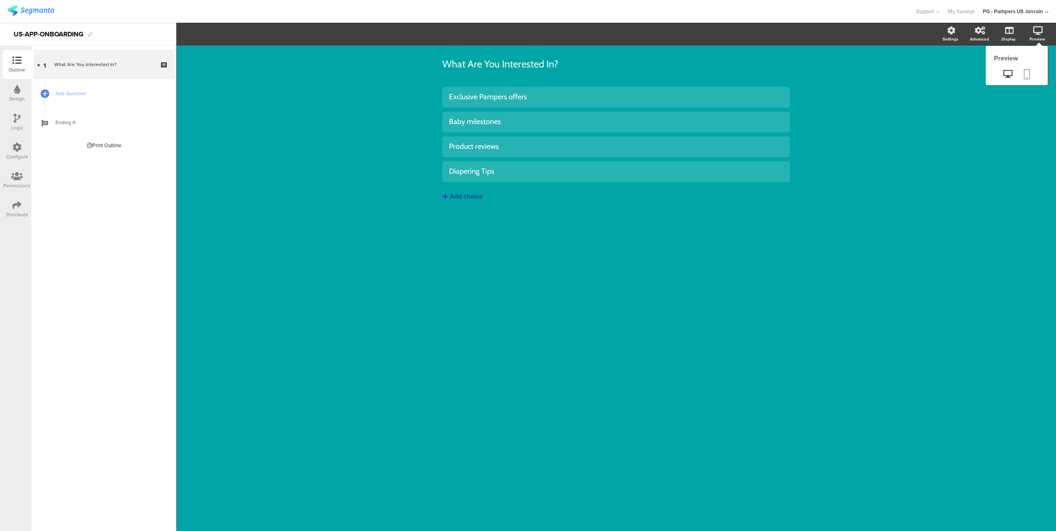
click at [1026, 72] on icon at bounding box center [1026, 74] width 7 height 10
click at [19, 201] on icon at bounding box center [16, 205] width 9 height 9
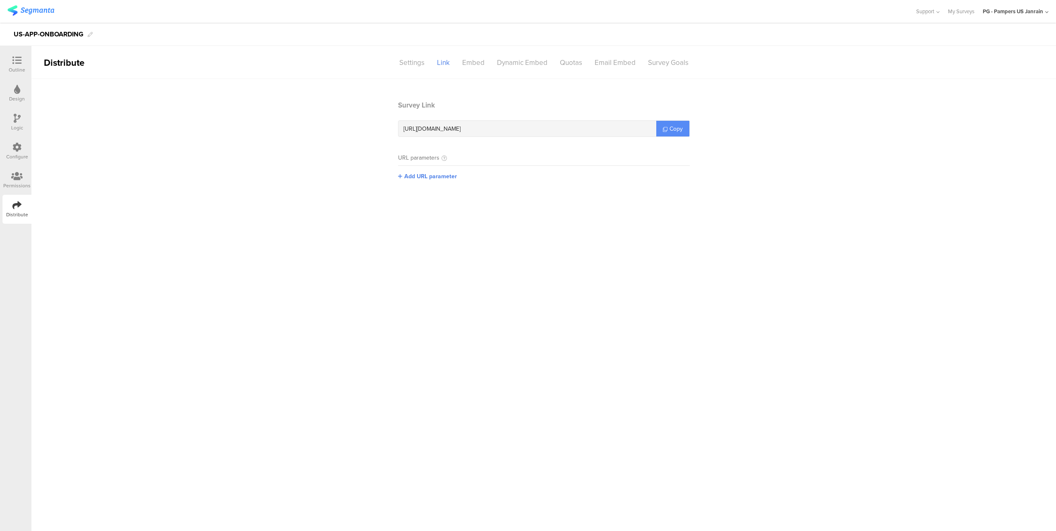
click at [664, 125] on link "Copy" at bounding box center [672, 129] width 33 height 16
click at [474, 65] on div "Embed" at bounding box center [473, 62] width 35 height 14
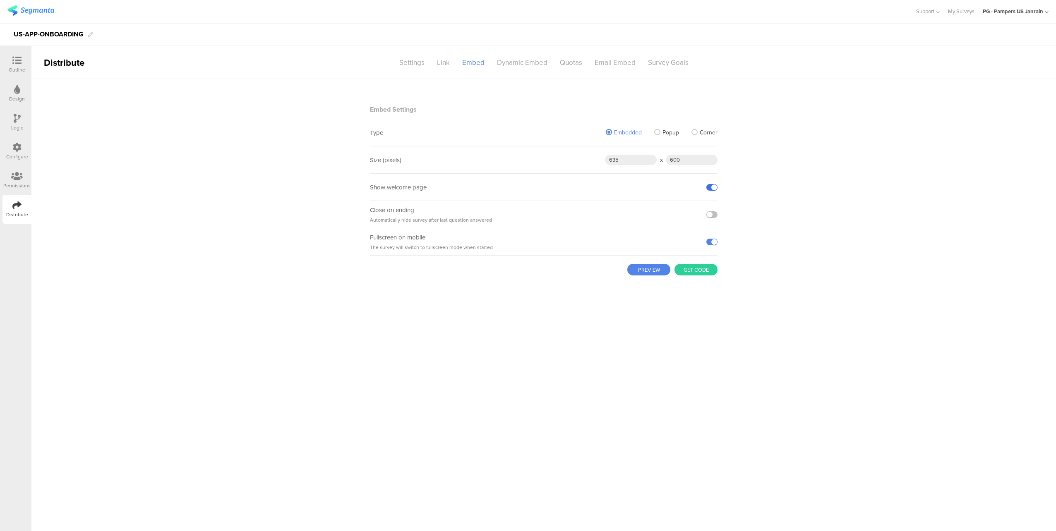
click at [709, 185] on label at bounding box center [711, 187] width 11 height 7
click at [0, 0] on input "checkbox" at bounding box center [0, 0] width 0 height 0
click at [711, 213] on label at bounding box center [711, 214] width 11 height 7
click at [0, 0] on input "checkbox" at bounding box center [0, 0] width 0 height 0
click at [655, 270] on button "PREVIEW" at bounding box center [648, 270] width 43 height 12
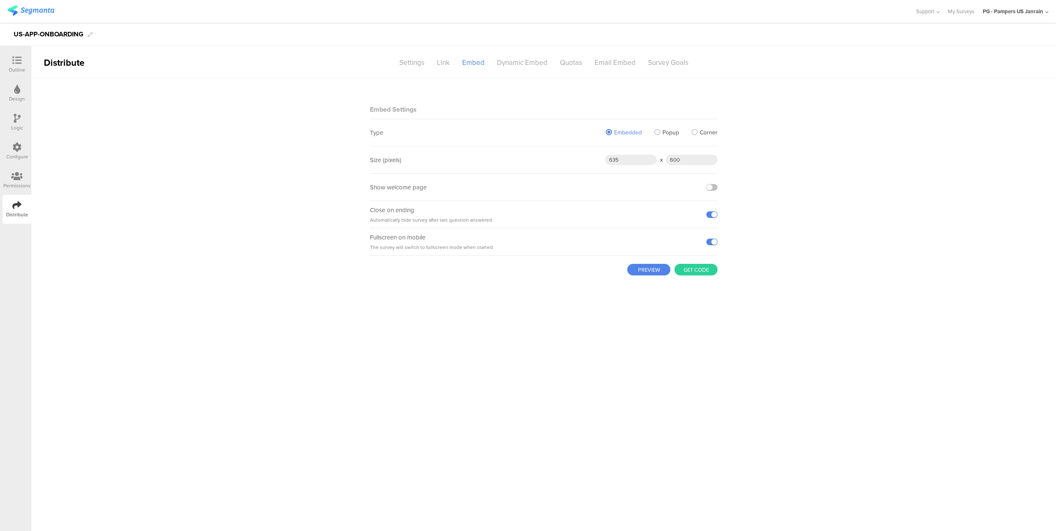
click at [688, 267] on button "Get code" at bounding box center [695, 270] width 43 height 12
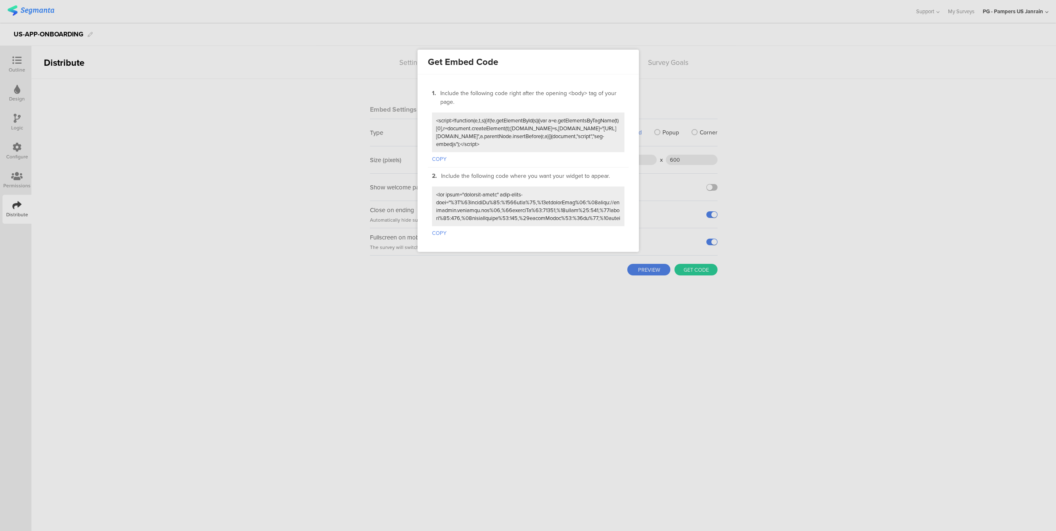
click at [520, 138] on textarea at bounding box center [528, 132] width 184 height 31
click at [437, 155] on button "COPY" at bounding box center [439, 157] width 14 height 11
click at [585, 270] on div at bounding box center [528, 265] width 1056 height 531
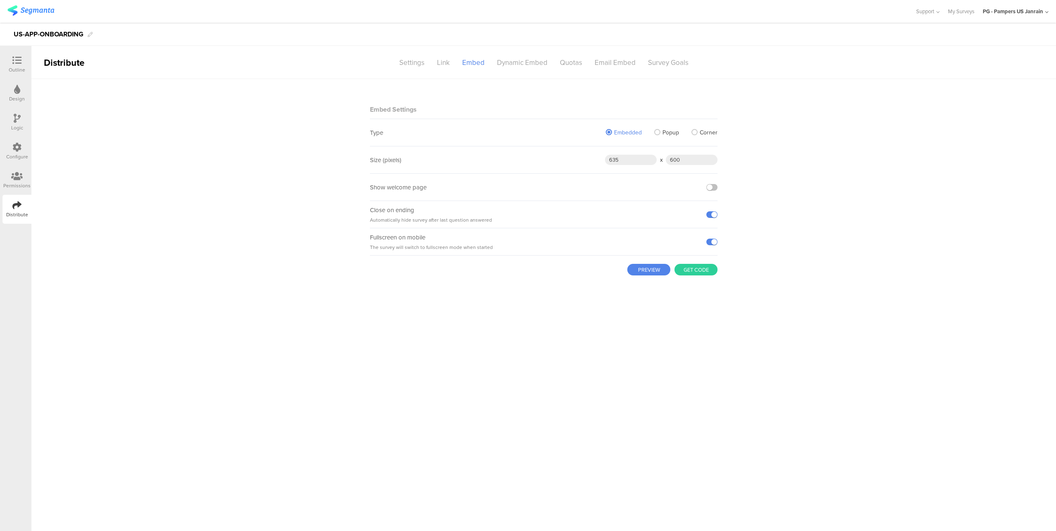
click at [660, 136] on label "Popup" at bounding box center [666, 132] width 25 height 9
click at [0, 0] on input "Popup" at bounding box center [0, 0] width 0 height 0
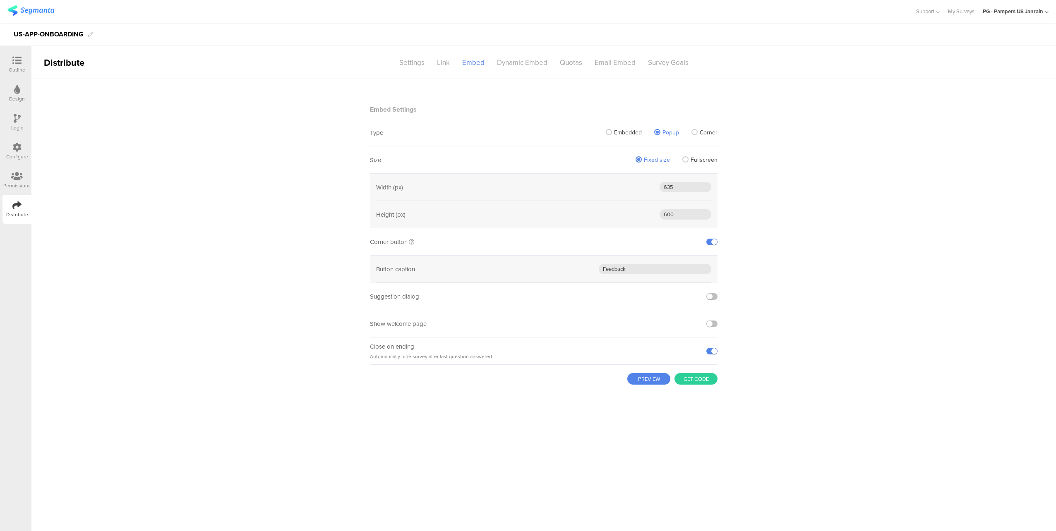
click at [630, 134] on span "Embedded" at bounding box center [628, 132] width 28 height 9
click at [0, 0] on input "Embedded" at bounding box center [0, 0] width 0 height 0
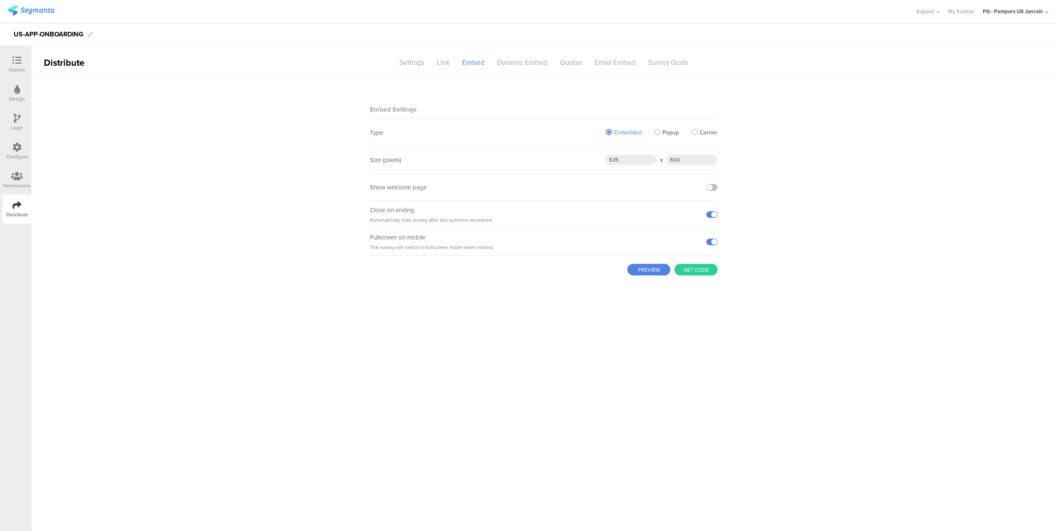
click at [707, 131] on span "Corner" at bounding box center [709, 132] width 18 height 9
click at [0, 0] on input "Corner" at bounding box center [0, 0] width 0 height 0
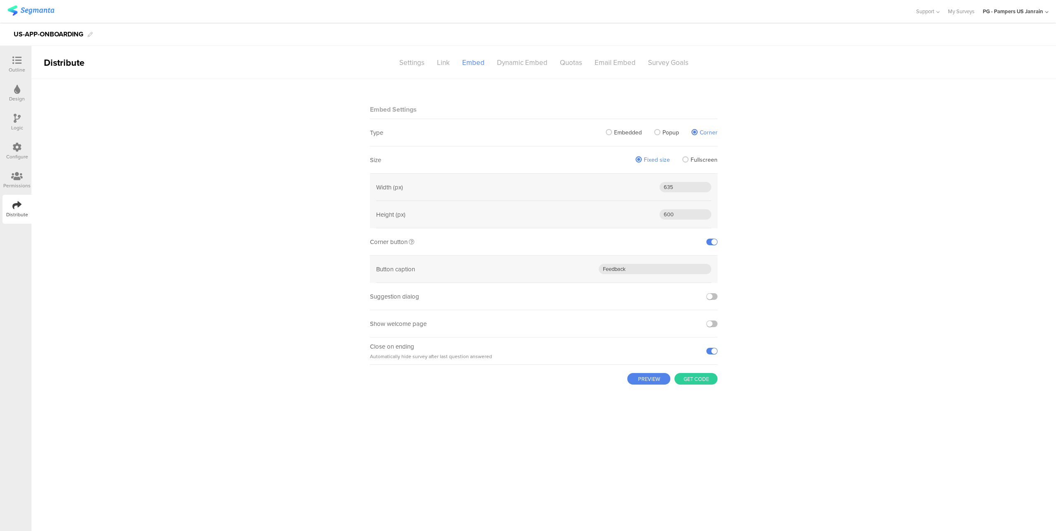
click at [619, 135] on span "Embedded" at bounding box center [628, 132] width 28 height 9
click at [0, 0] on input "Embedded" at bounding box center [0, 0] width 0 height 0
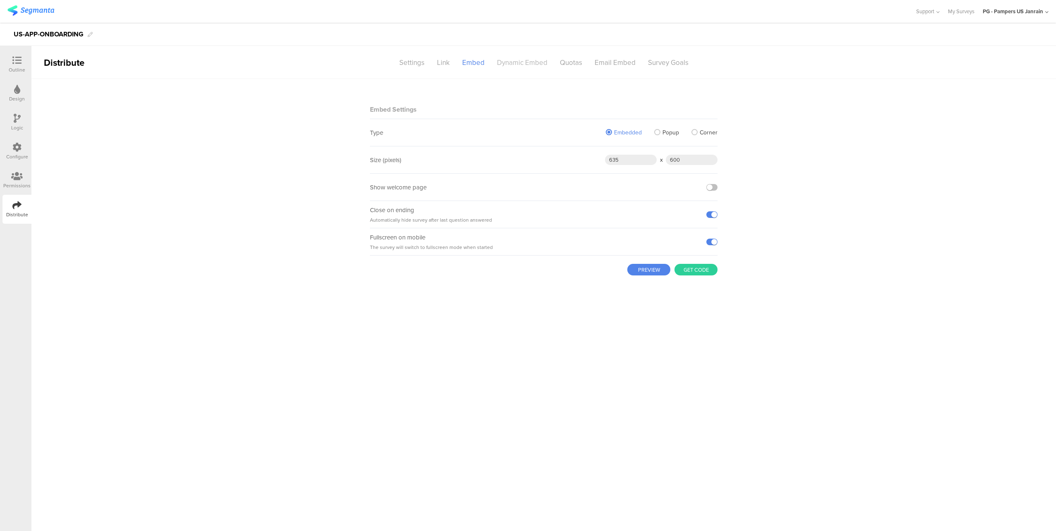
click at [520, 63] on div "Dynamic Embed" at bounding box center [522, 62] width 63 height 14
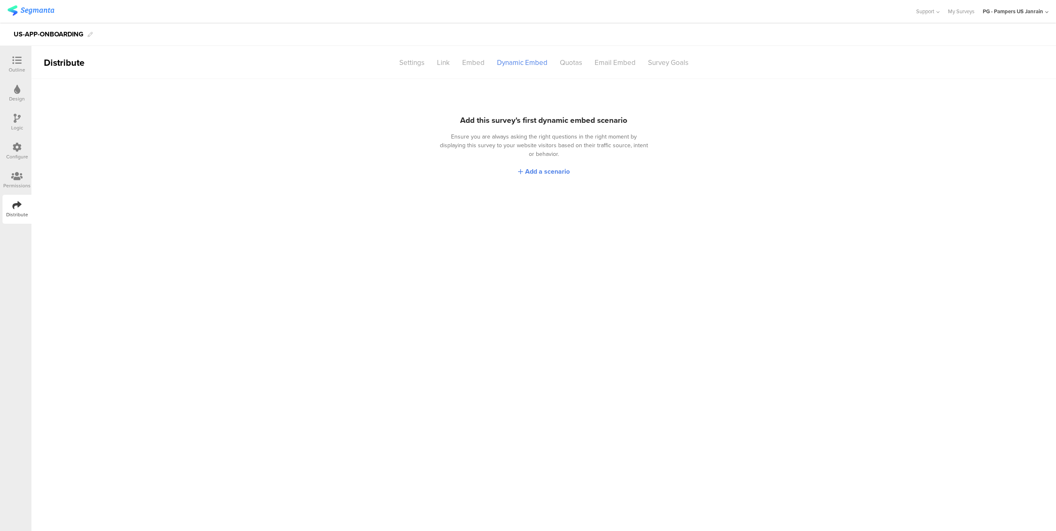
click at [473, 131] on div "Add this survey's first dynamic embed scenario Ensure you are always asking the…" at bounding box center [543, 128] width 213 height 99
drag, startPoint x: 473, startPoint y: 131, endPoint x: 599, endPoint y: 139, distance: 125.6
click at [599, 139] on div "Add this survey's first dynamic embed scenario Ensure you are always asking the…" at bounding box center [543, 128] width 213 height 99
drag, startPoint x: 599, startPoint y: 139, endPoint x: 618, endPoint y: 139, distance: 19.0
click at [618, 139] on div "Ensure you are always asking the right questions in the right moment by display…" at bounding box center [543, 145] width 213 height 26
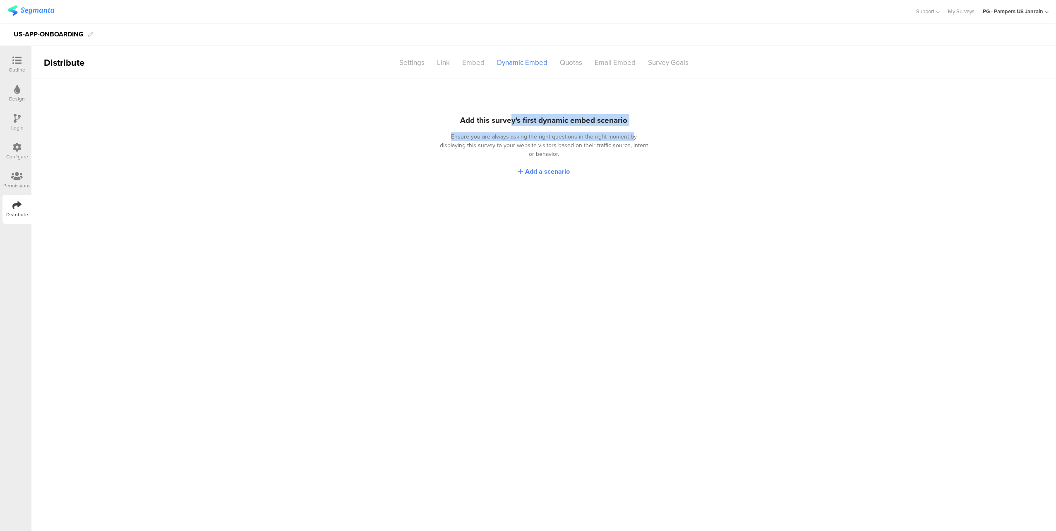
drag, startPoint x: 609, startPoint y: 139, endPoint x: 508, endPoint y: 120, distance: 103.3
click at [508, 120] on div "Add this survey's first dynamic embed scenario Ensure you are always asking the…" at bounding box center [543, 128] width 213 height 99
click at [507, 119] on div "Add this survey's first dynamic embed scenario" at bounding box center [543, 120] width 167 height 12
drag, startPoint x: 506, startPoint y: 118, endPoint x: 570, endPoint y: 136, distance: 66.5
click at [570, 136] on div "Add this survey's first dynamic embed scenario Ensure you are always asking the…" at bounding box center [543, 128] width 213 height 99
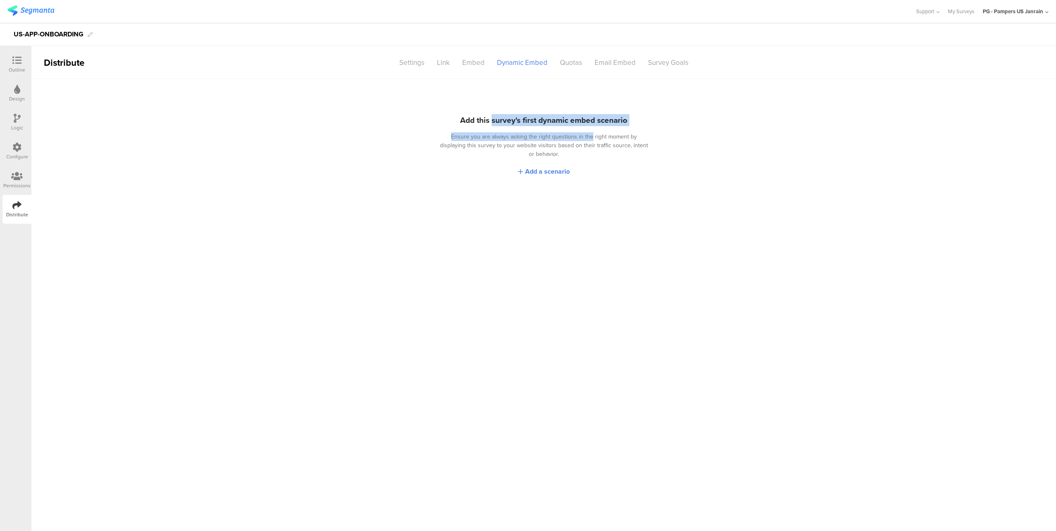
click at [570, 136] on div "Ensure you are always asking the right questions in the right moment by display…" at bounding box center [543, 145] width 213 height 26
click at [575, 63] on div "Quotas" at bounding box center [571, 62] width 35 height 14
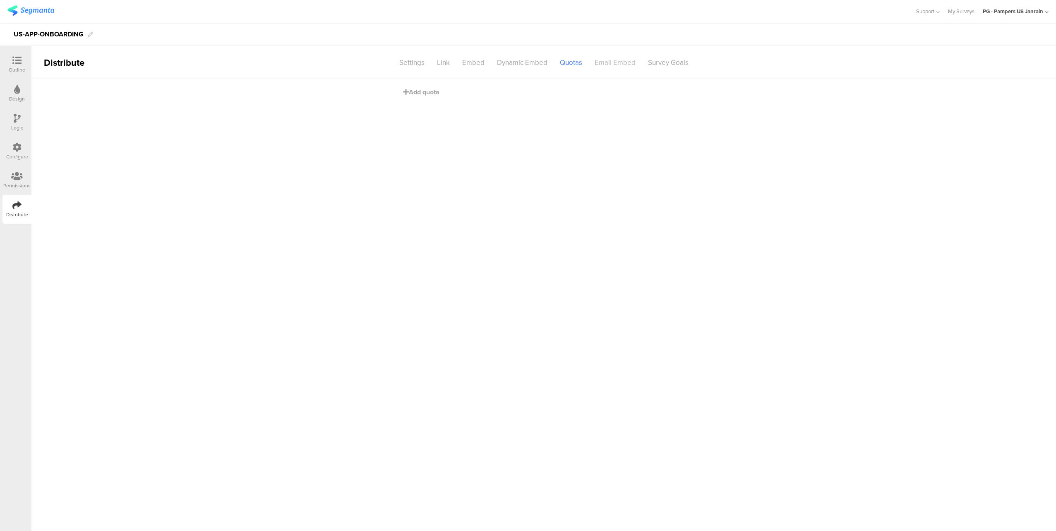
click at [612, 64] on div "Email Embed" at bounding box center [614, 62] width 53 height 14
click at [401, 65] on div "Settings" at bounding box center [412, 62] width 38 height 14
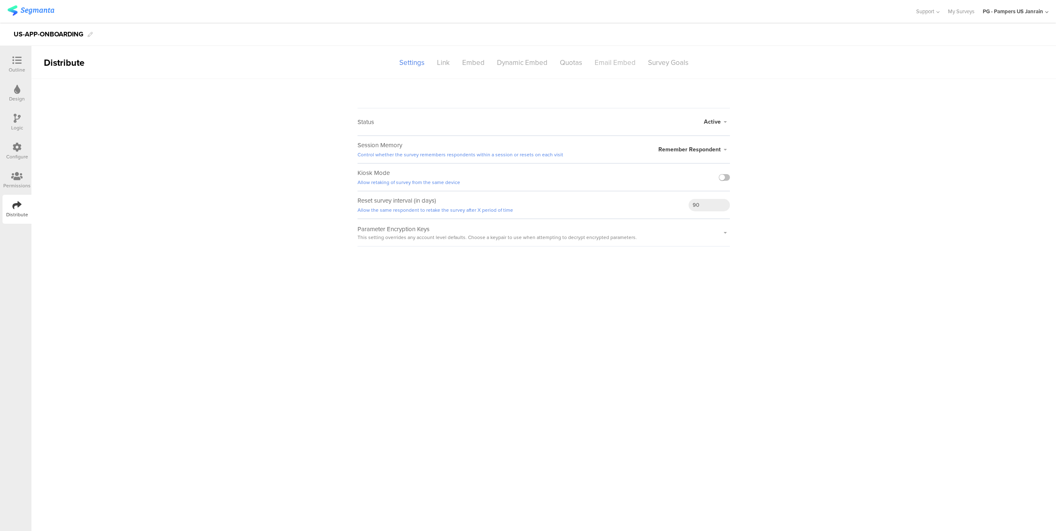
click at [598, 67] on div "Email Embed" at bounding box center [614, 62] width 53 height 14
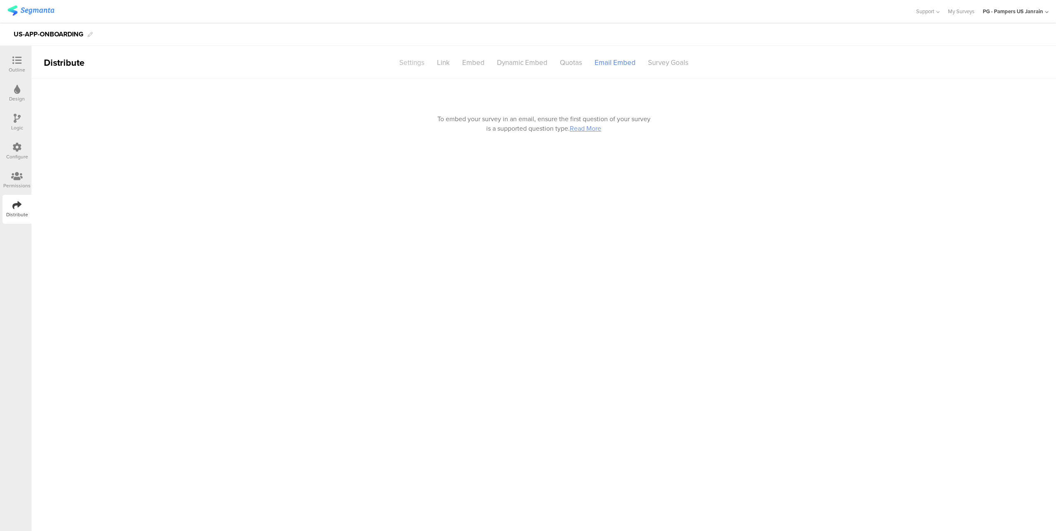
click at [407, 64] on div "Settings" at bounding box center [412, 62] width 38 height 14
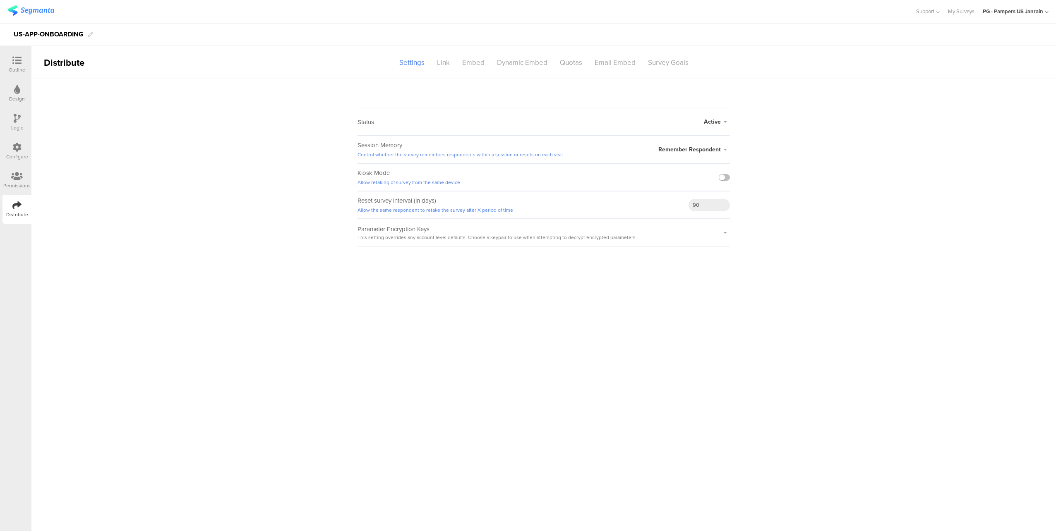
click at [684, 146] on span "Remember Respondent" at bounding box center [689, 149] width 62 height 9
click at [706, 121] on span "Active" at bounding box center [712, 121] width 17 height 9
click at [819, 169] on sg-survey-status-editor "Status Active Active Closed Schedule Start Date: End Date: Save Cancel Session …" at bounding box center [543, 163] width 1024 height 168
